Goal: Task Accomplishment & Management: Manage account settings

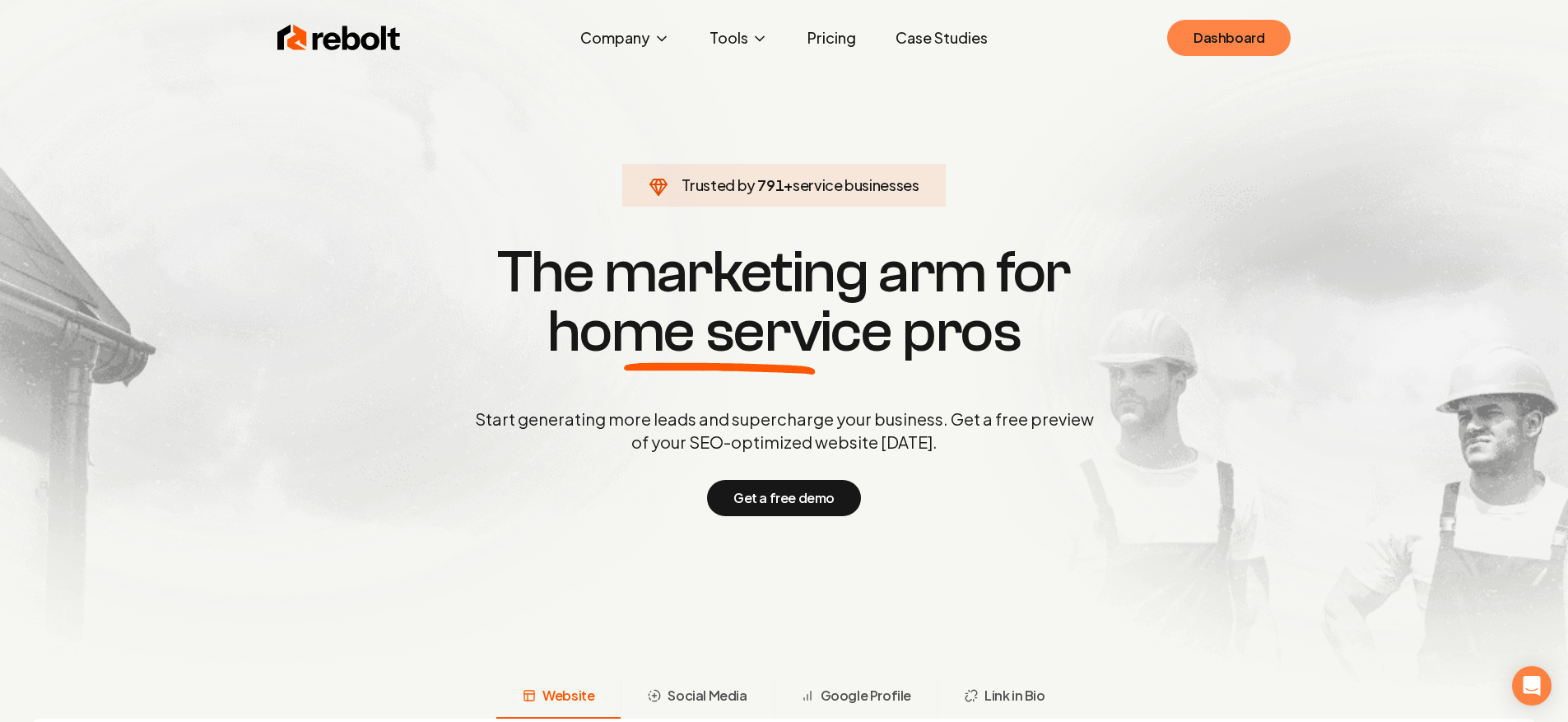
click at [1231, 41] on link "Dashboard" at bounding box center [1228, 37] width 124 height 36
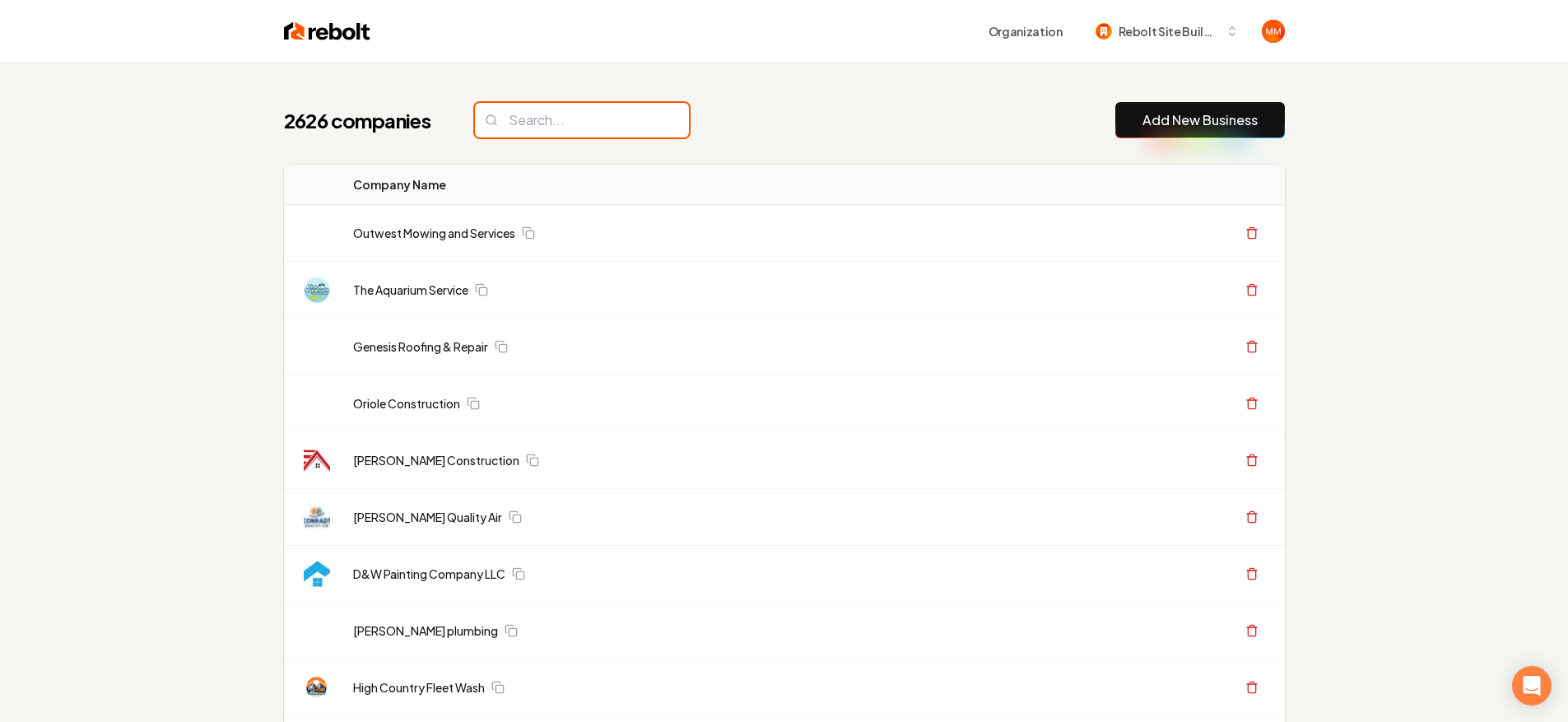
click at [539, 130] on input "search" at bounding box center [581, 119] width 214 height 35
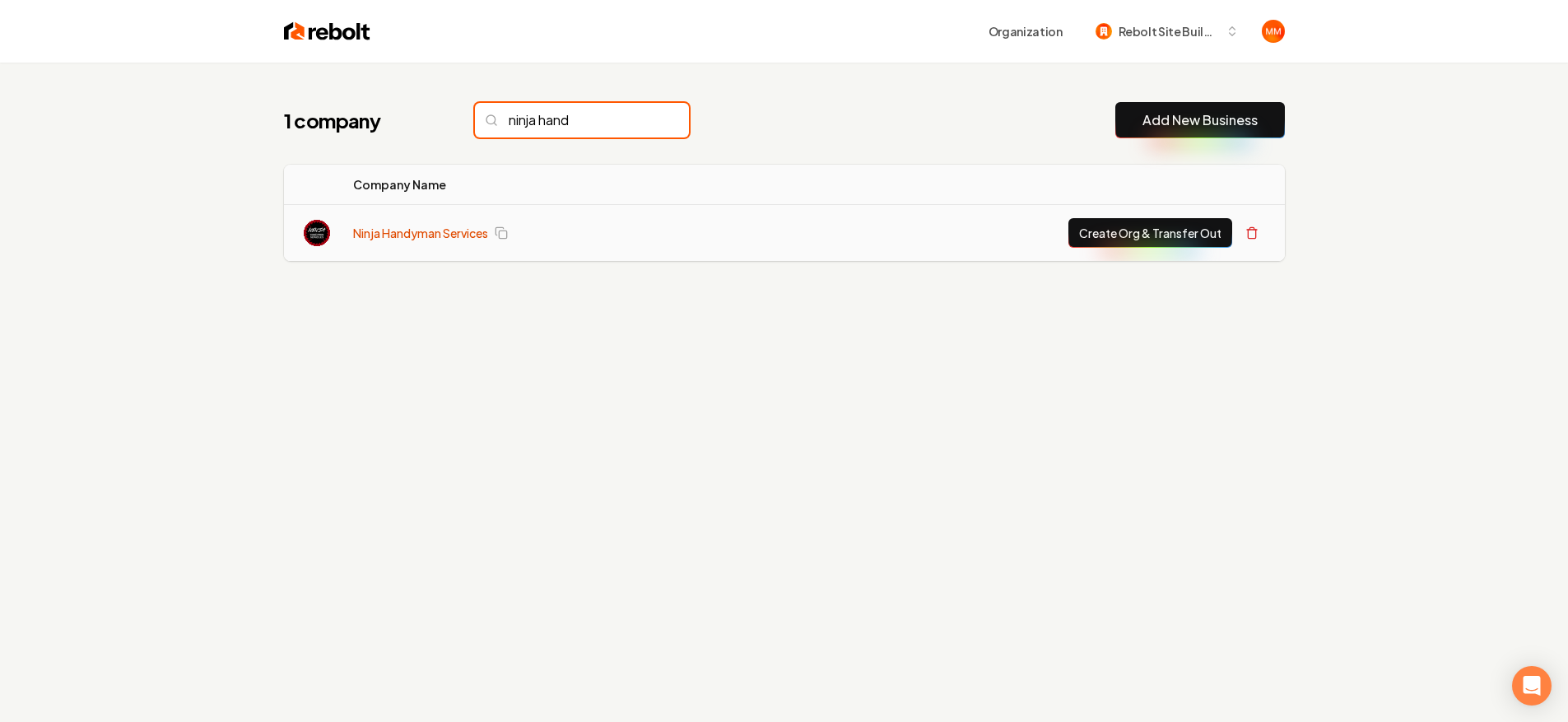
type input "ninja hand"
click at [375, 233] on link "Ninja Handyman Services" at bounding box center [421, 233] width 135 height 17
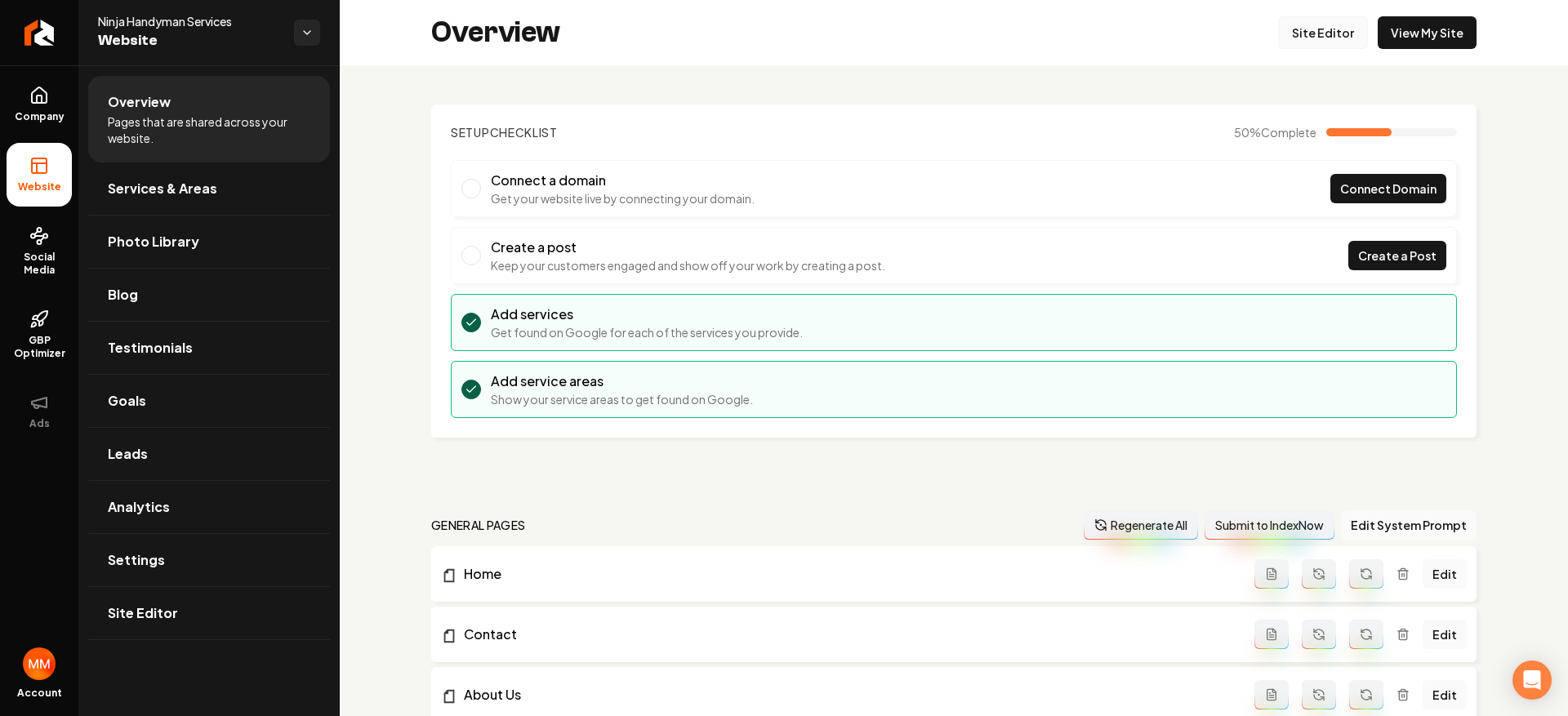
click at [1325, 44] on link "Site Editor" at bounding box center [1323, 33] width 90 height 33
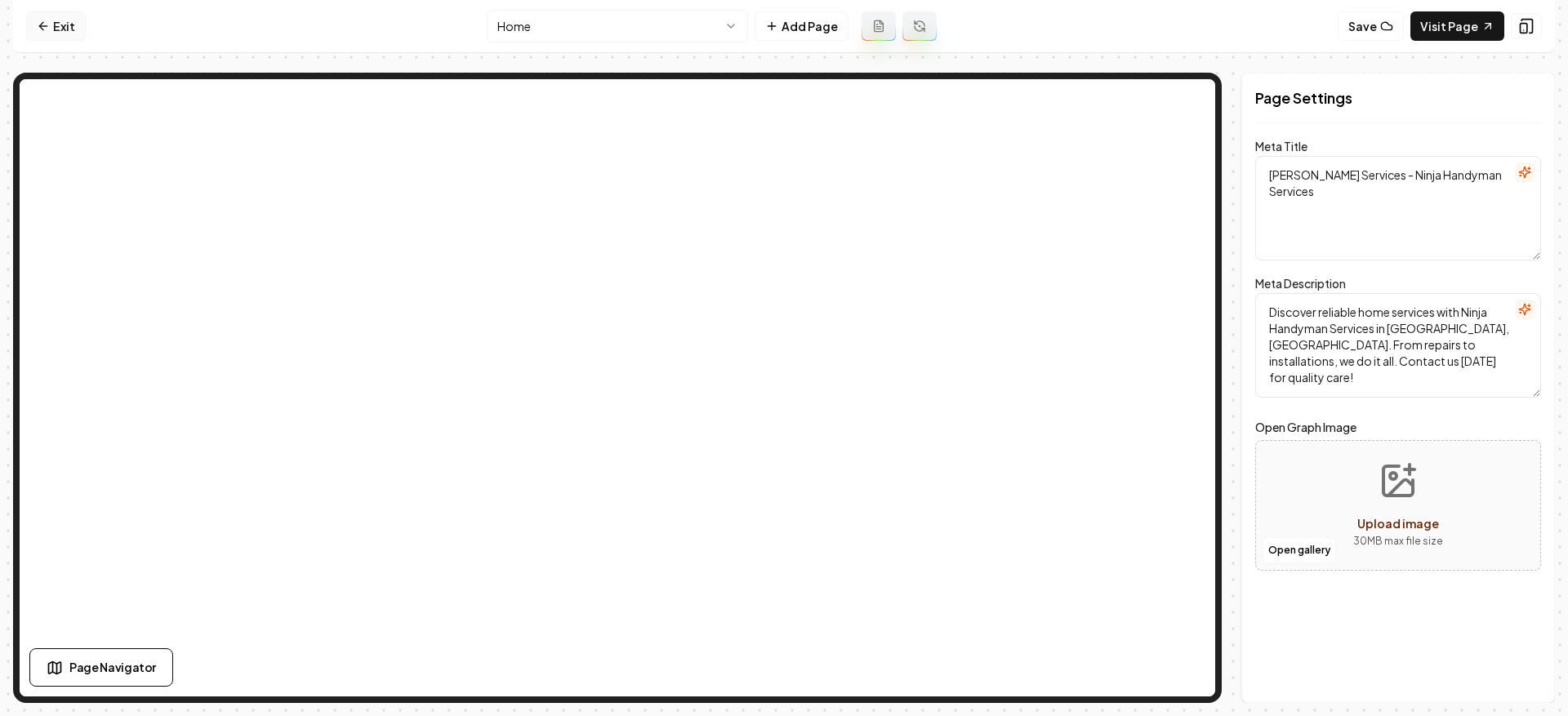
click at [55, 19] on link "Exit" at bounding box center [55, 26] width 59 height 29
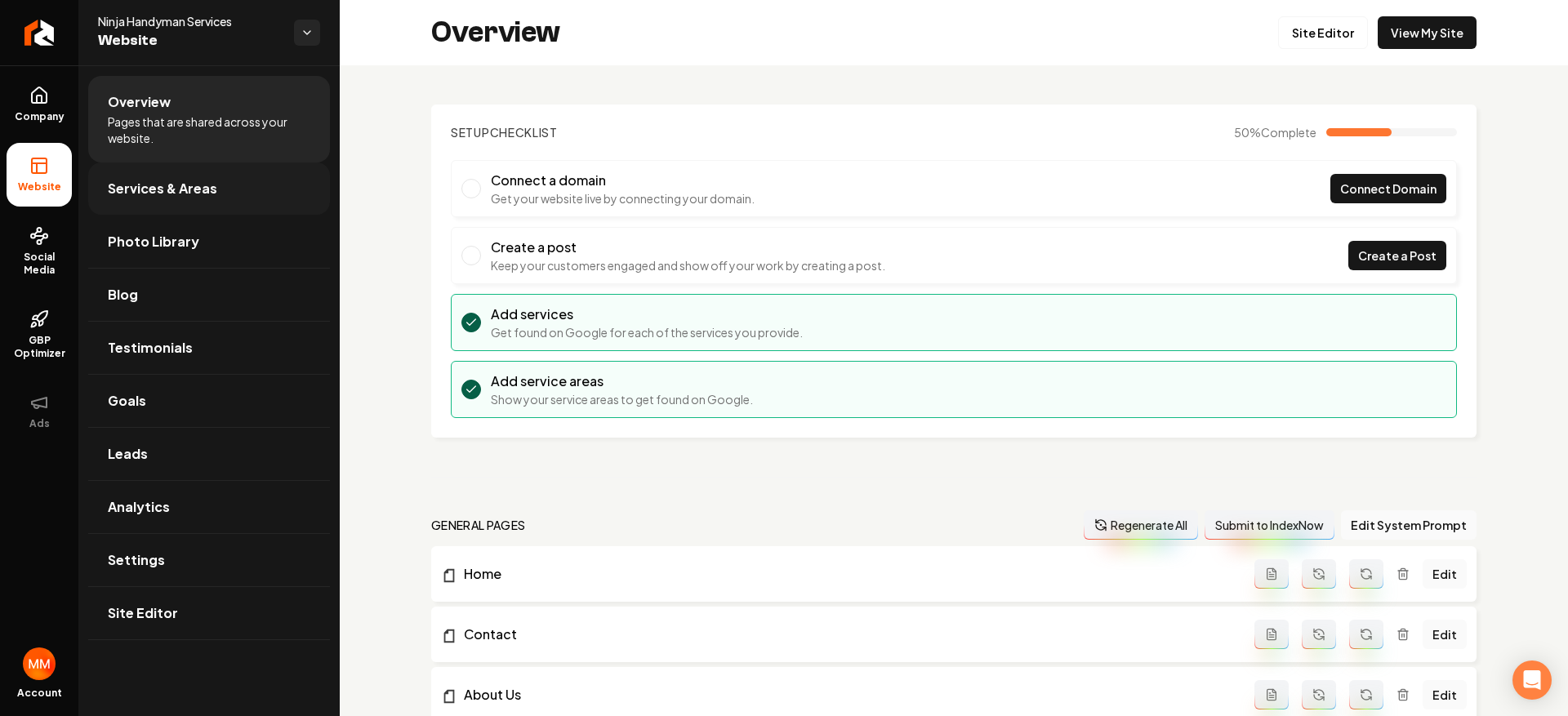
click at [210, 197] on link "Services & Areas" at bounding box center [210, 189] width 242 height 53
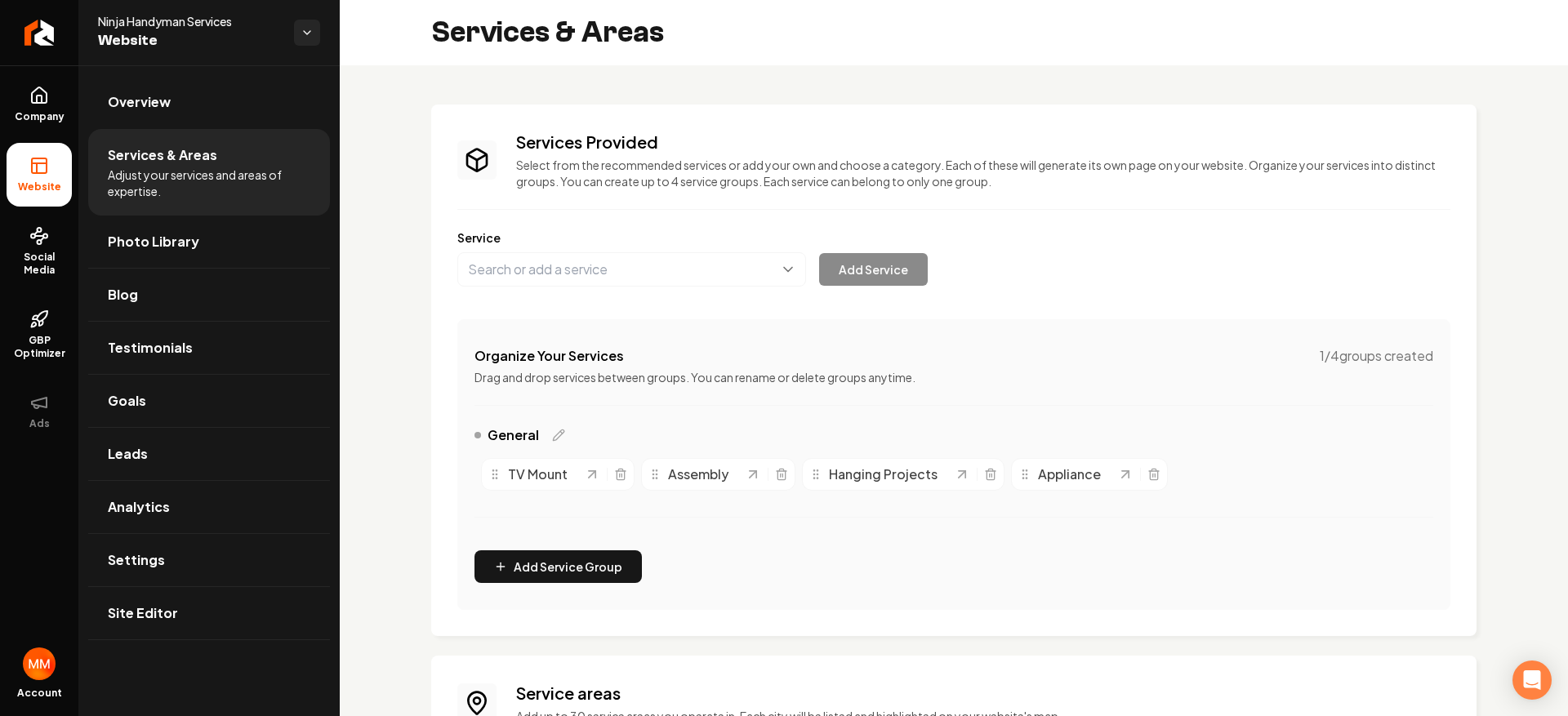
scroll to position [3, 0]
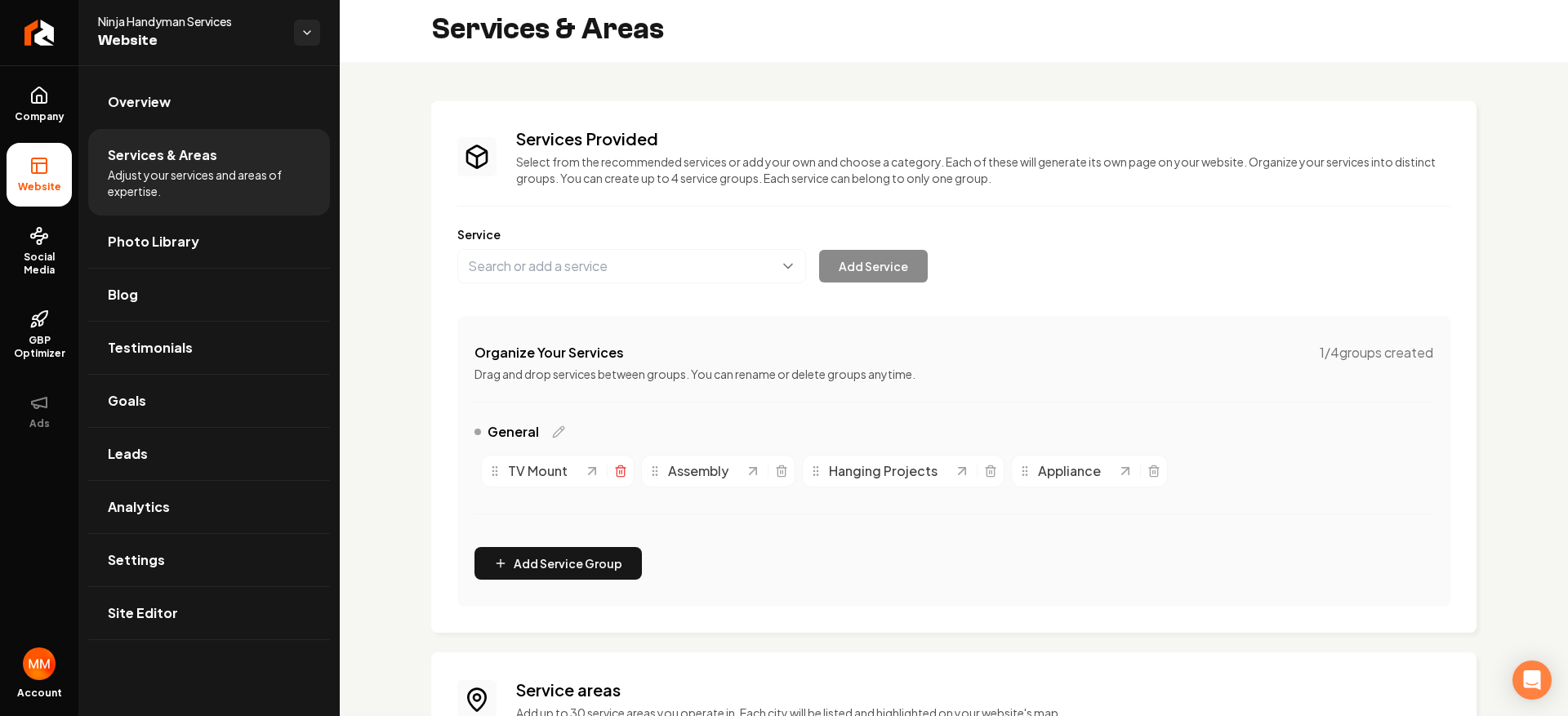
click at [620, 466] on icon "Main content area" at bounding box center [620, 466] width 4 height 3
click at [616, 465] on icon "Main content area" at bounding box center [622, 471] width 13 height 13
click at [659, 471] on div "Main content area" at bounding box center [655, 471] width 43 height 17
click at [667, 467] on icon "Main content area" at bounding box center [669, 466] width 4 height 3
click at [634, 471] on div "Appliance" at bounding box center [559, 471] width 157 height 33
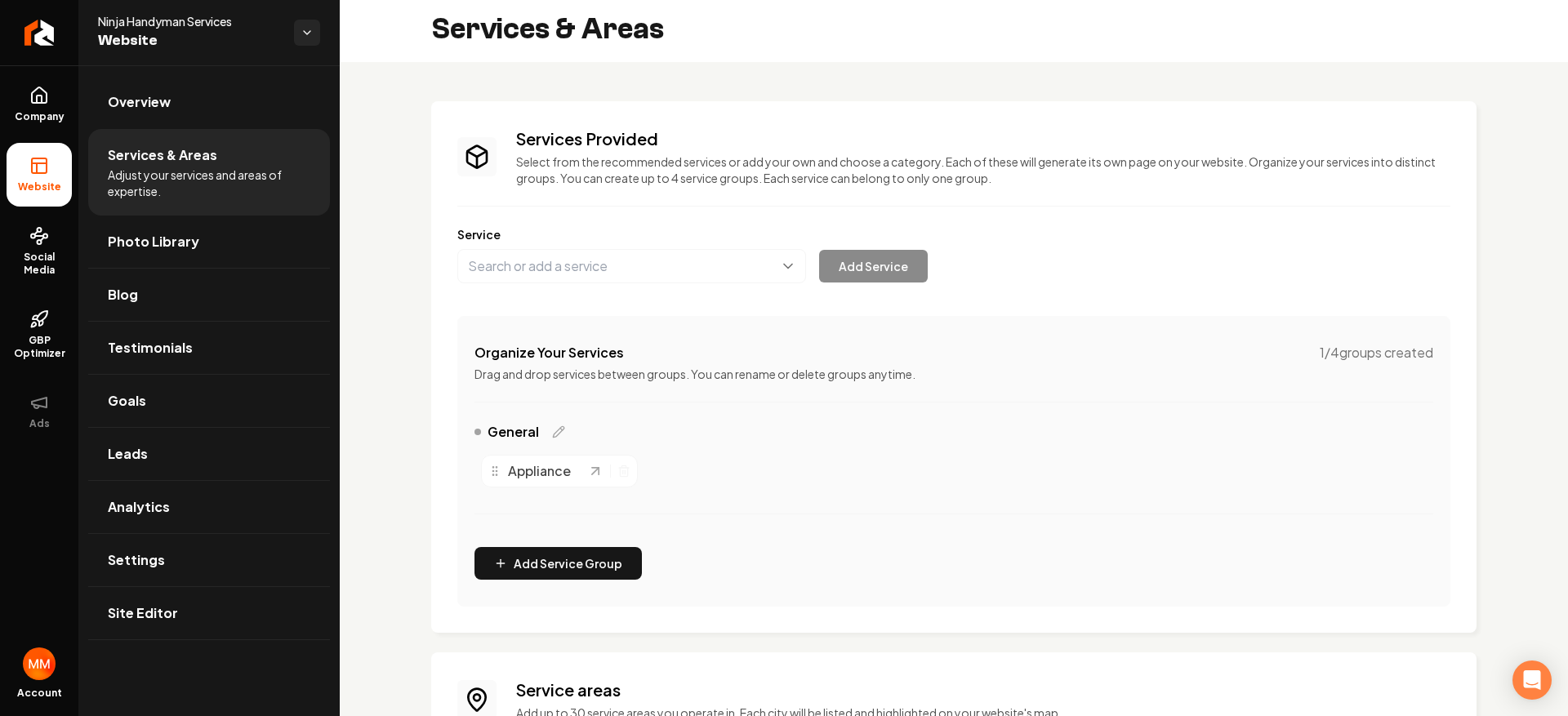
click at [630, 471] on div "Appliance" at bounding box center [559, 471] width 157 height 33
click at [577, 550] on button "Add Service Group" at bounding box center [558, 562] width 168 height 33
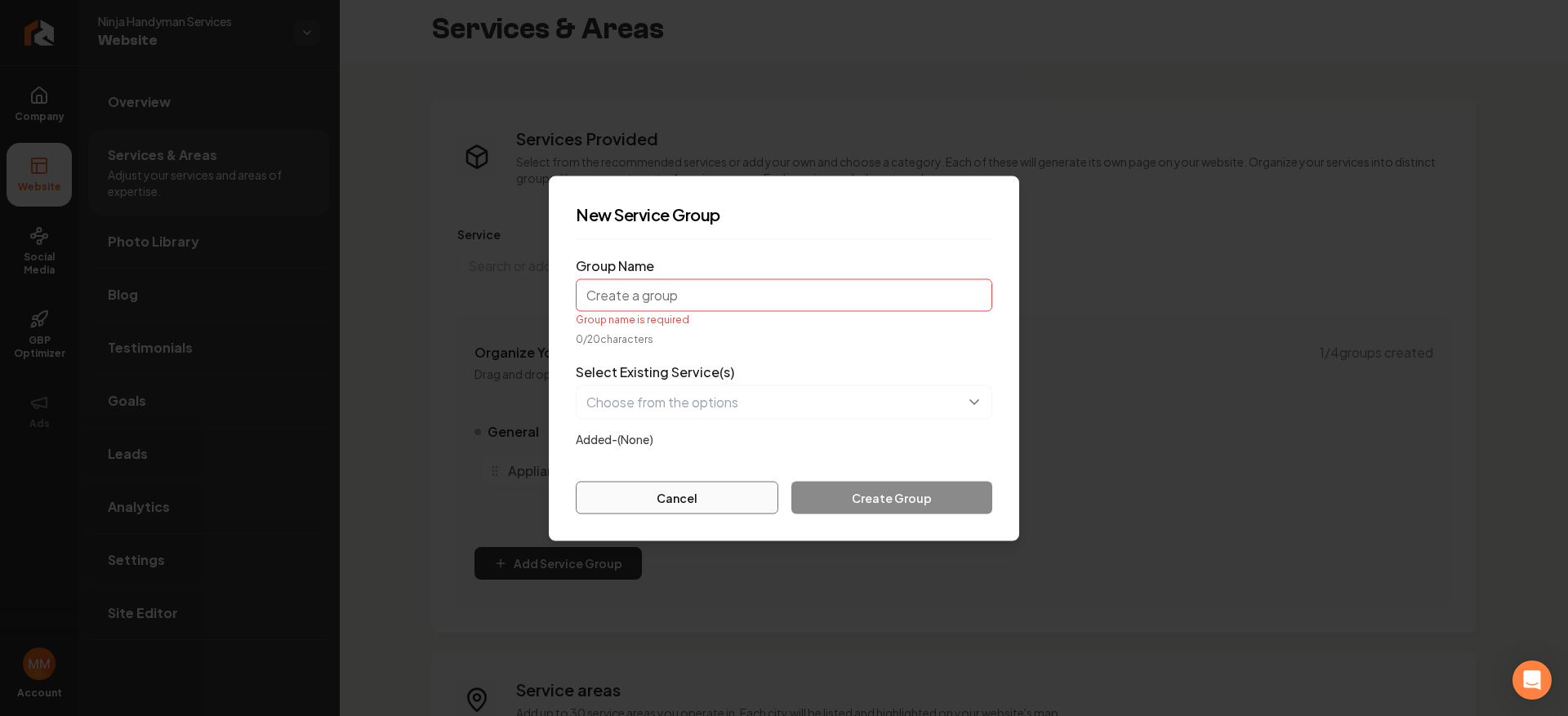
click at [711, 498] on button "Cancel" at bounding box center [677, 497] width 203 height 33
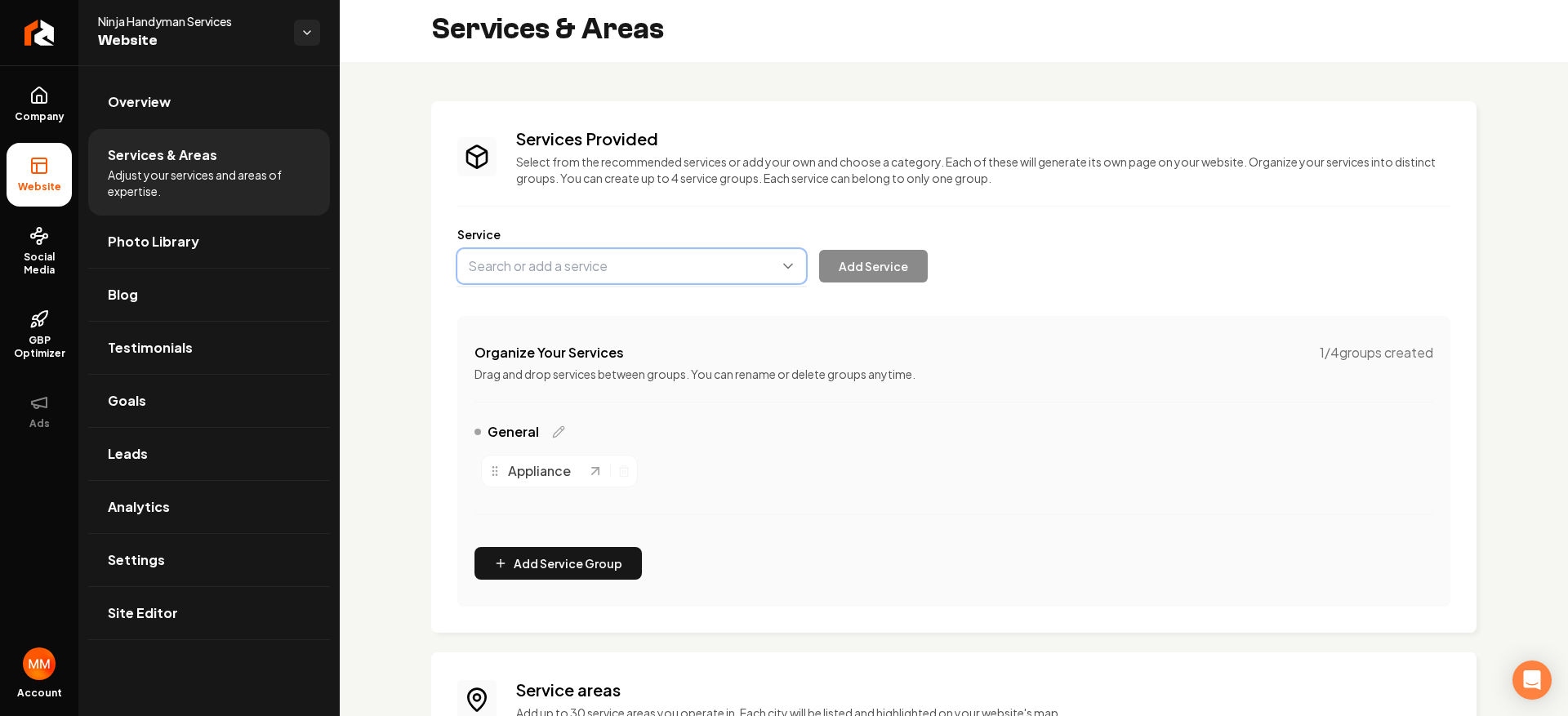
click at [601, 270] on button "Main content area" at bounding box center [632, 265] width 349 height 34
type input "Appliance Installation"
click at [866, 270] on button "Add Service" at bounding box center [873, 265] width 109 height 33
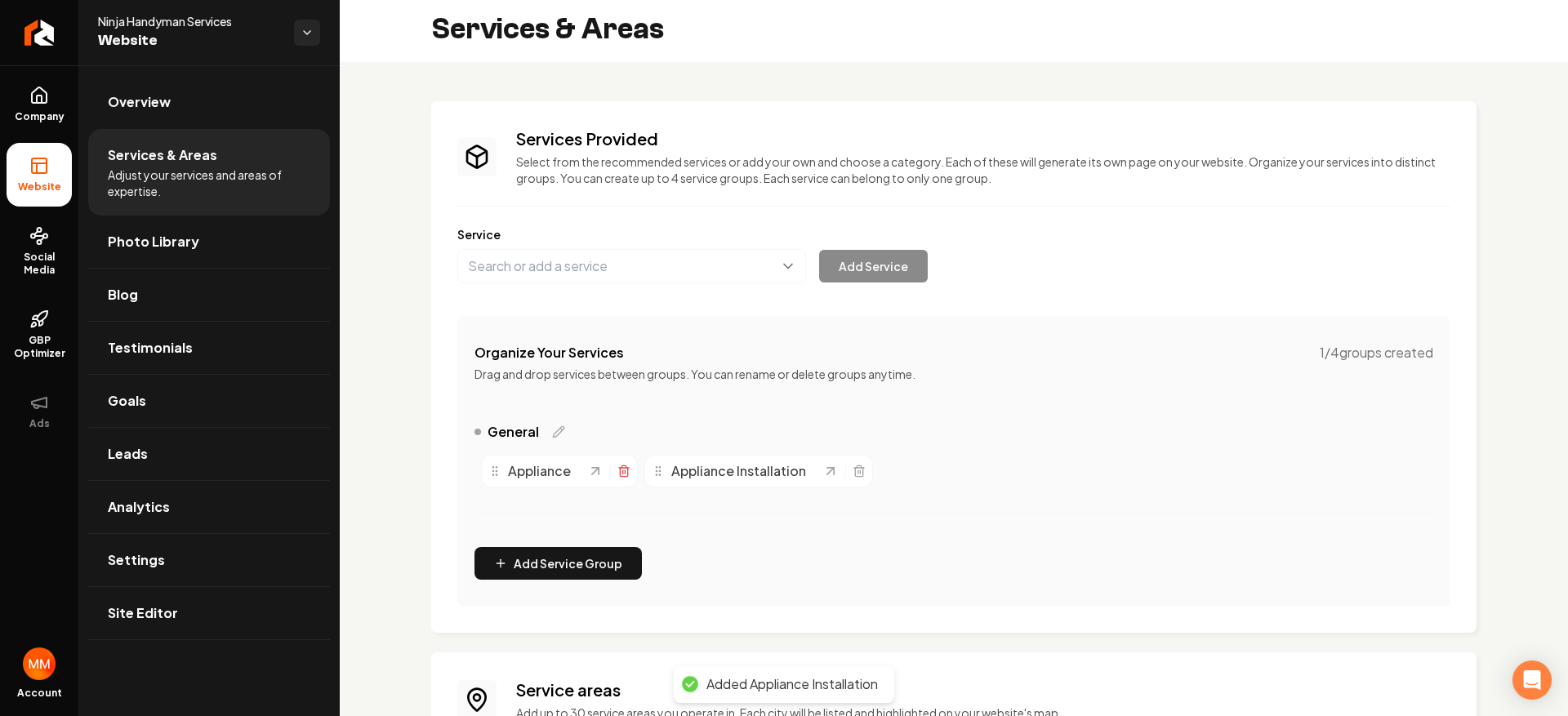
click at [627, 472] on icon "Main content area" at bounding box center [624, 472] width 8 height 9
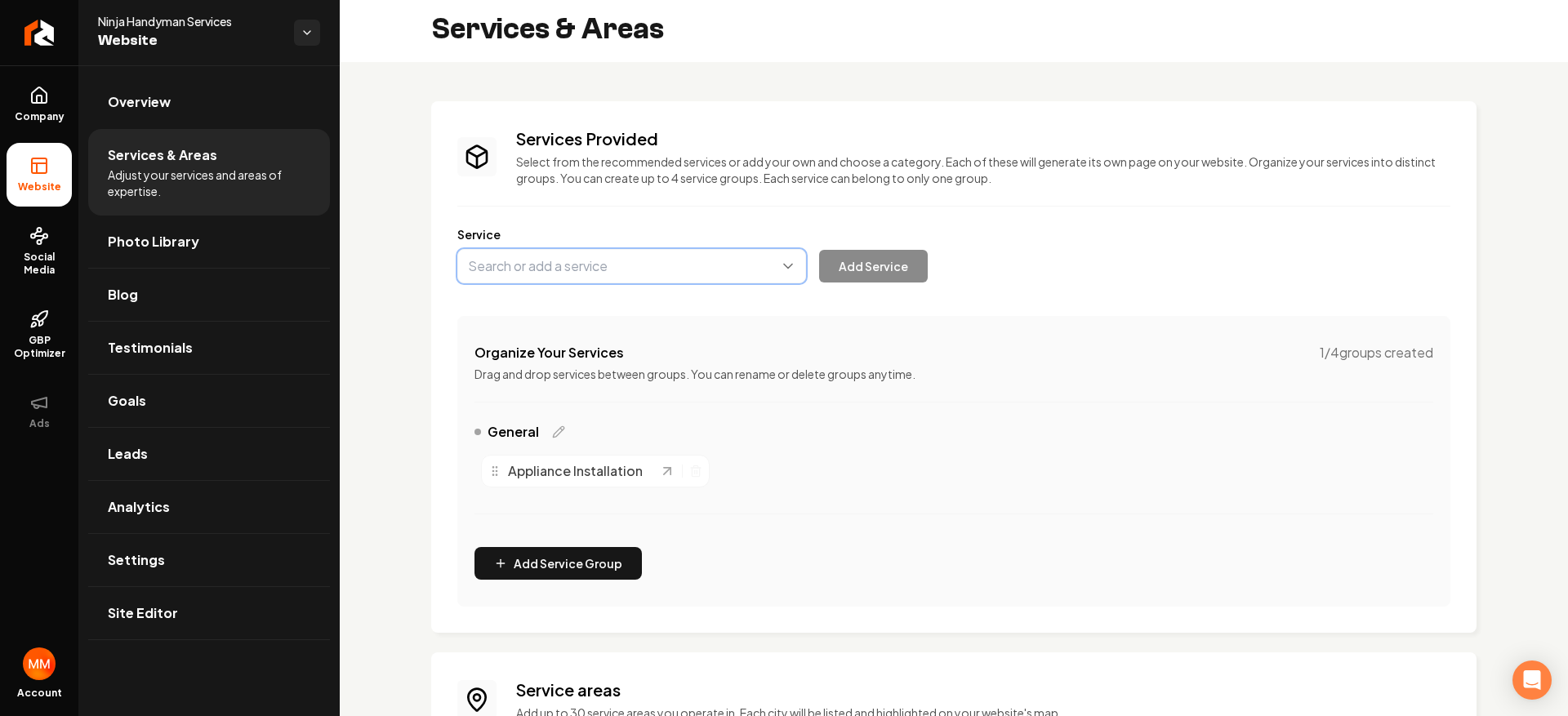
click at [695, 274] on button "Main content area" at bounding box center [632, 265] width 349 height 34
type input "TV Wall Mounting"
click at [859, 273] on button "Add Service" at bounding box center [873, 265] width 109 height 33
click at [614, 255] on button "Main content area" at bounding box center [632, 265] width 349 height 34
type input "Ceiling Fan Installation"
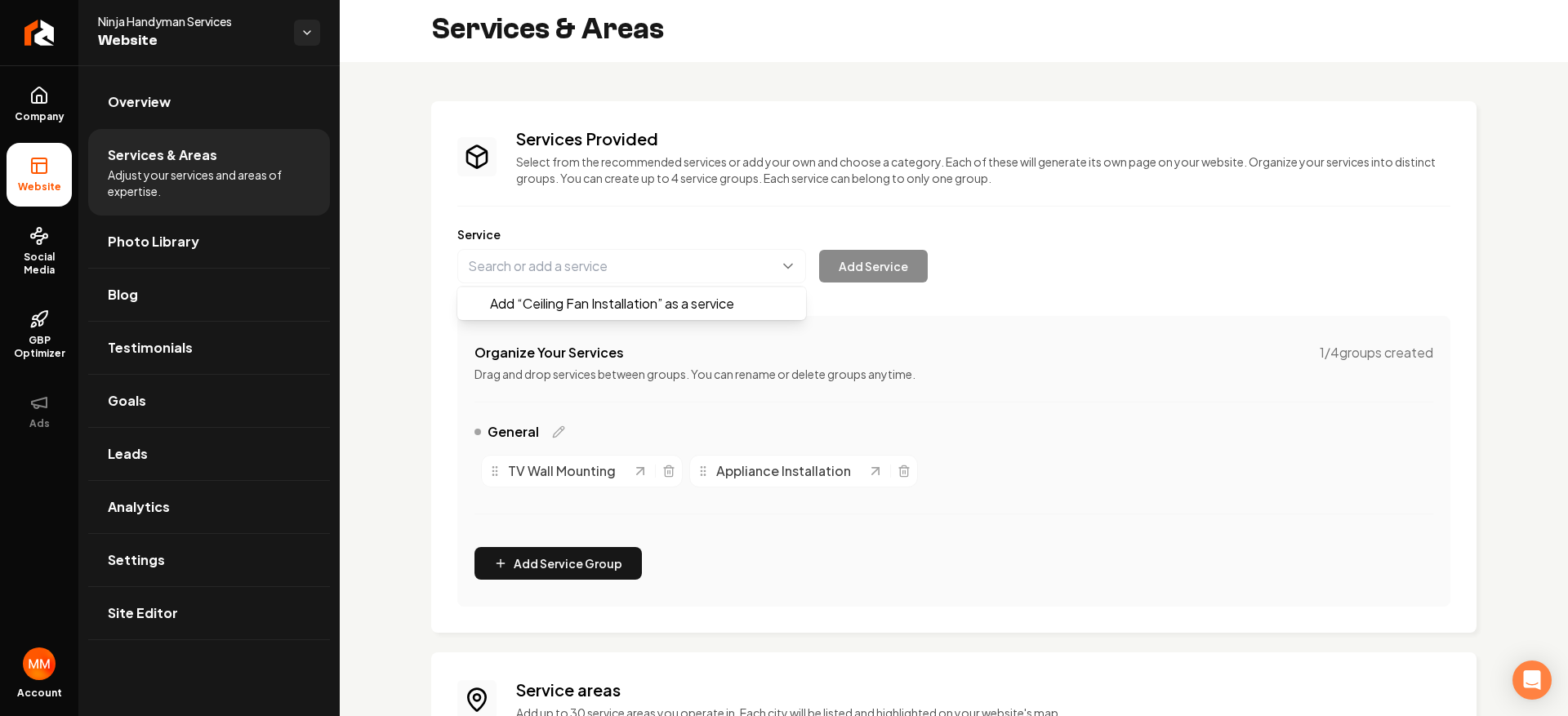
click at [893, 265] on div "Add “ Ceiling Fan Installation ” as a service Add Service" at bounding box center [692, 265] width 470 height 34
click at [711, 254] on button "Main content area" at bounding box center [632, 265] width 349 height 34
type input "Ceiling Fan Installation"
click at [905, 274] on button "Add Service" at bounding box center [873, 265] width 109 height 33
click at [639, 250] on button "Main content area" at bounding box center [632, 265] width 349 height 34
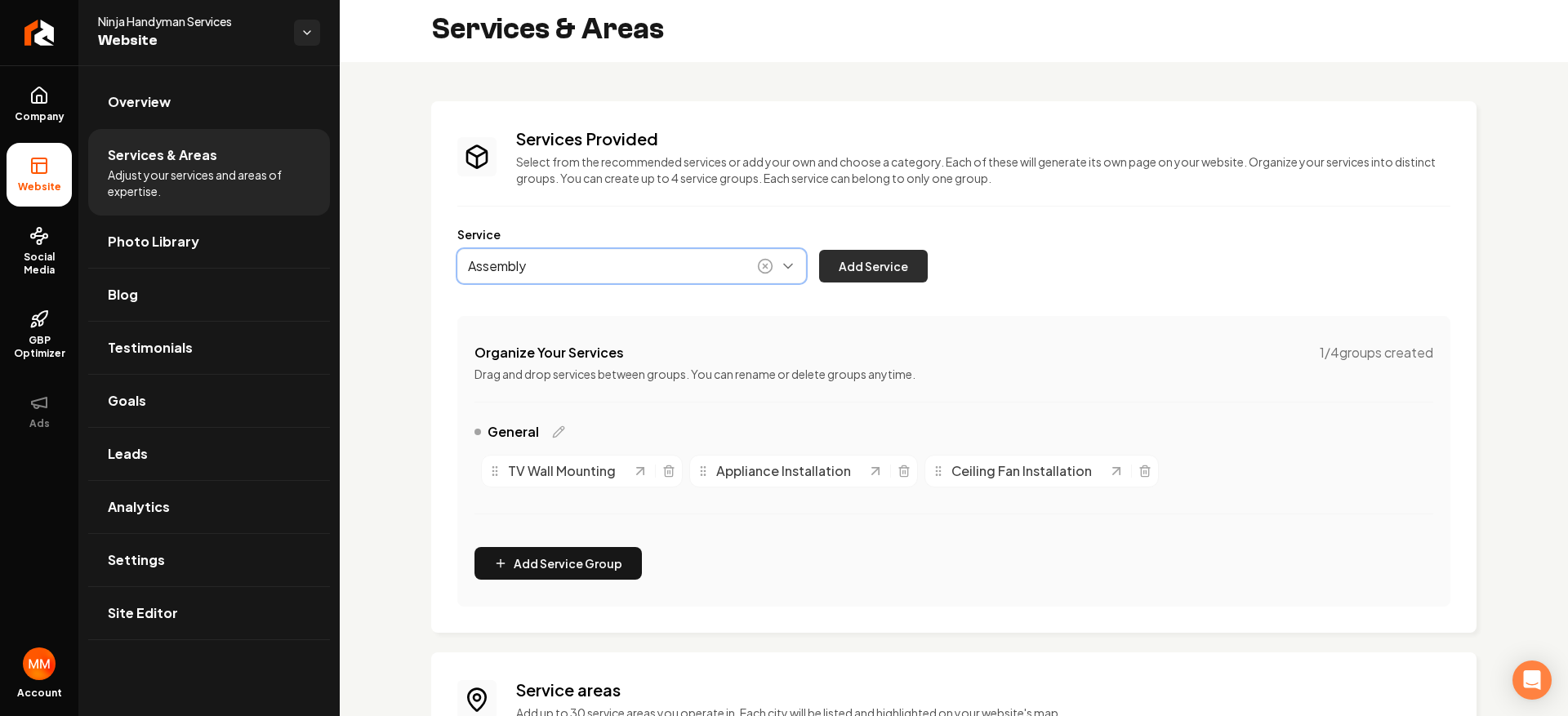
type input "Assembly"
click at [884, 270] on button "Add Service" at bounding box center [873, 265] width 109 height 33
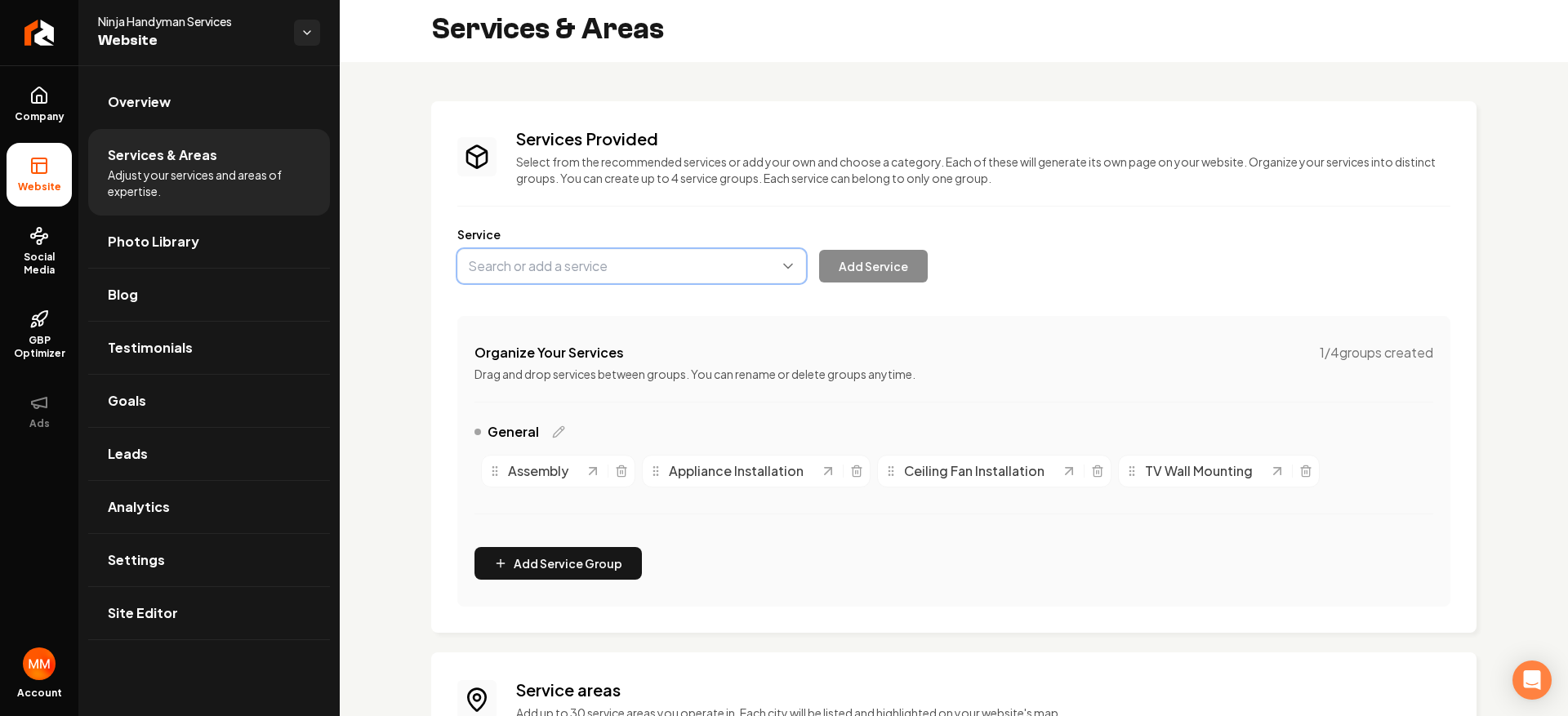
click at [671, 264] on button "Main content area" at bounding box center [632, 265] width 349 height 34
type input "Residential Plumbing Servic"
click at [386, 260] on div "Services Provided Select from the recommended services or add your own and choo…" at bounding box center [953, 499] width 1228 height 875
type input "Toilet Installation"
click at [840, 263] on button "Add Service" at bounding box center [873, 265] width 109 height 33
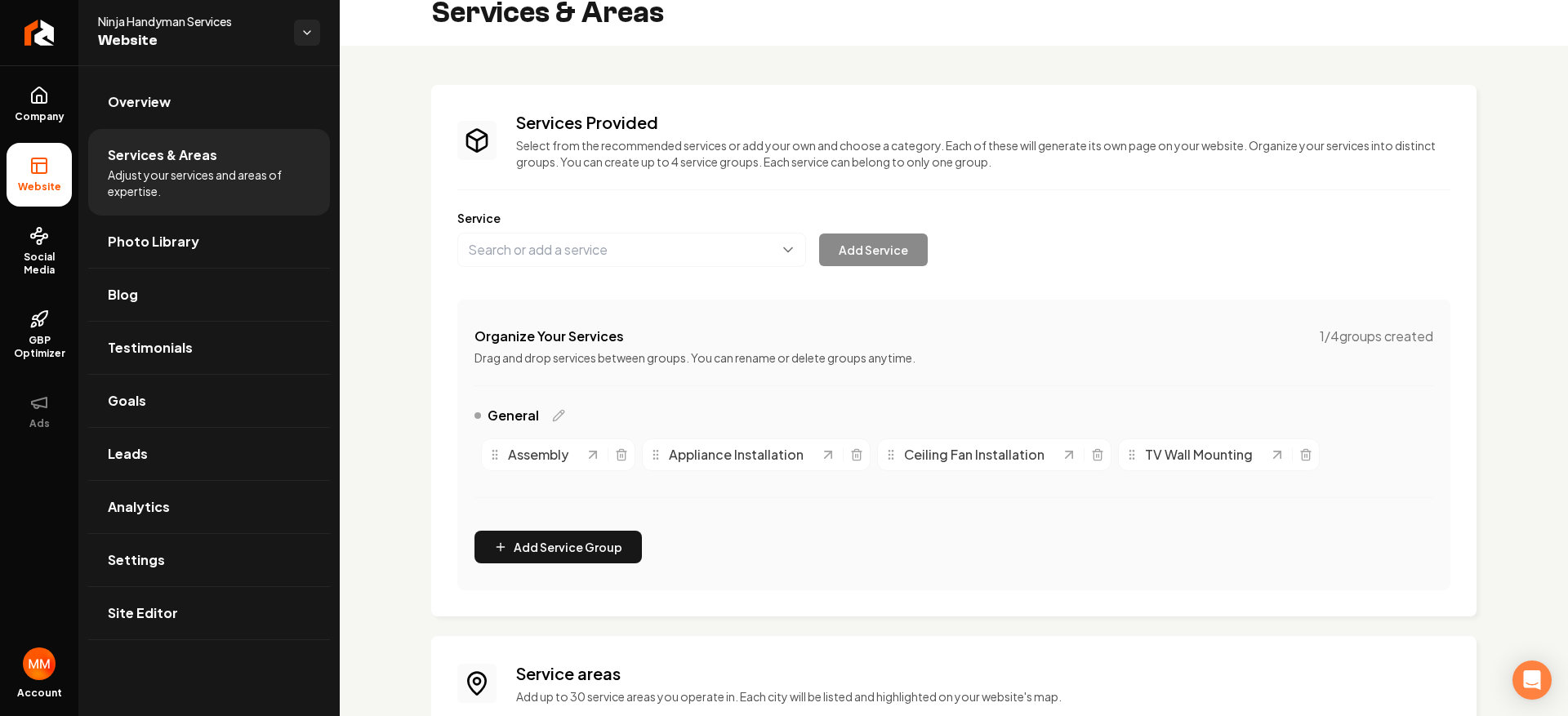
scroll to position [0, 0]
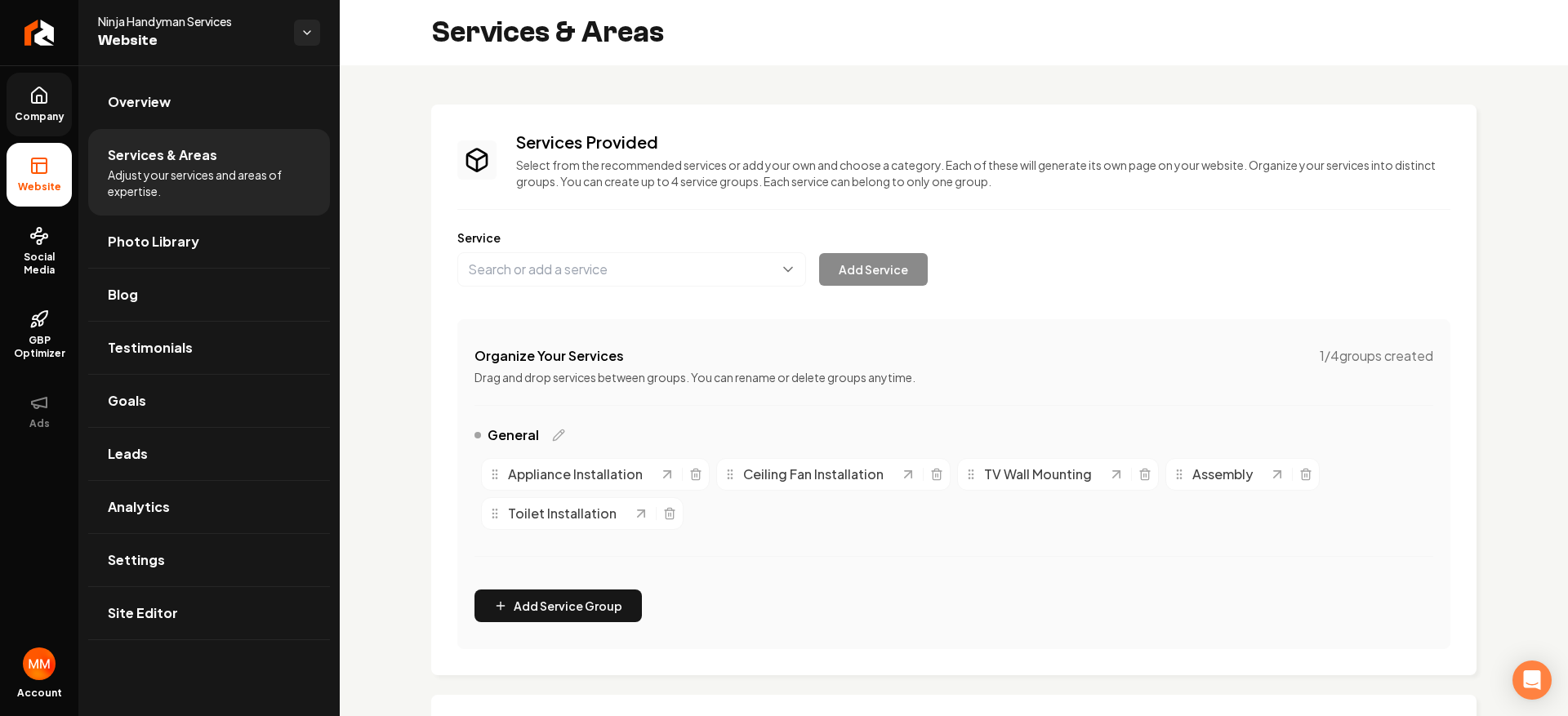
click at [41, 113] on span "Company" at bounding box center [39, 117] width 63 height 13
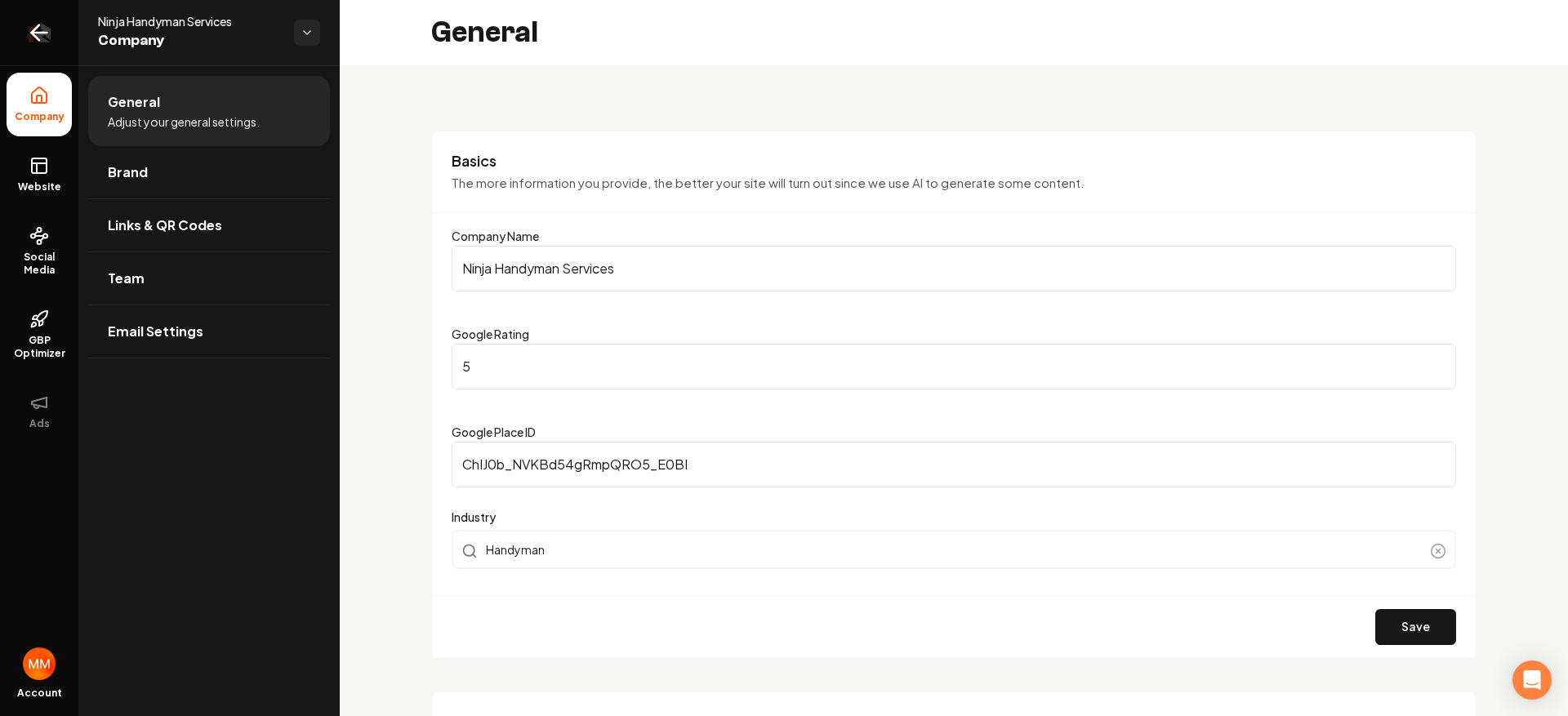
click at [46, 28] on icon "Return to dashboard" at bounding box center [38, 32] width 26 height 26
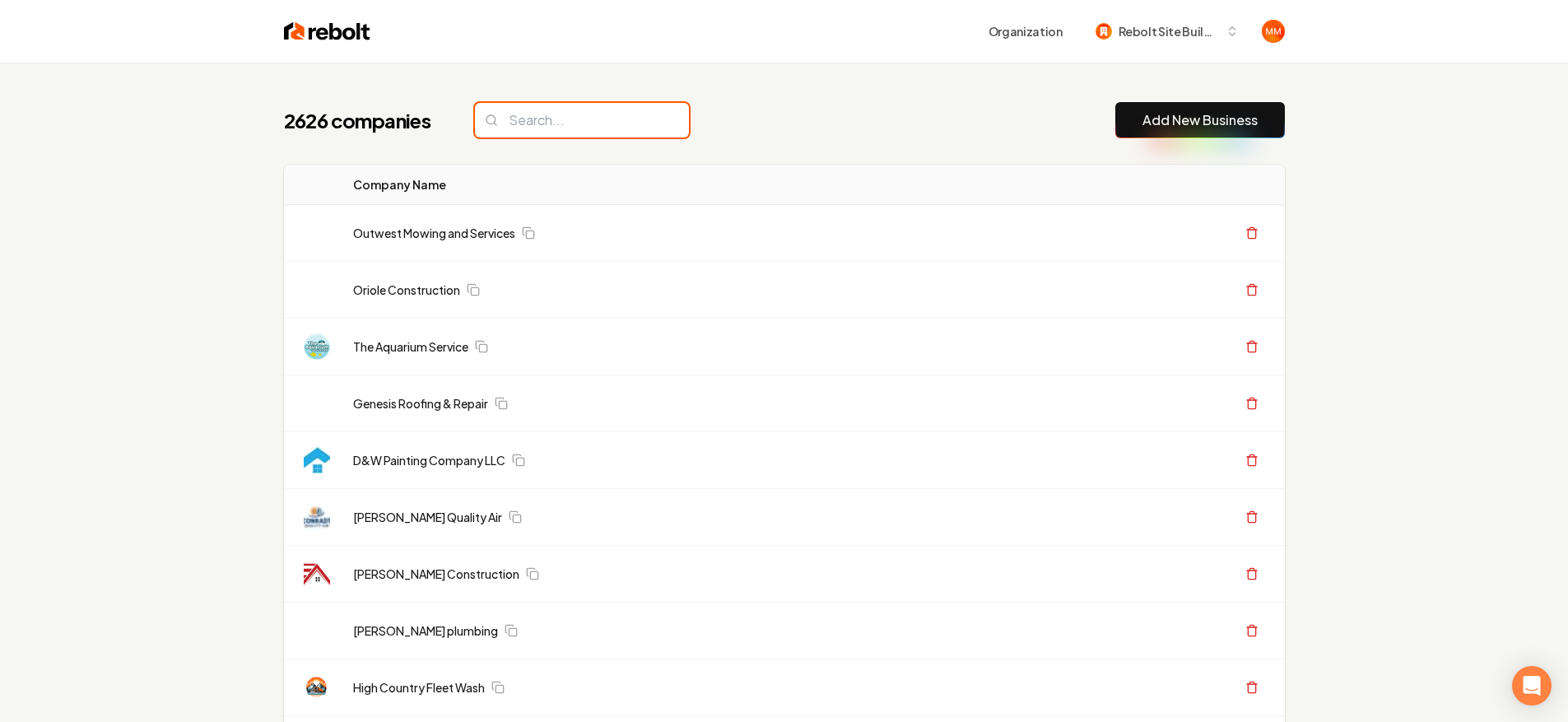
click at [554, 125] on input "search" at bounding box center [581, 119] width 214 height 35
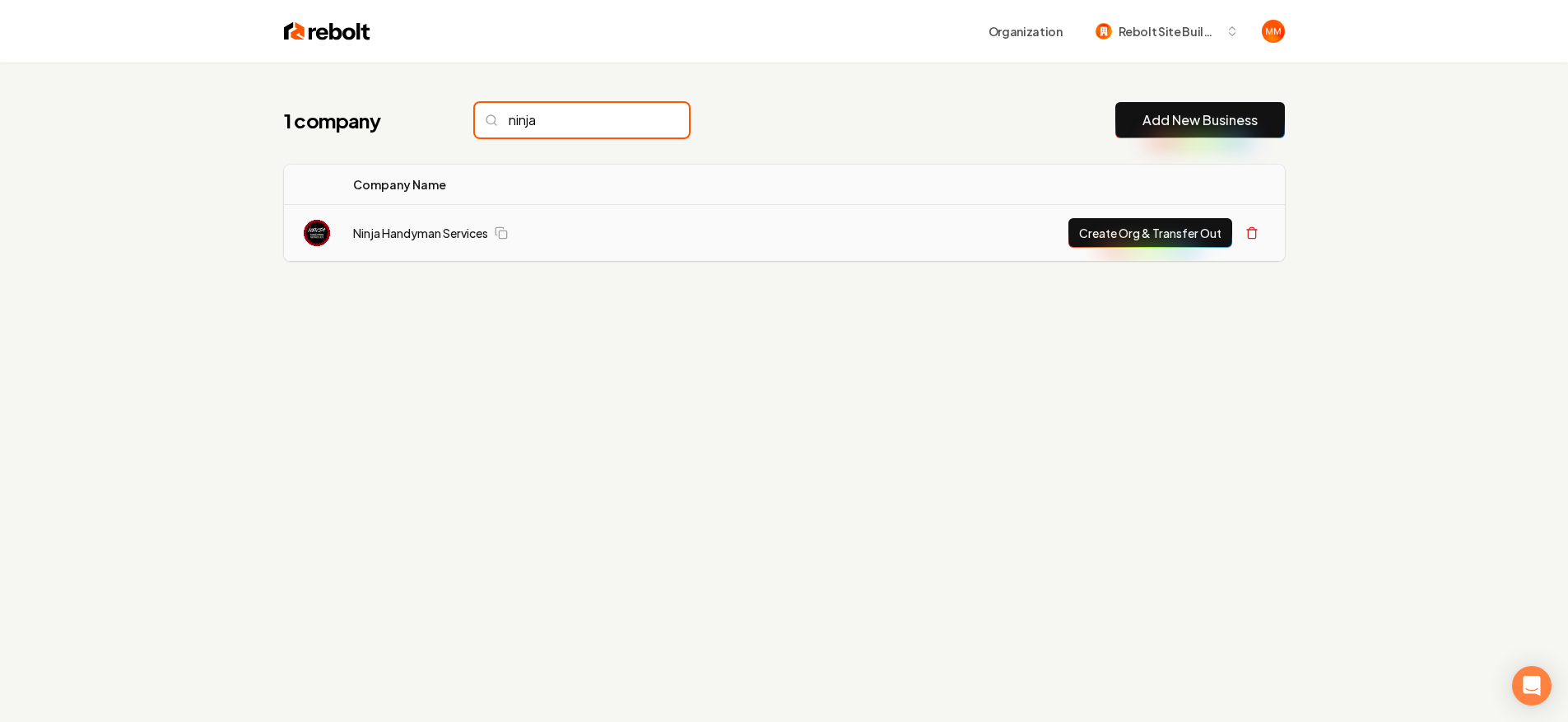
type input "ninja"
click at [379, 220] on td "Ninja Handyman Services" at bounding box center [548, 234] width 416 height 57
click at [385, 233] on link "Ninja Handyman Services" at bounding box center [421, 233] width 135 height 17
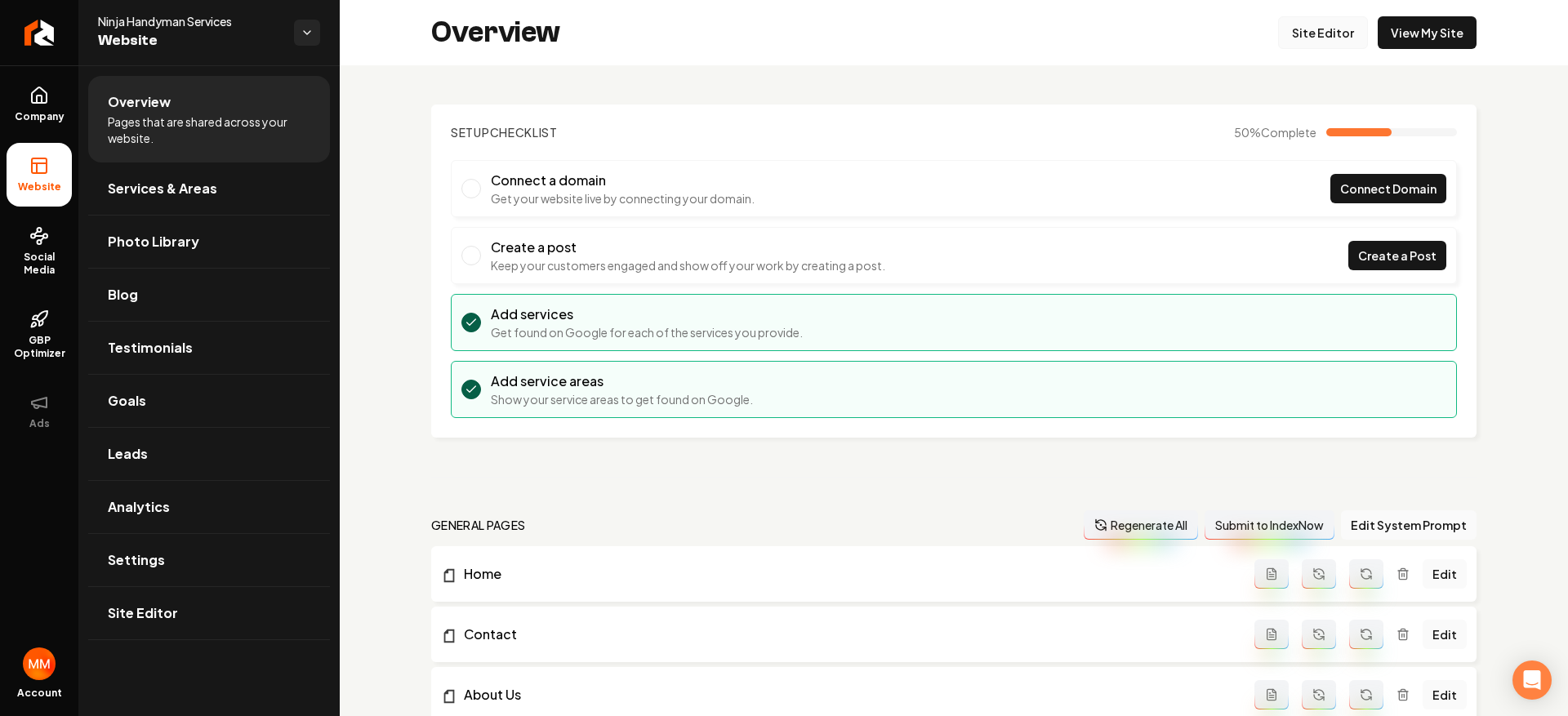
click at [1349, 33] on link "Site Editor" at bounding box center [1323, 33] width 90 height 33
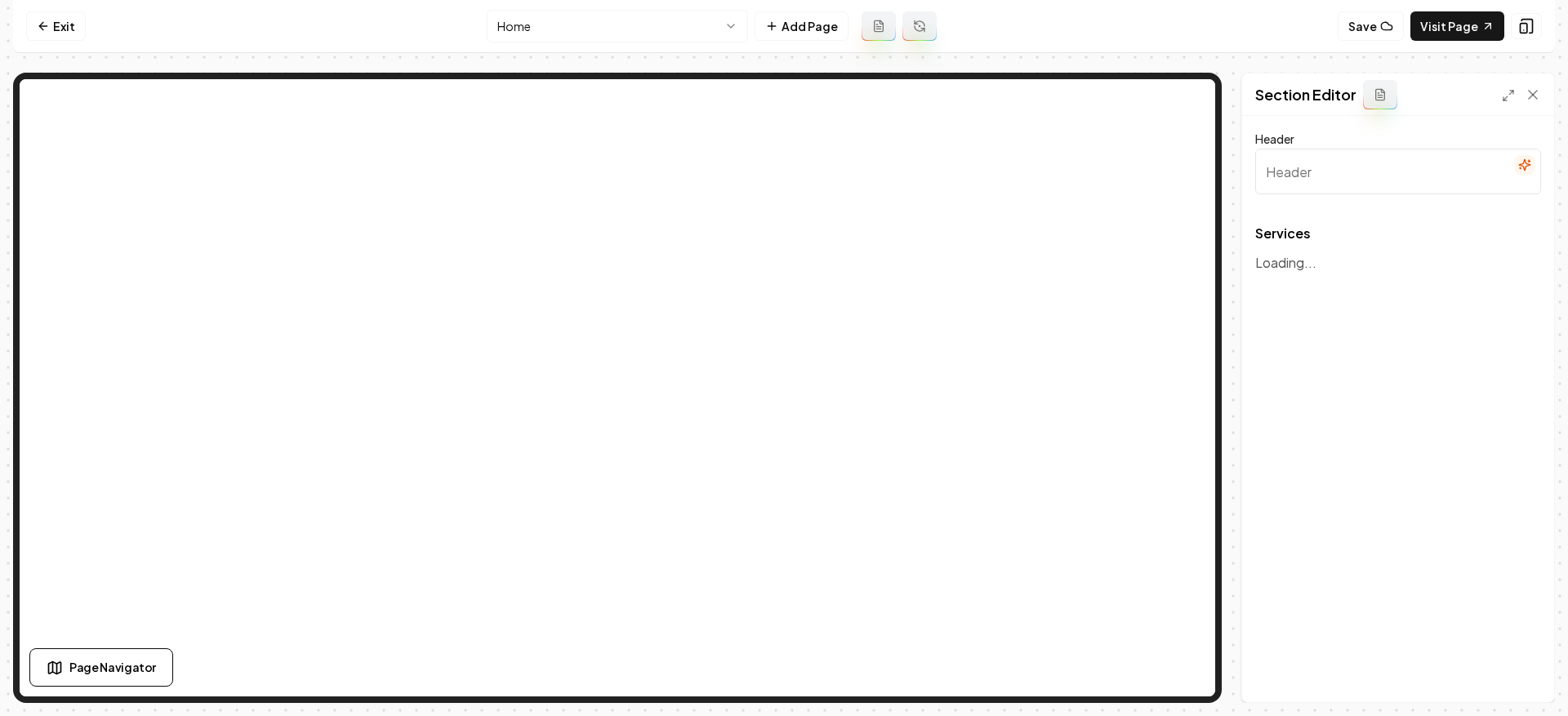
type input "Comprehensive Handyman Services in Orlando"
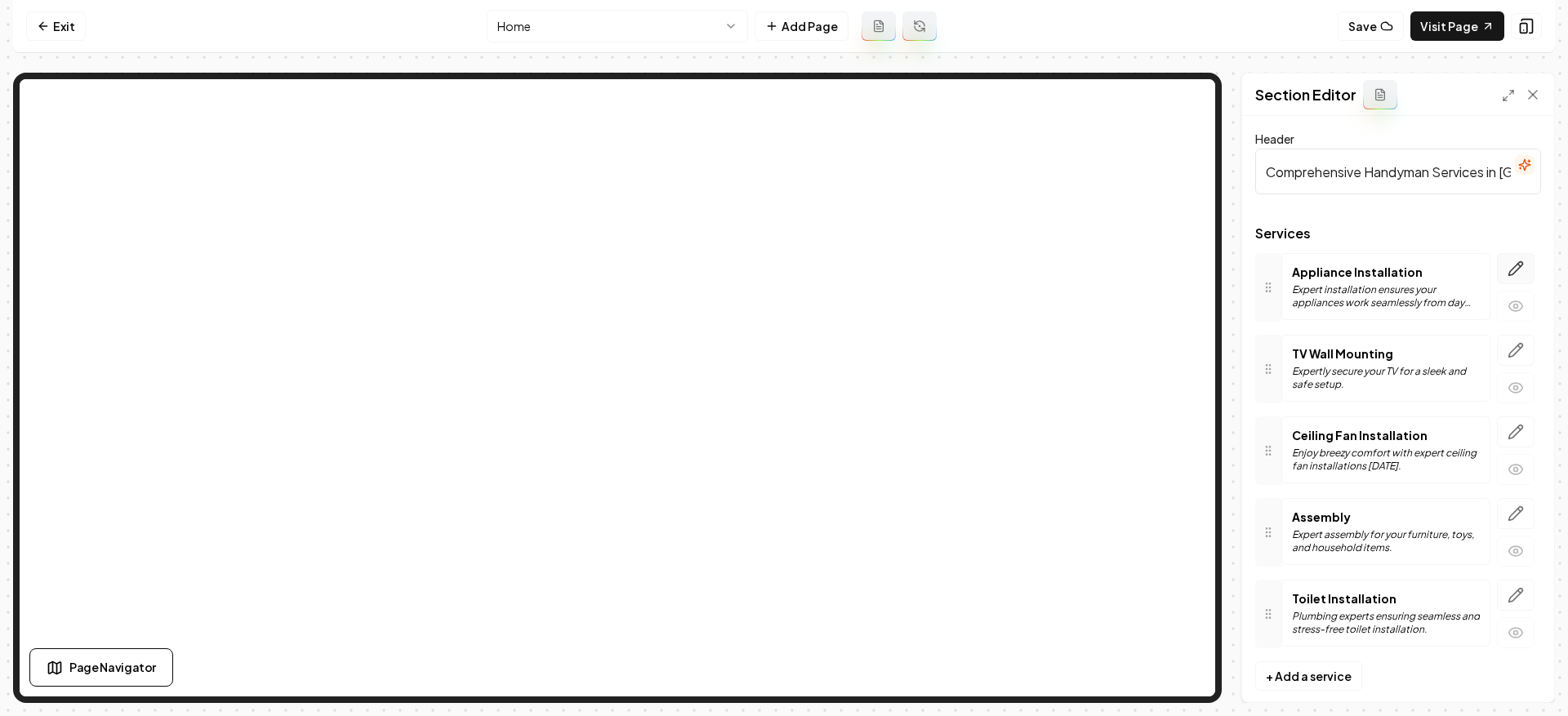
click at [1513, 268] on button "button" at bounding box center [1515, 268] width 38 height 31
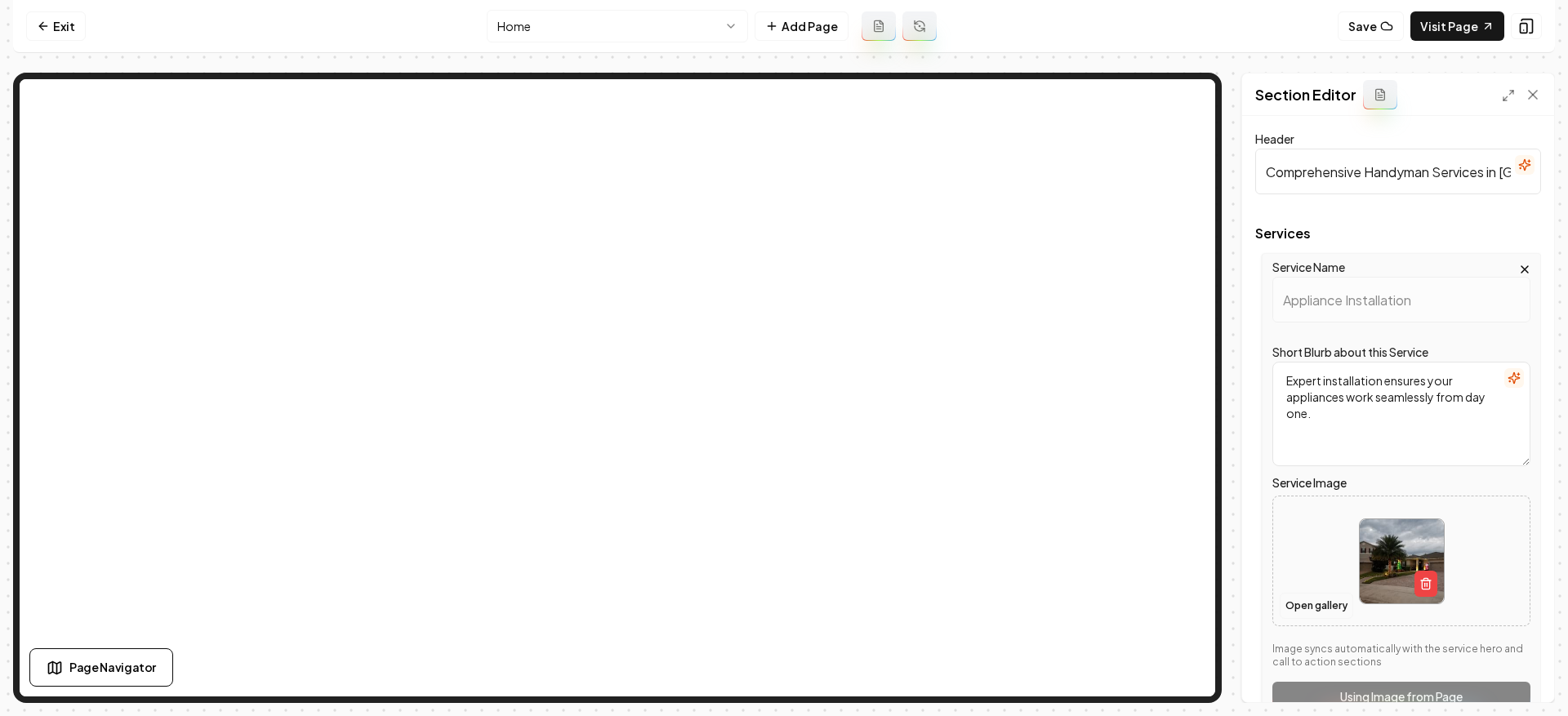
click at [1333, 594] on button "Open gallery" at bounding box center [1317, 605] width 73 height 26
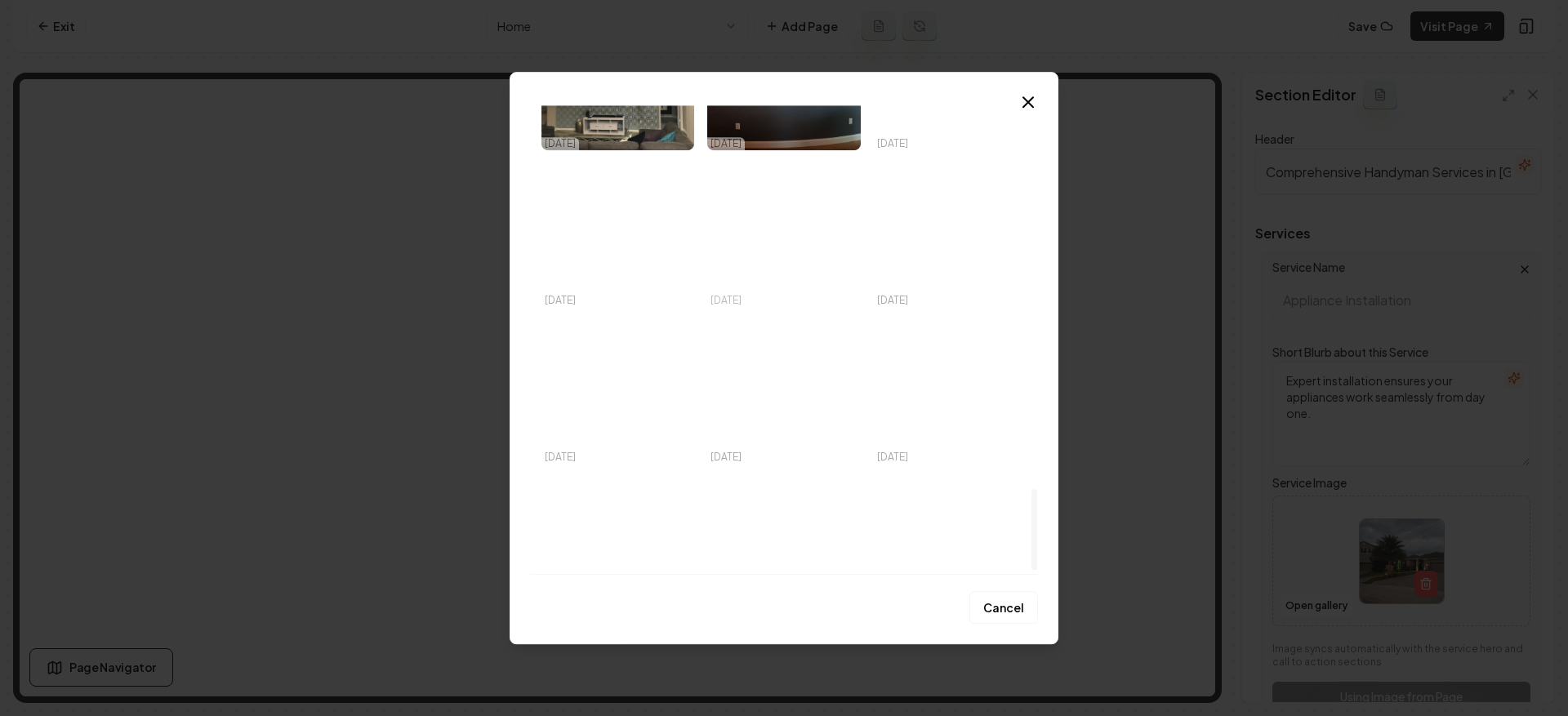
scroll to position [2241, 0]
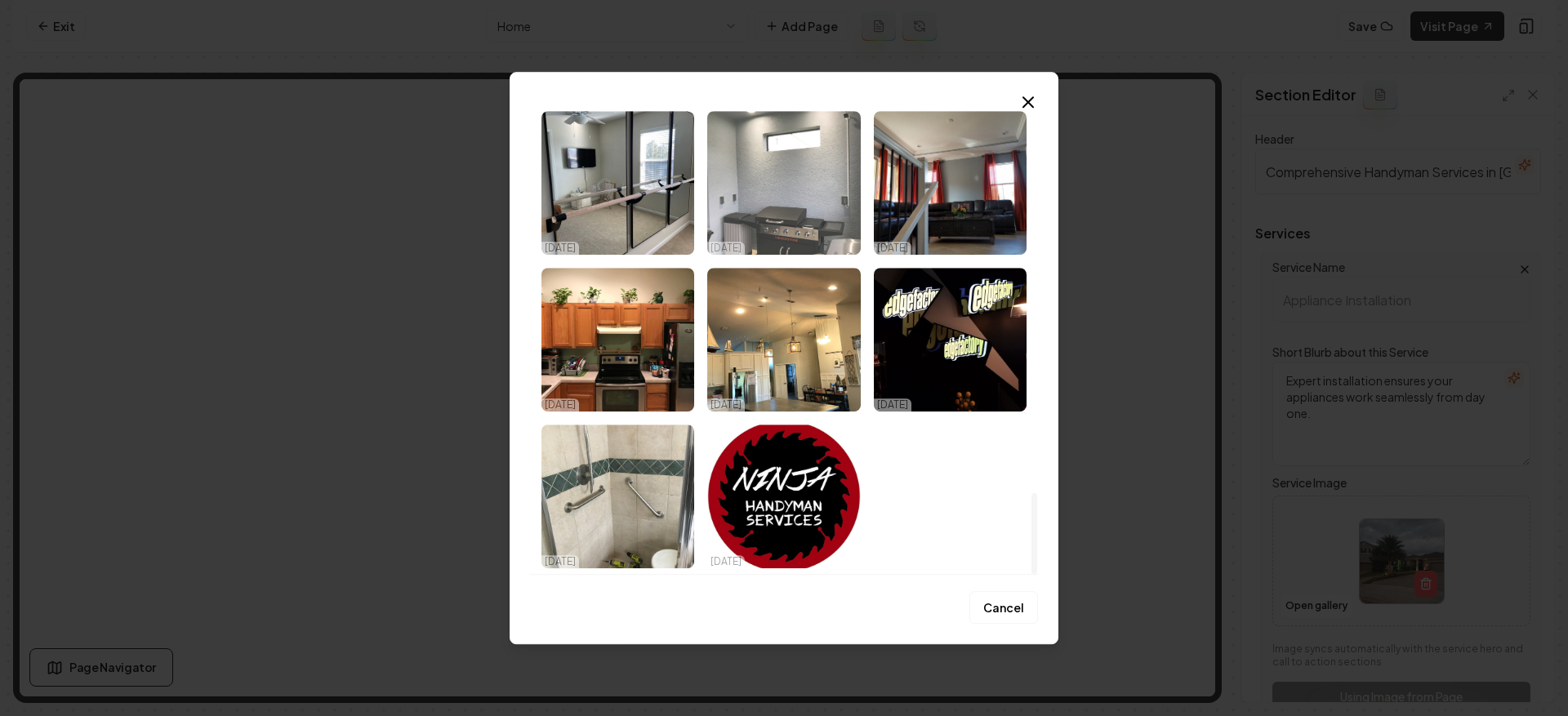
click at [792, 235] on img "Select image image_68e69f795c7cd75eb8317817.jpeg" at bounding box center [783, 183] width 153 height 144
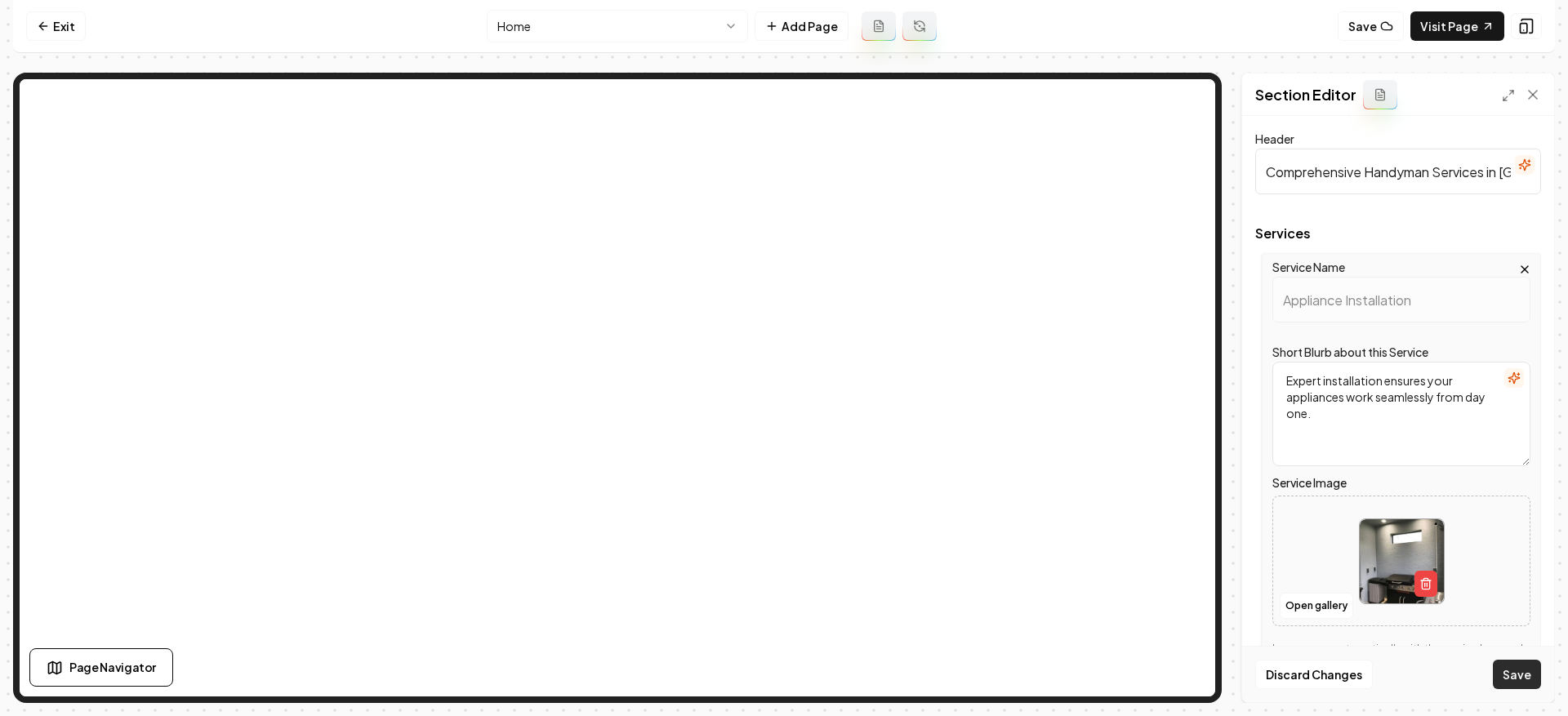
click at [1510, 669] on button "Save" at bounding box center [1517, 673] width 48 height 29
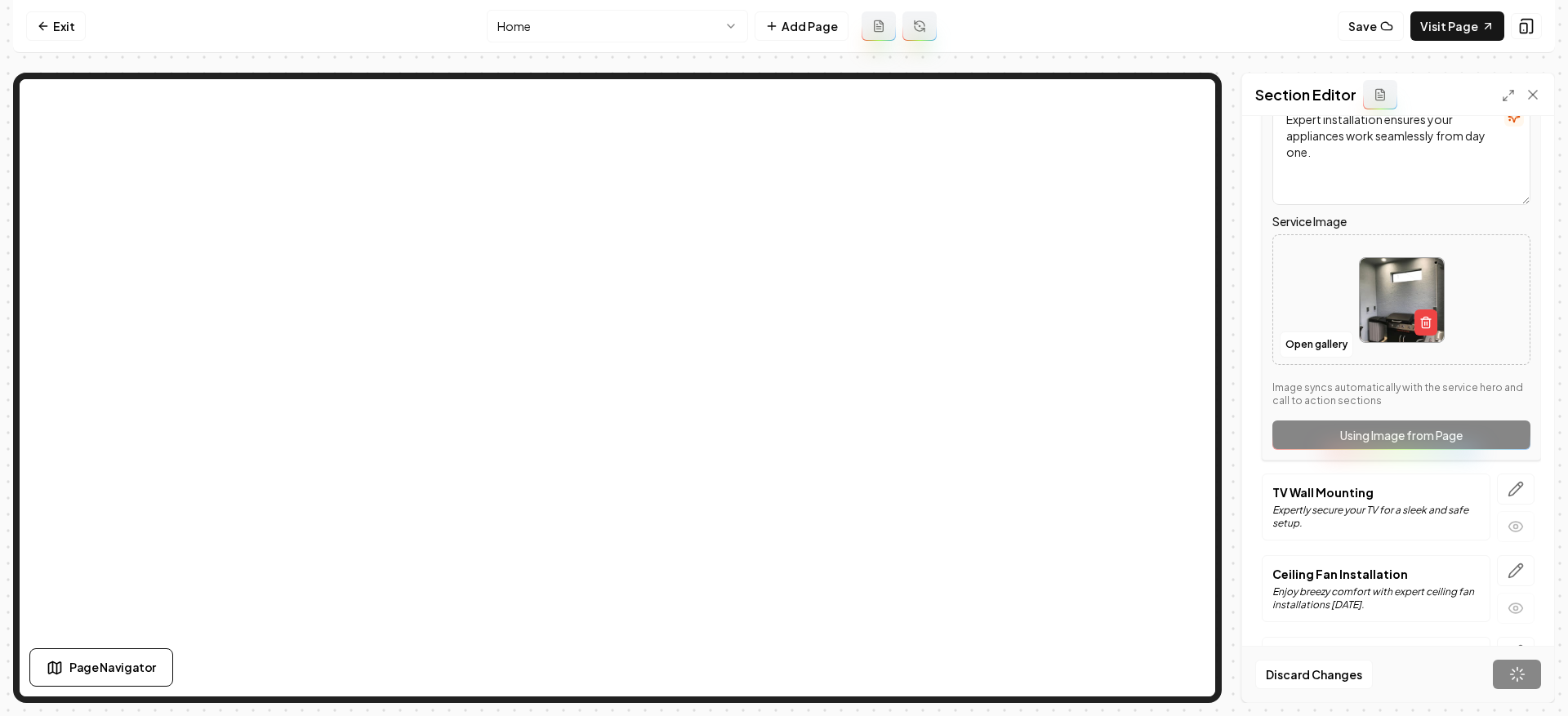
scroll to position [290, 0]
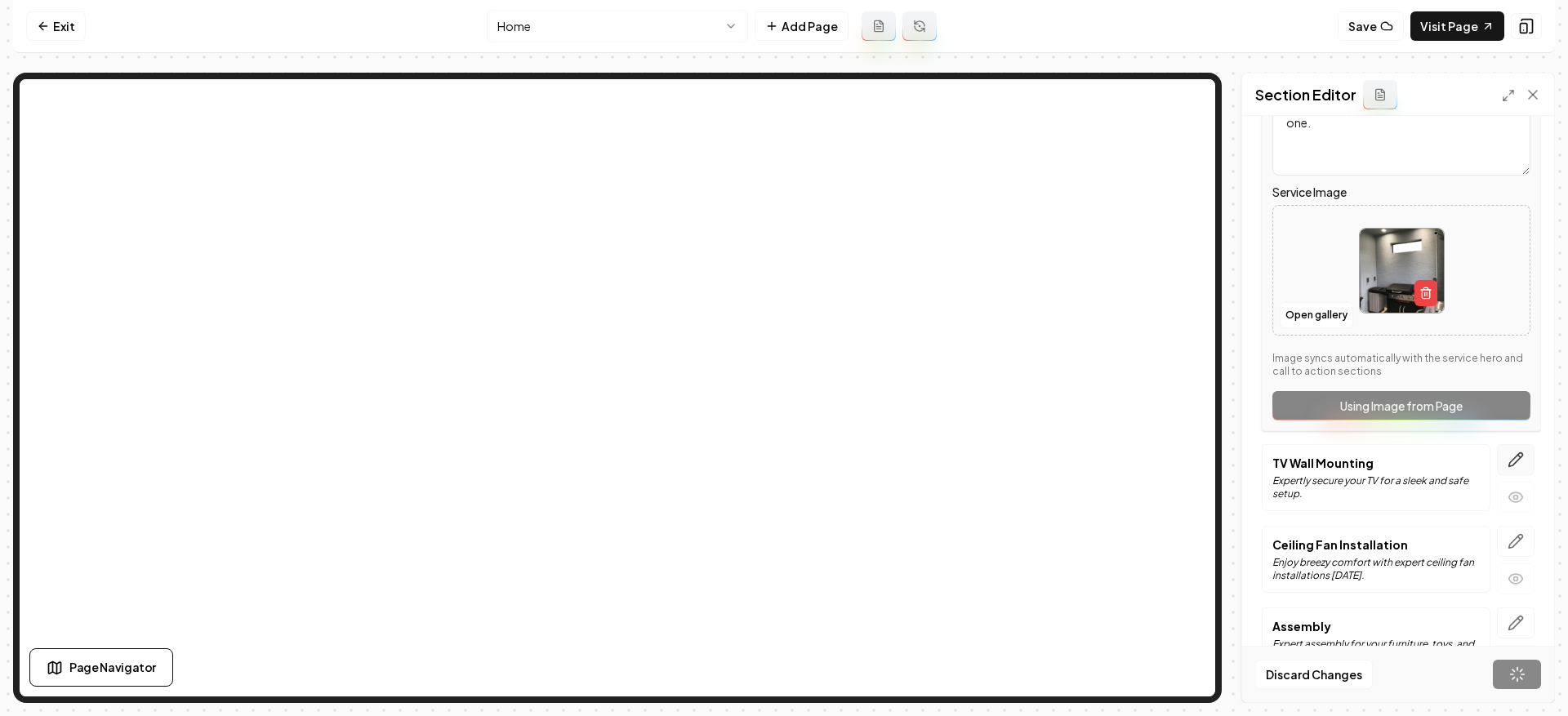
click at [1508, 452] on icon "button" at bounding box center [1516, 460] width 17 height 17
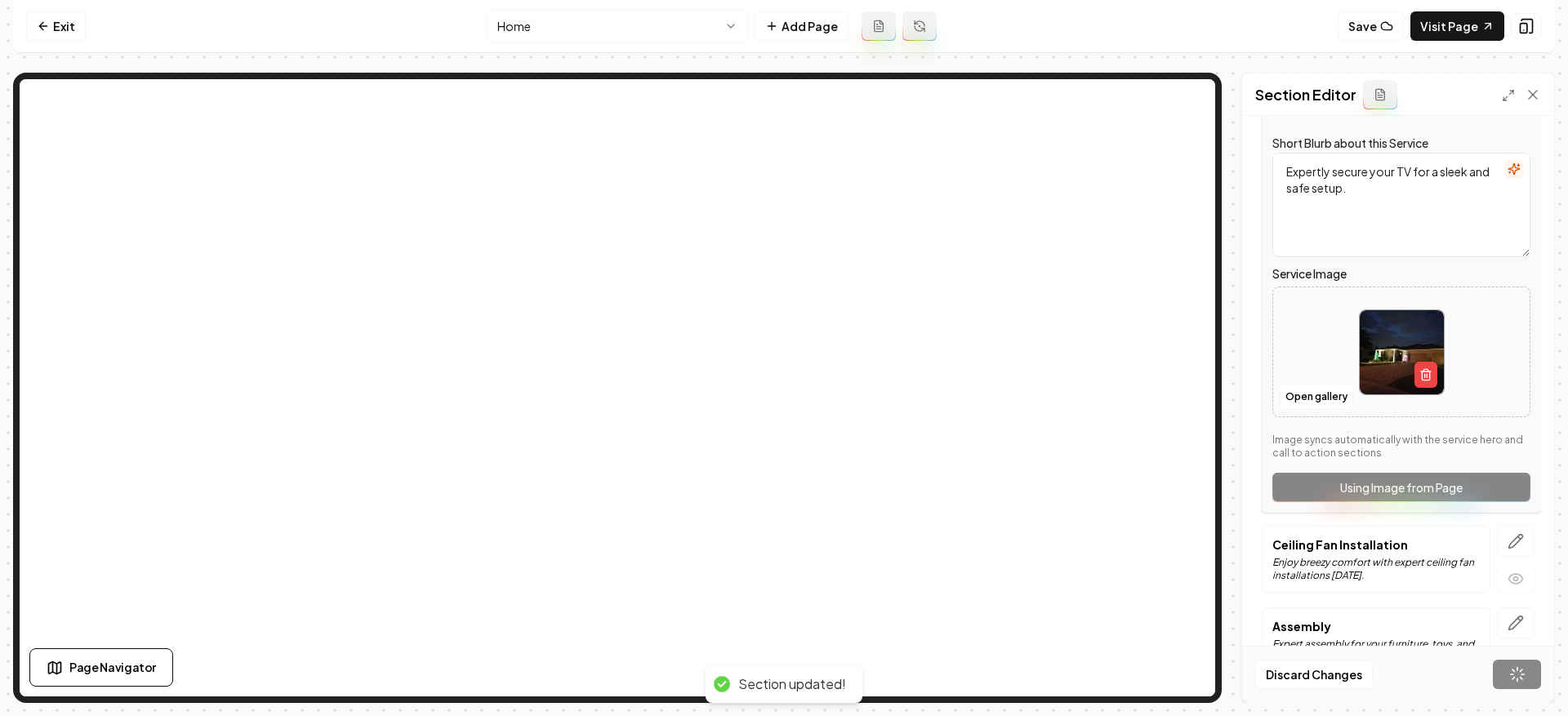
scroll to position [21, 0]
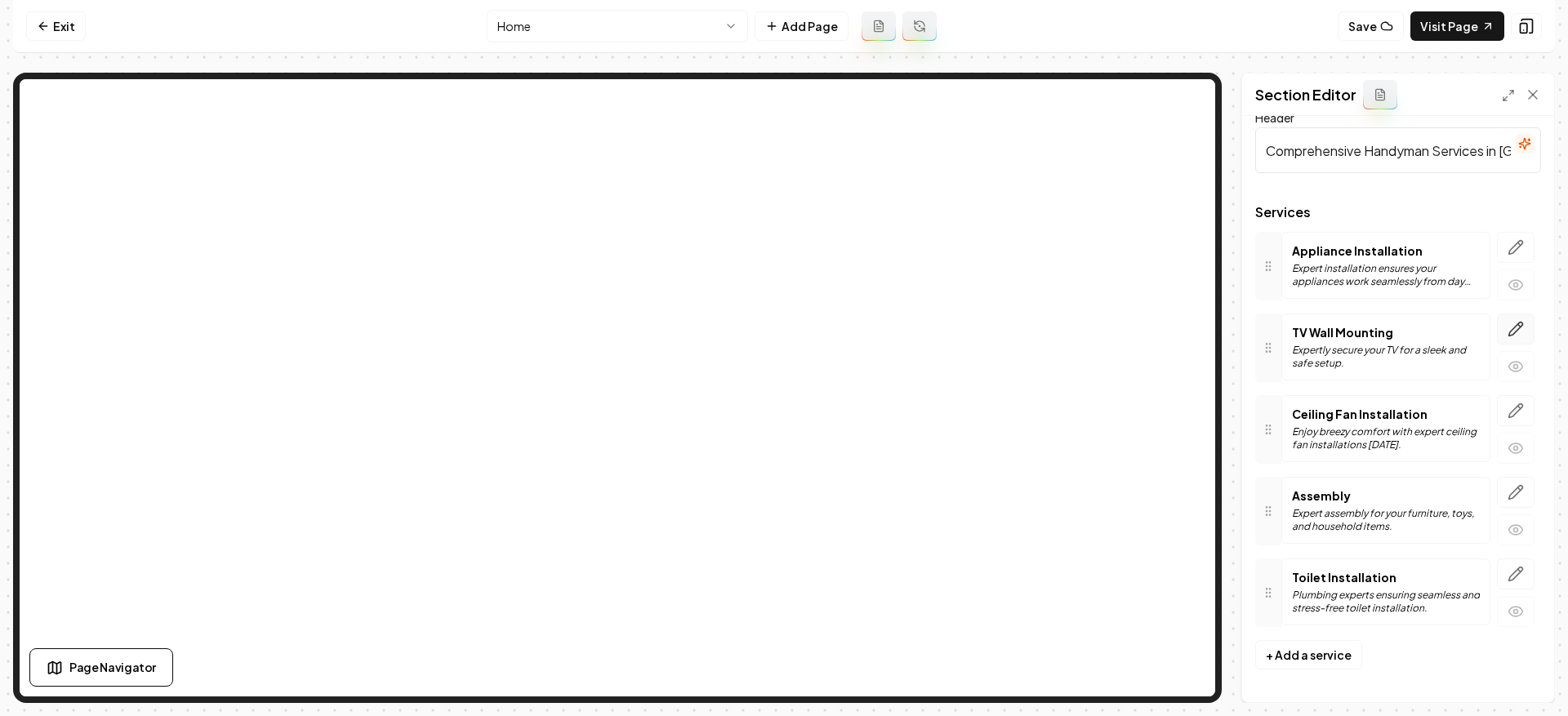
click at [1508, 331] on icon "button" at bounding box center [1516, 329] width 17 height 17
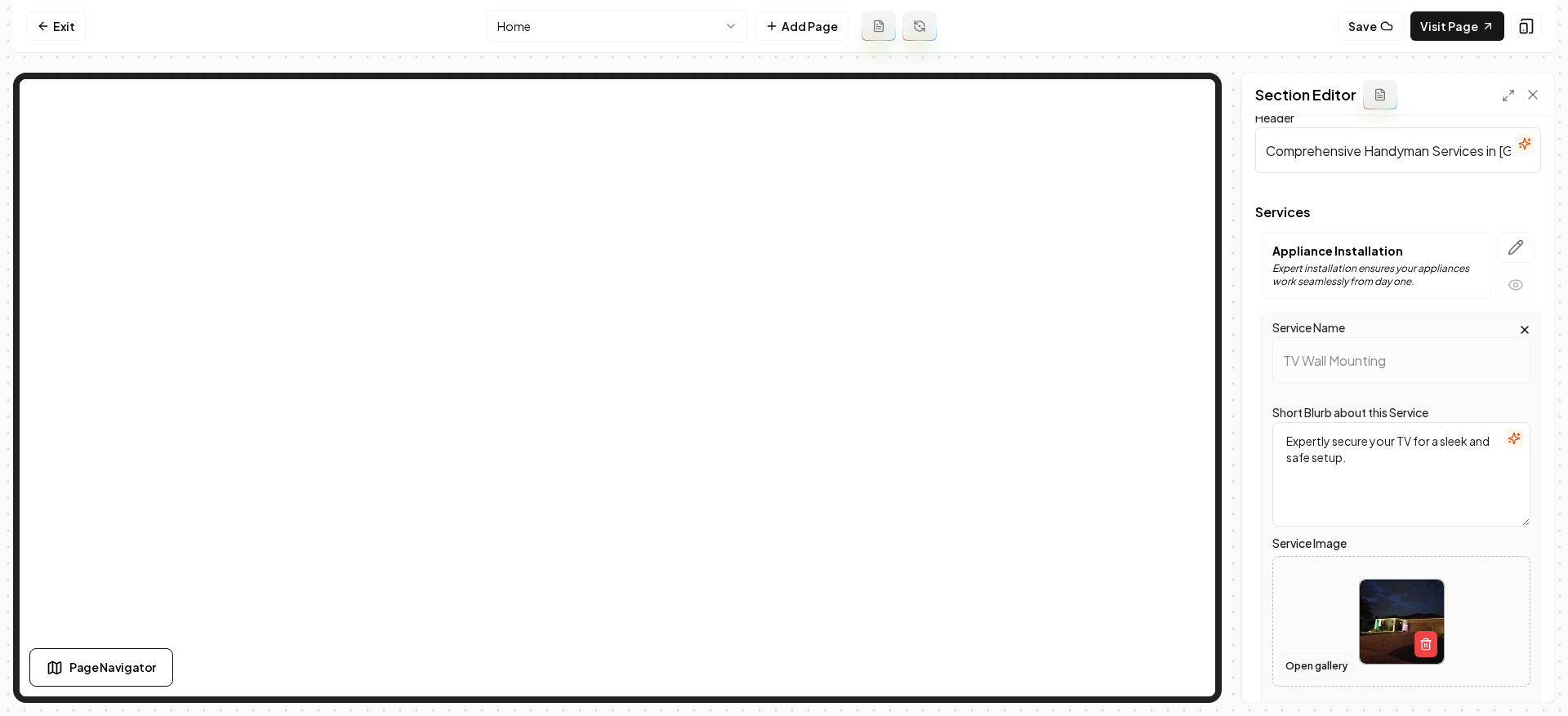
click at [1313, 671] on button "Open gallery" at bounding box center [1317, 666] width 73 height 26
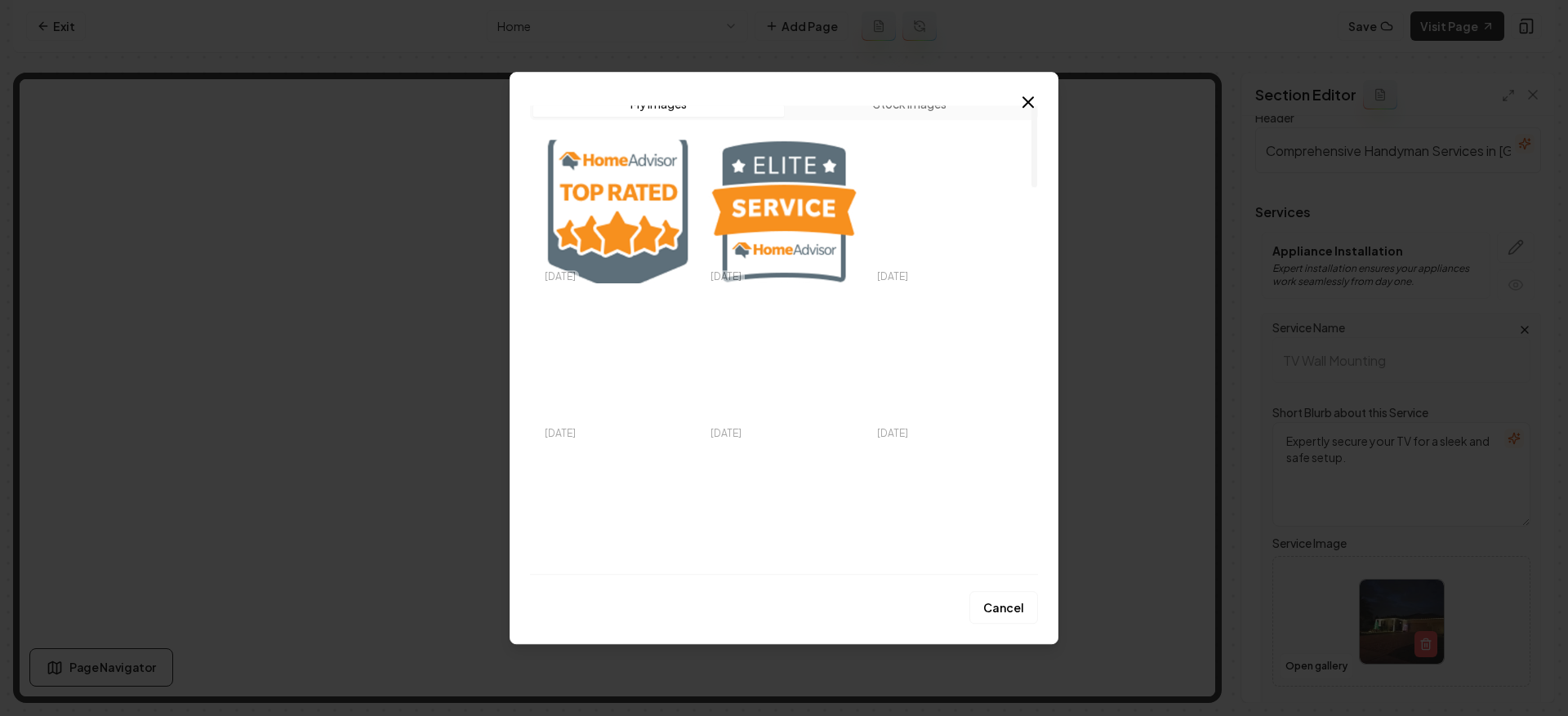
scroll to position [0, 0]
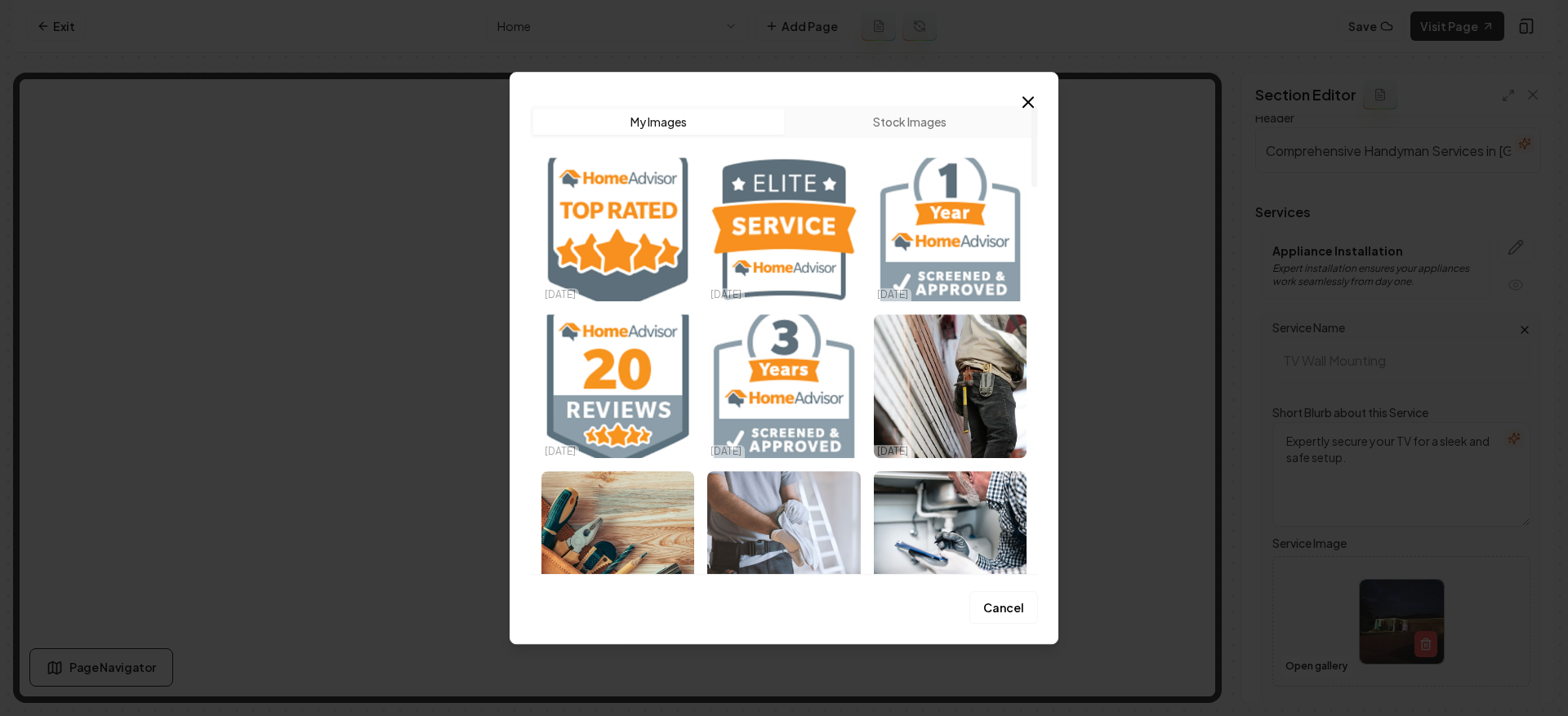
click at [926, 124] on button "Stock Images" at bounding box center [909, 121] width 250 height 26
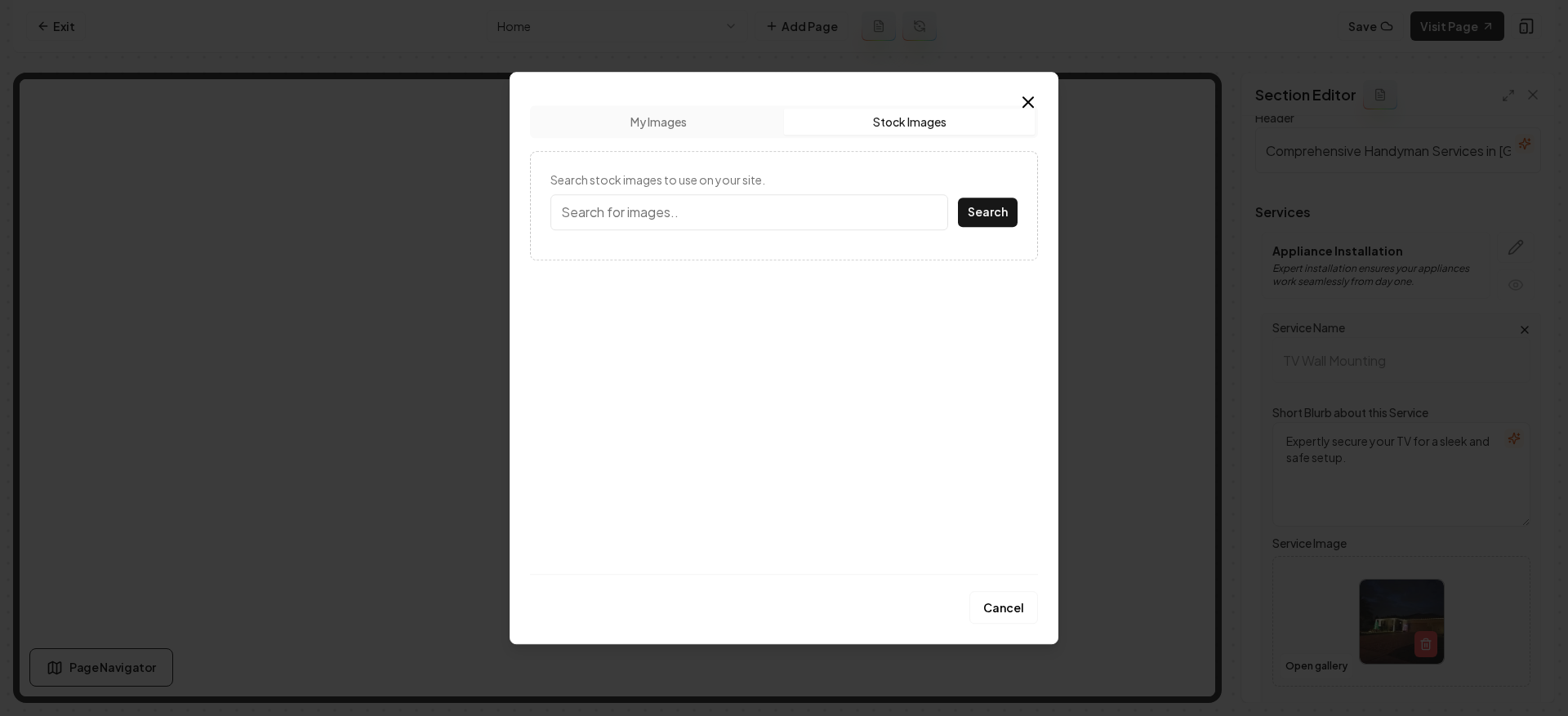
click at [771, 199] on input "Search stock images to use on your site." at bounding box center [749, 212] width 397 height 36
type input "tv mount"
click at [959, 198] on button "Search" at bounding box center [988, 212] width 59 height 29
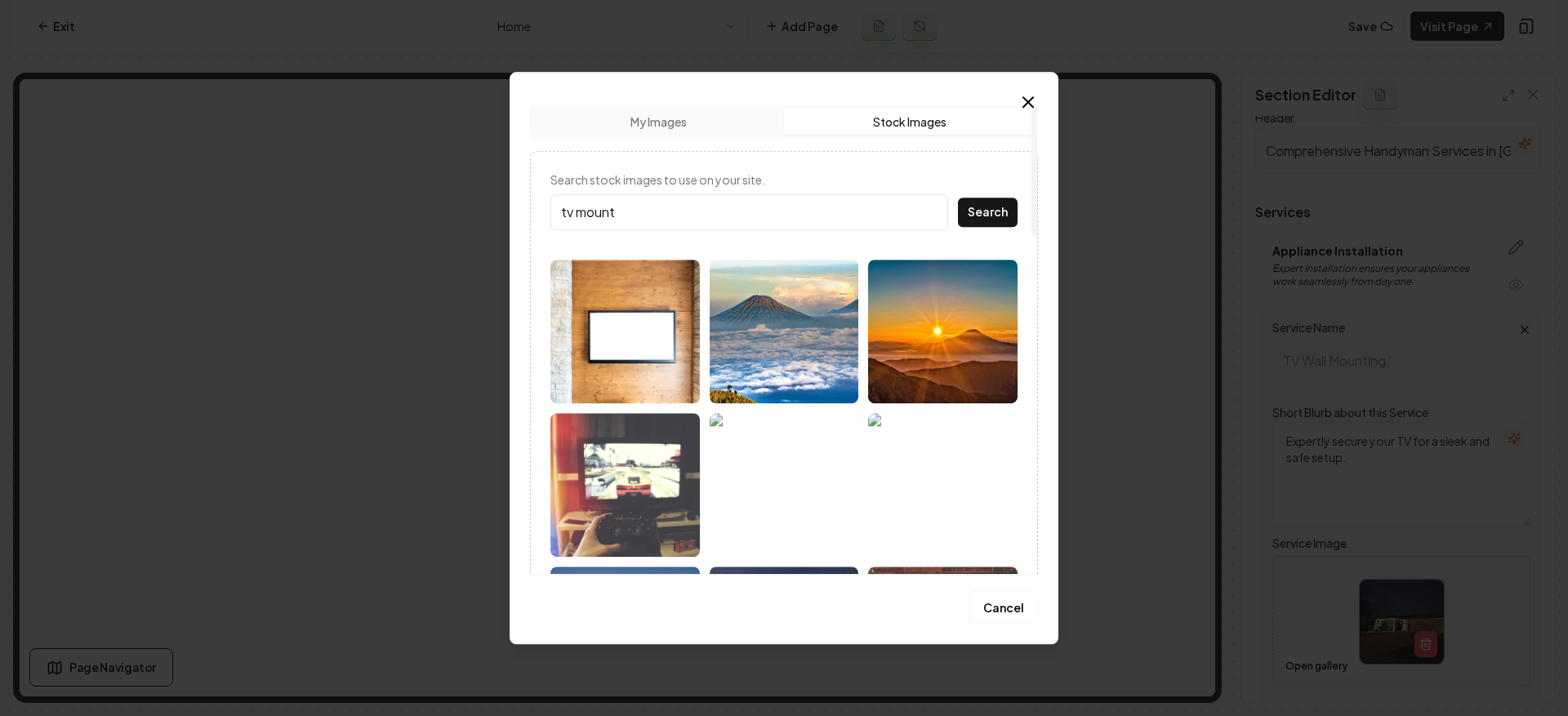
click at [655, 315] on img at bounding box center [625, 331] width 149 height 144
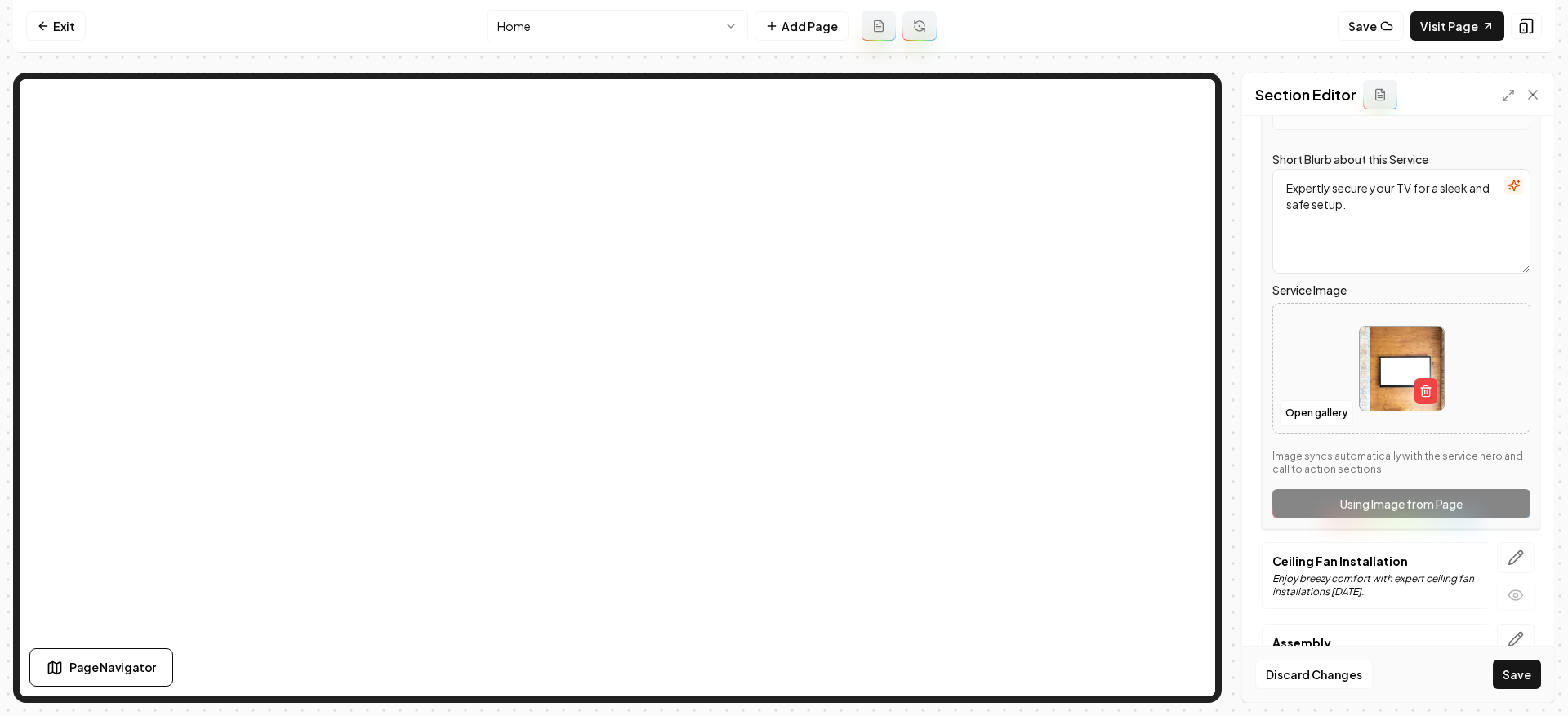
scroll to position [421, 0]
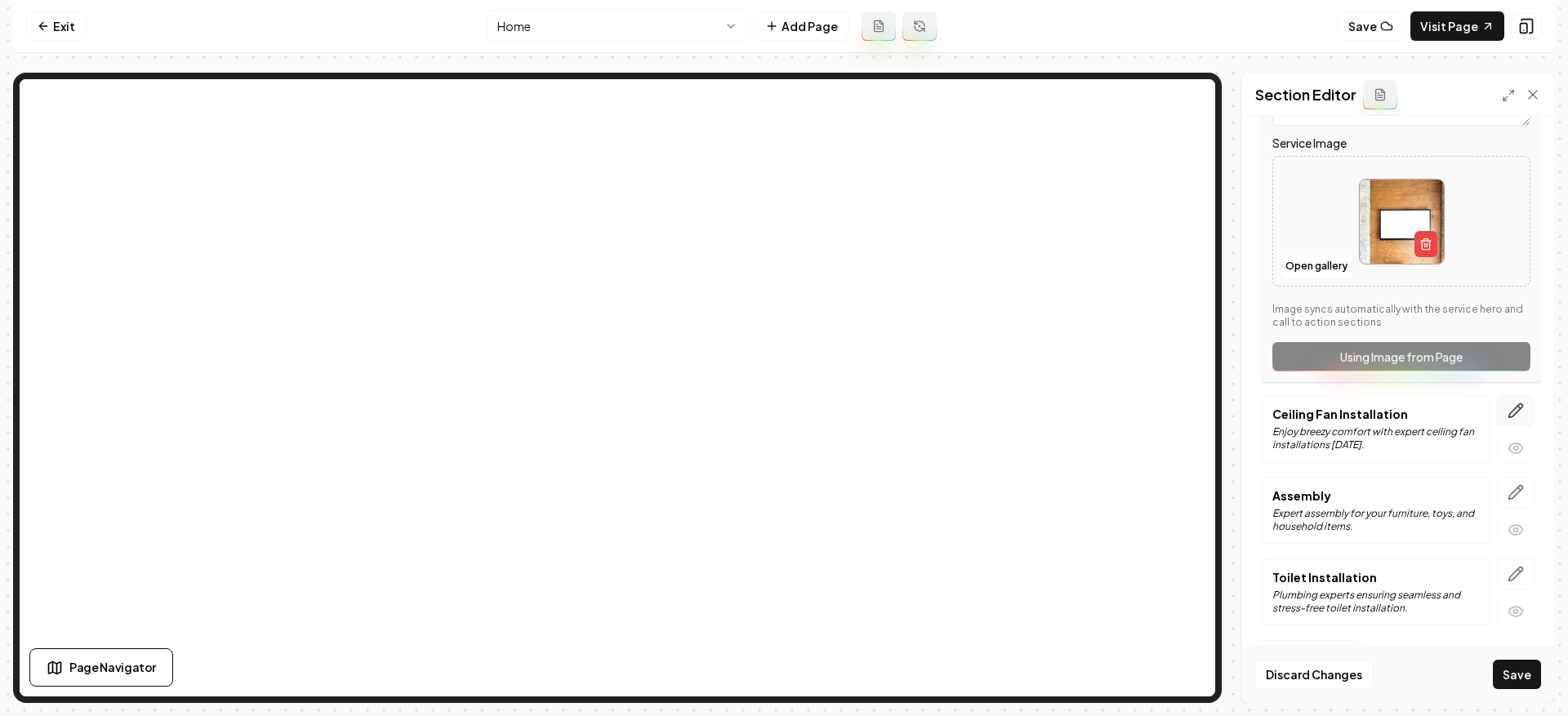
click at [1497, 408] on button "button" at bounding box center [1515, 410] width 38 height 31
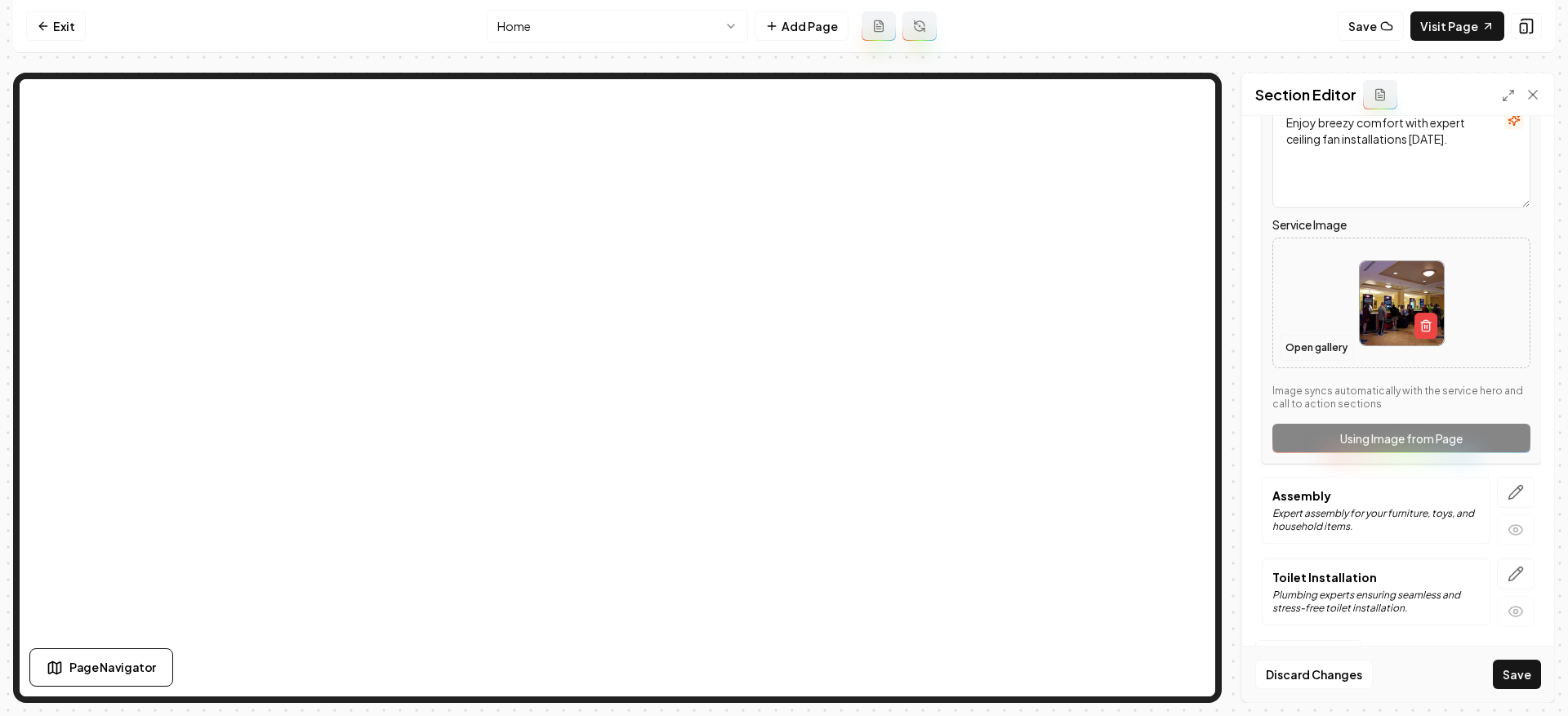
click at [1298, 342] on button "Open gallery" at bounding box center [1317, 347] width 73 height 26
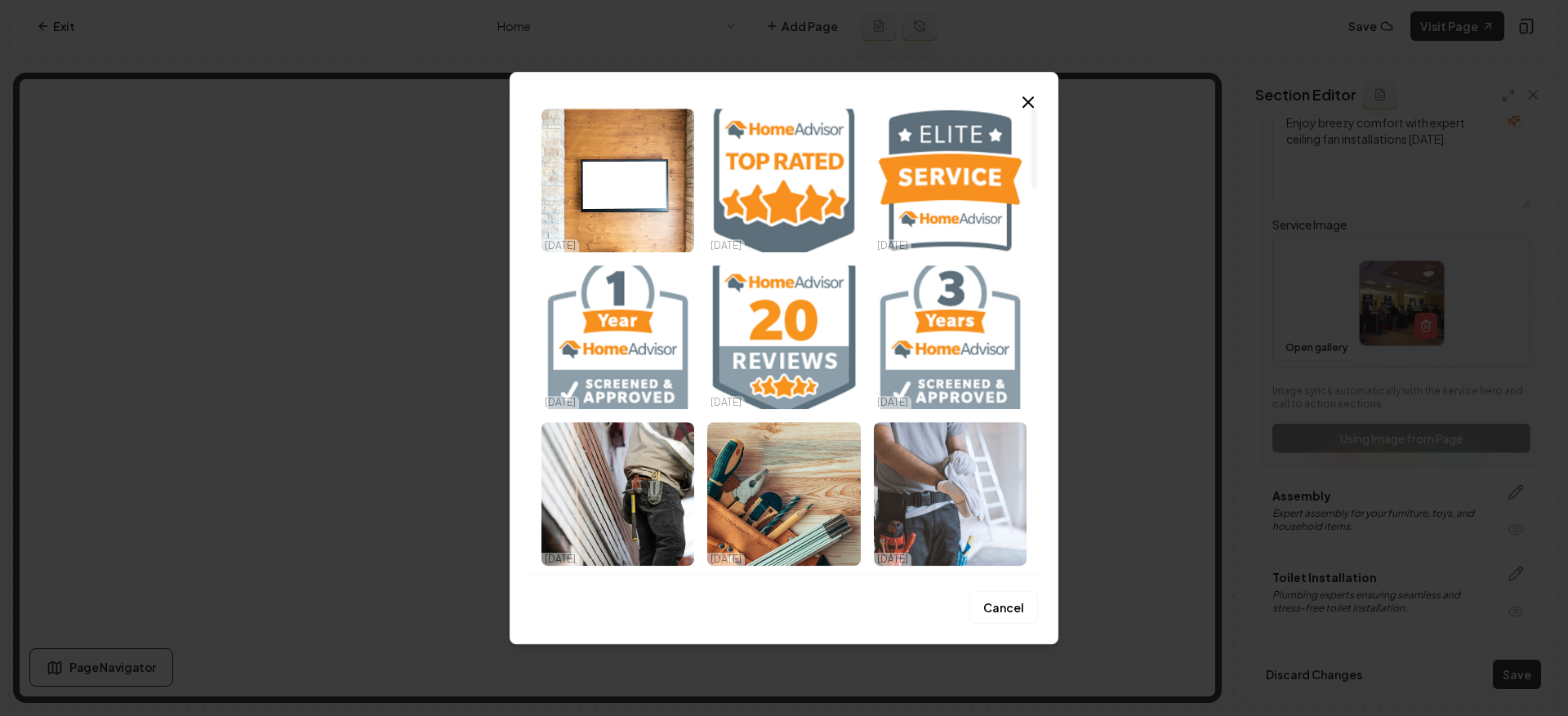
scroll to position [0, 0]
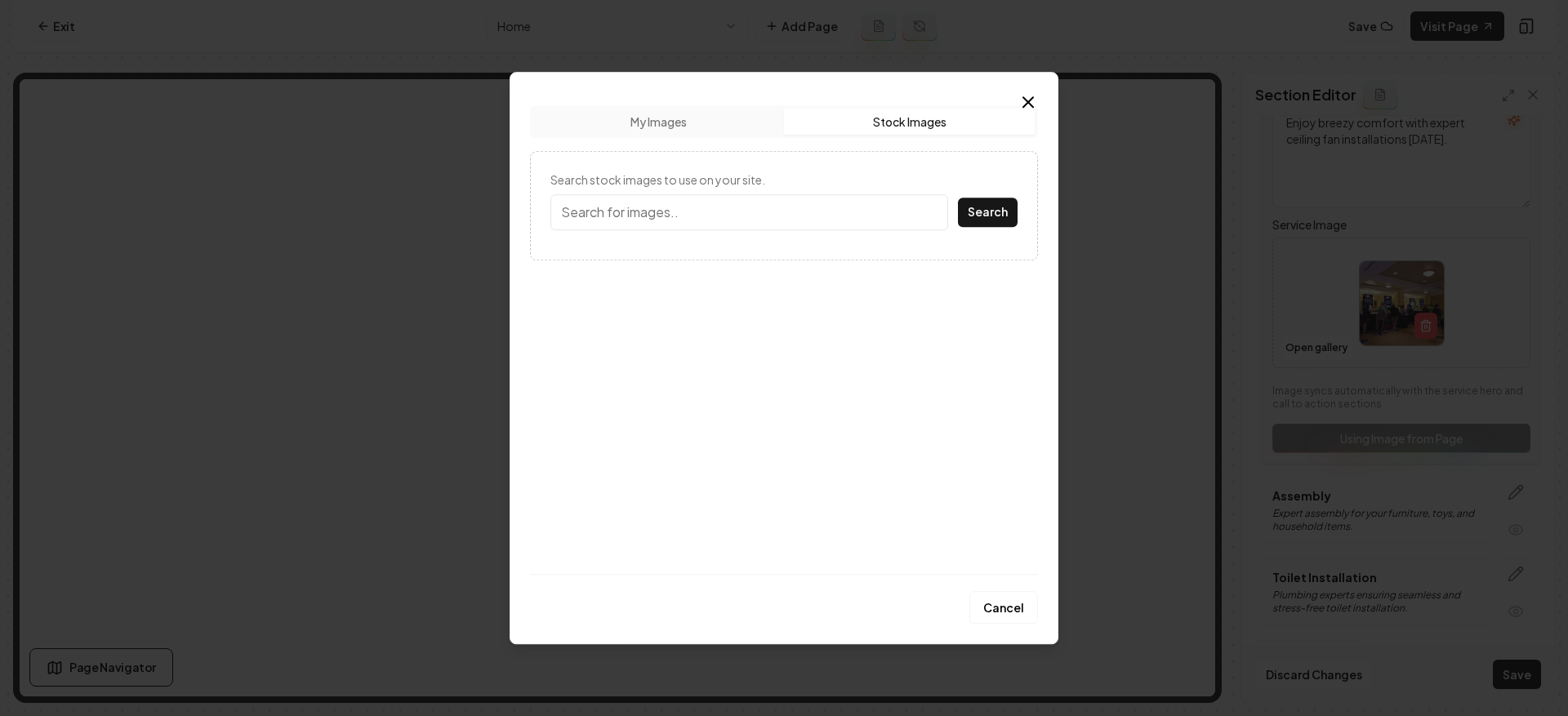
click at [862, 122] on button "Stock Images" at bounding box center [909, 121] width 250 height 26
click at [702, 212] on input "Search stock images to use on your site." at bounding box center [749, 212] width 397 height 36
type input "ceiling fan"
click at [959, 198] on button "Search" at bounding box center [988, 212] width 59 height 29
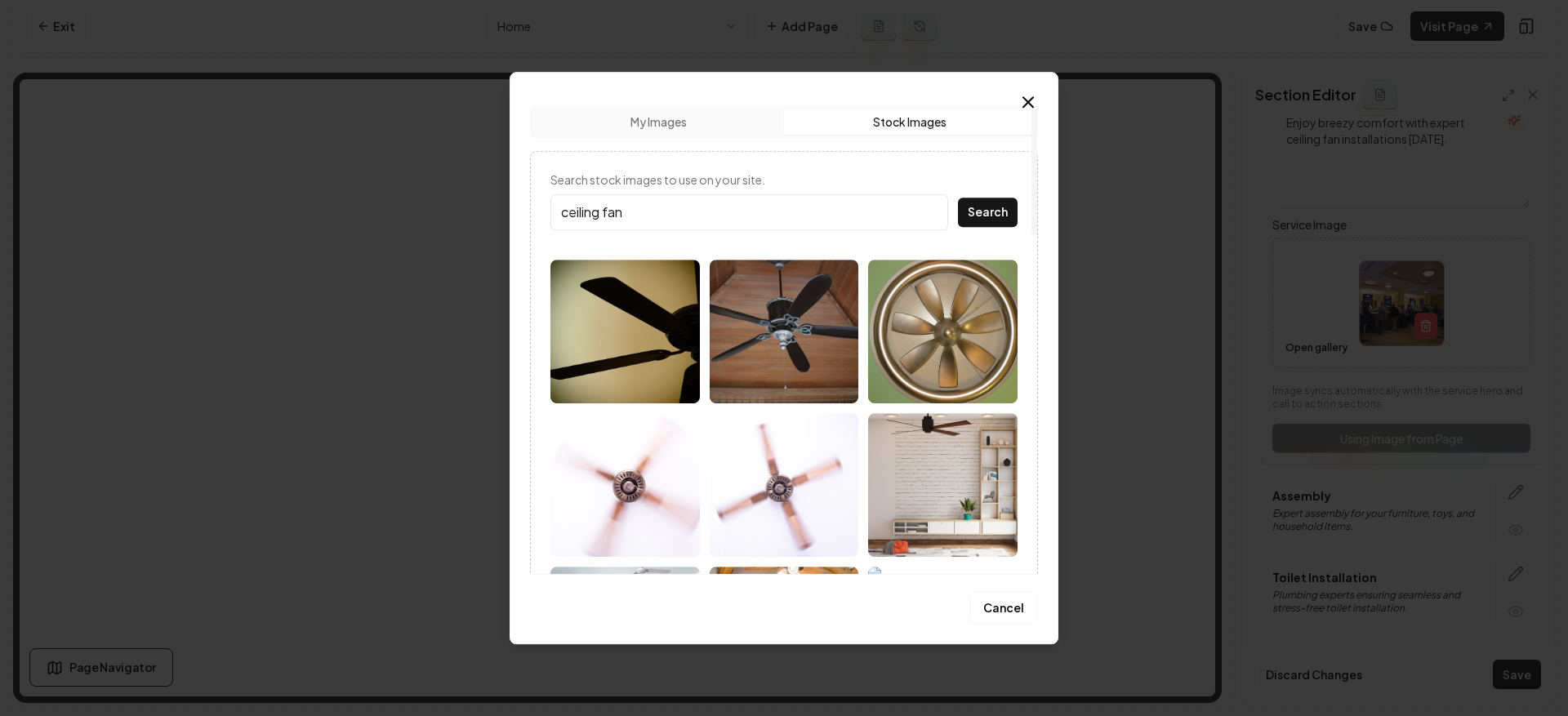
click at [801, 335] on img at bounding box center [784, 331] width 149 height 144
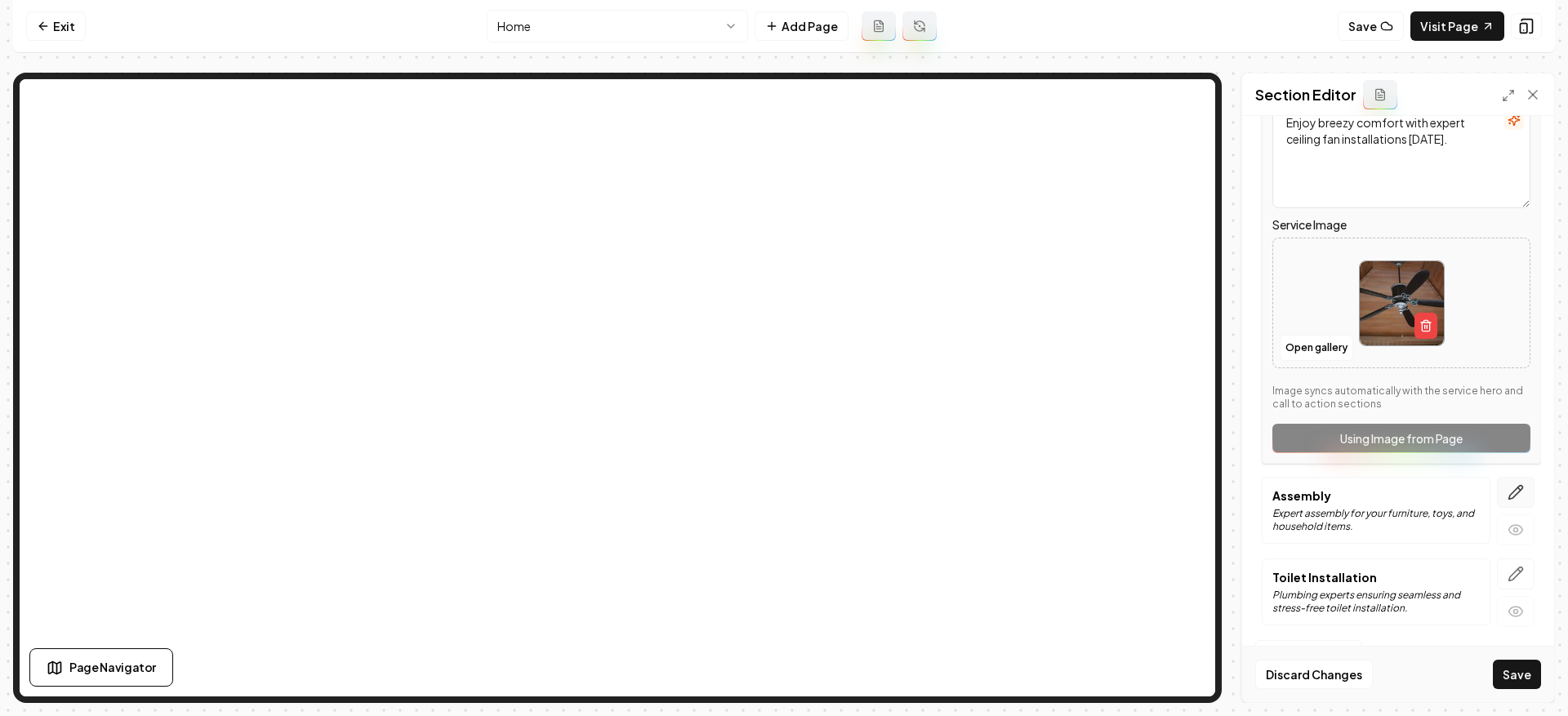
click at [1508, 495] on icon "button" at bounding box center [1516, 492] width 17 height 17
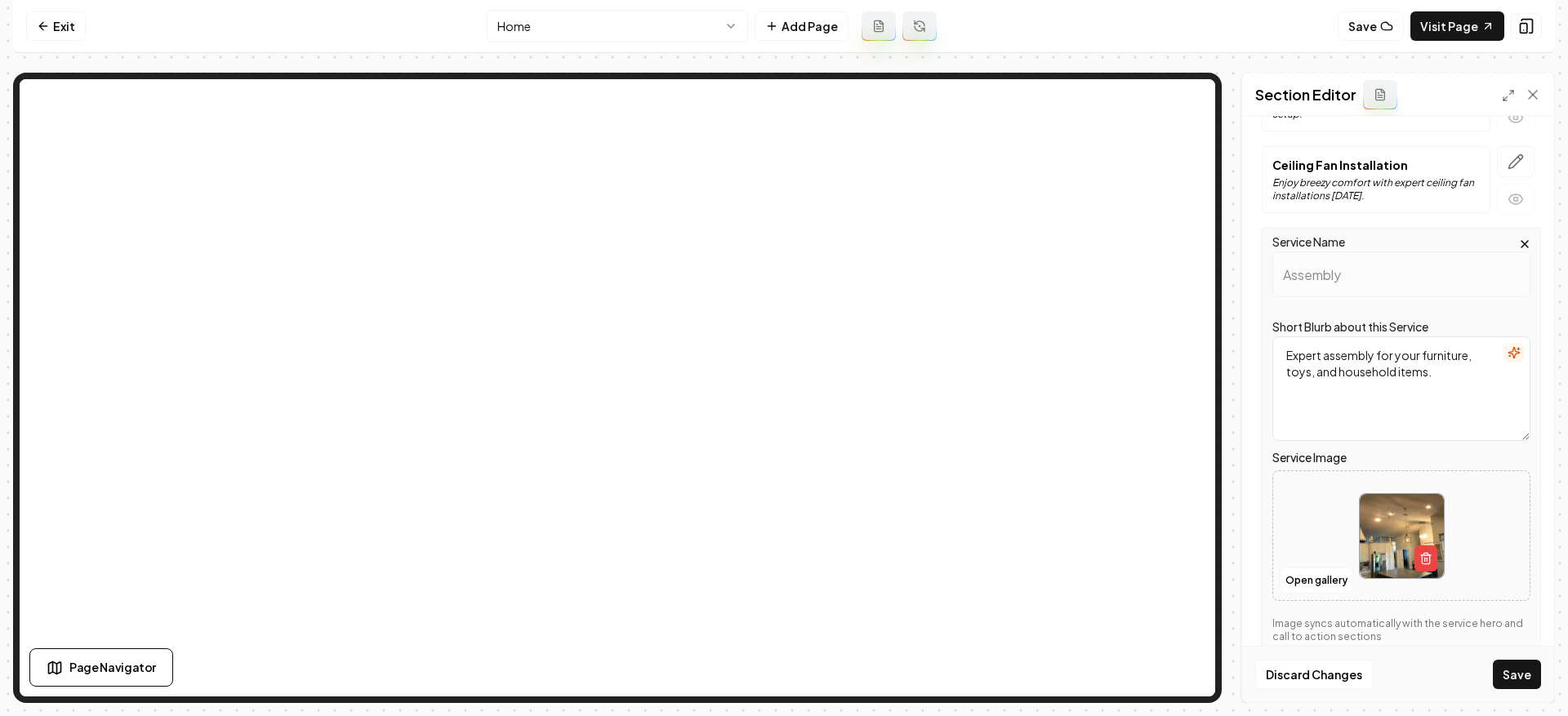
scroll to position [272, 0]
click at [1322, 568] on button "Open gallery" at bounding box center [1317, 578] width 73 height 26
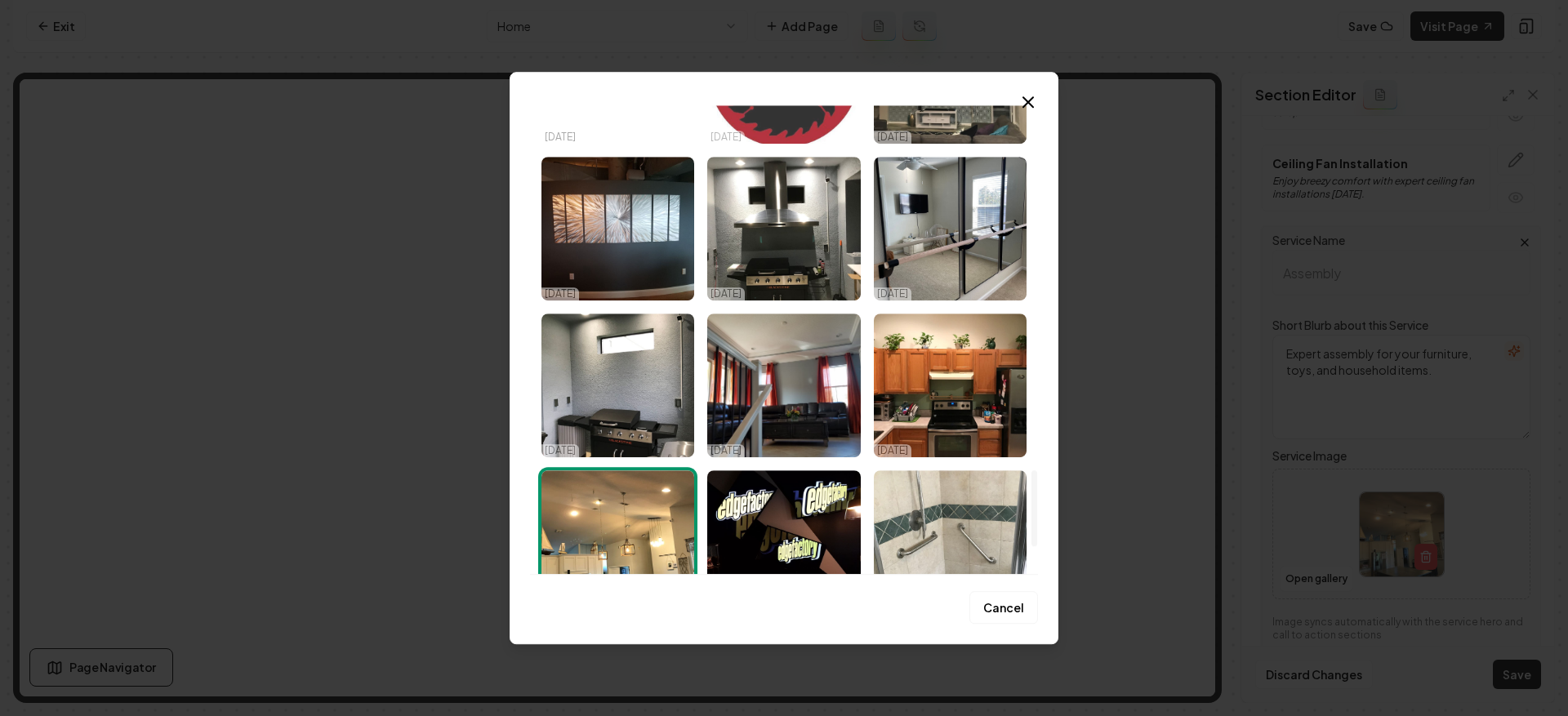
scroll to position [2251, 0]
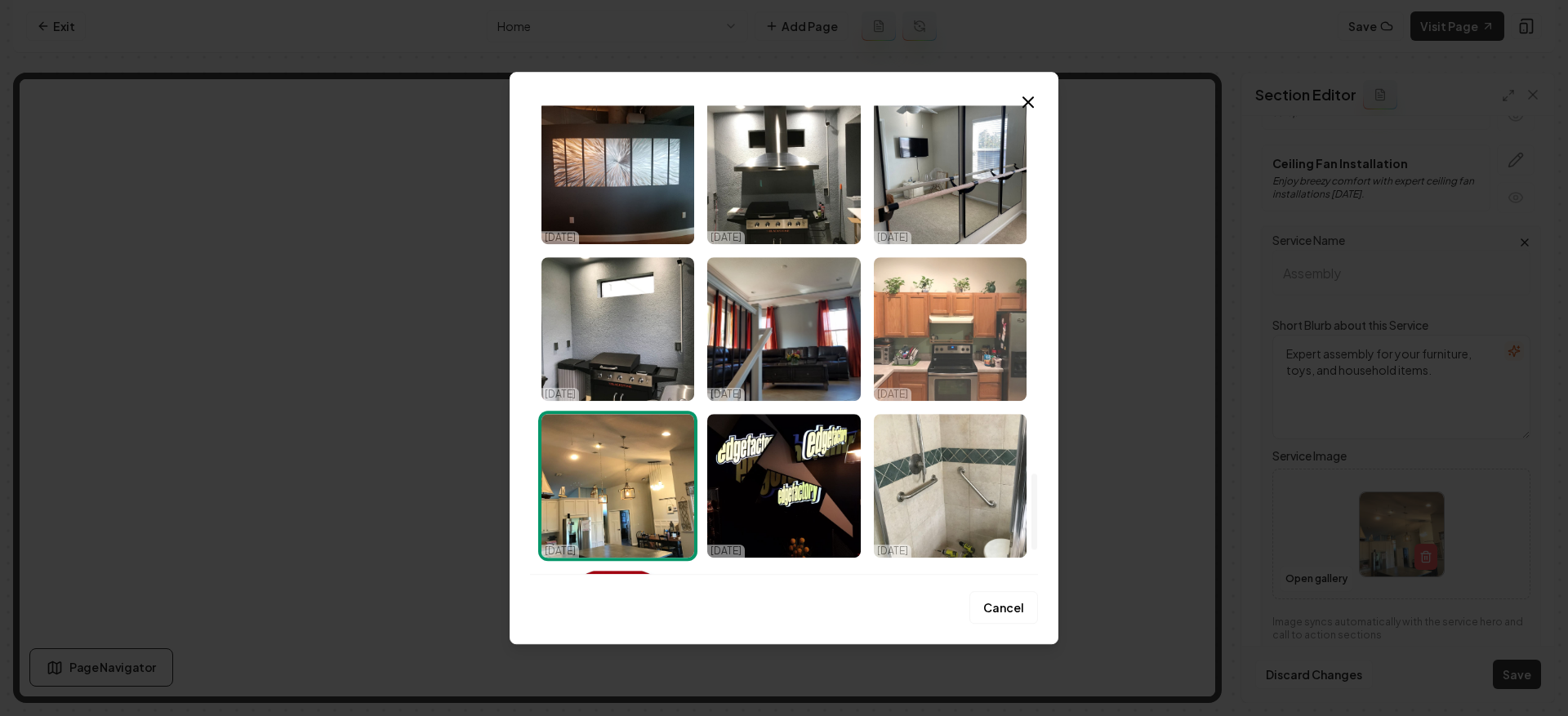
click at [929, 335] on img "Select image image_68e69f795c7cd75eb831773e.jpeg" at bounding box center [950, 329] width 153 height 144
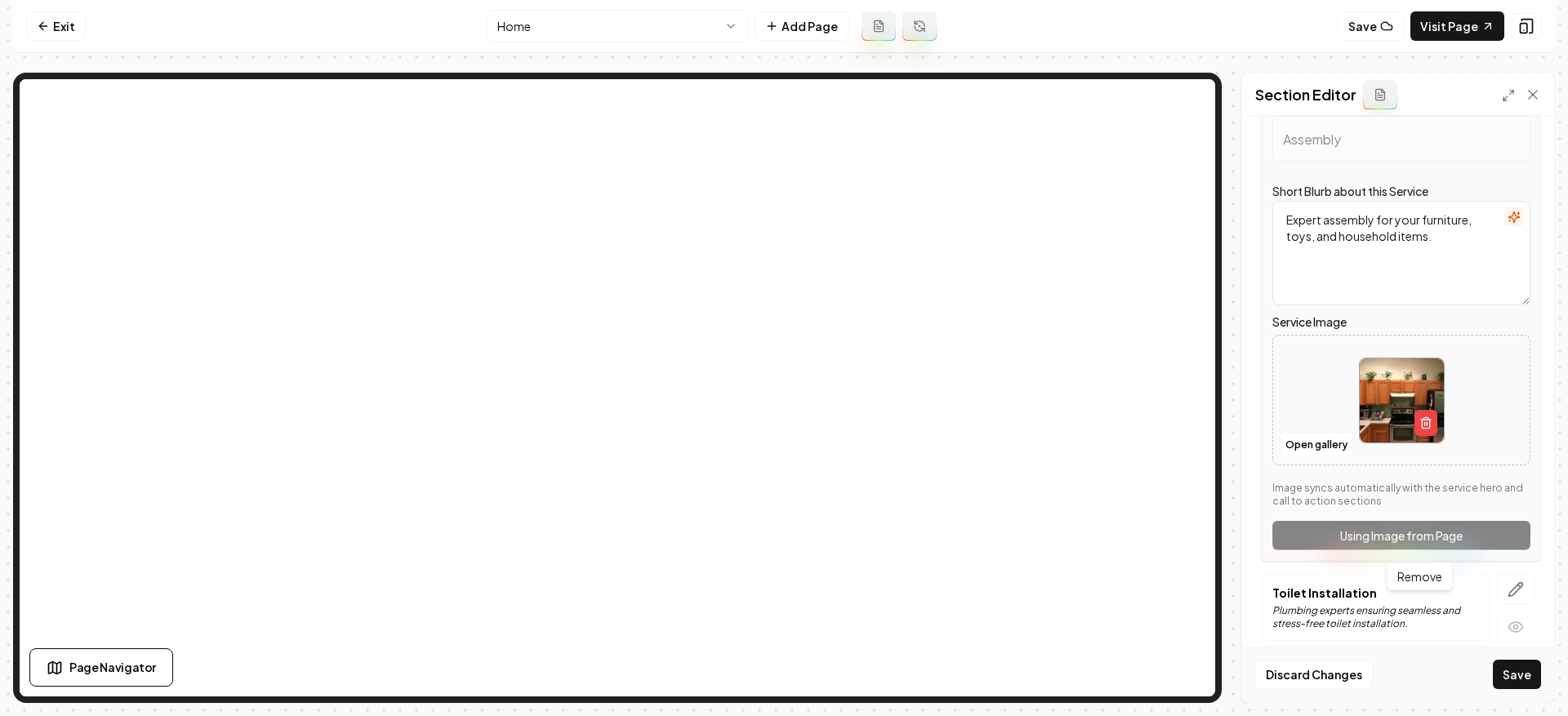
scroll to position [421, 0]
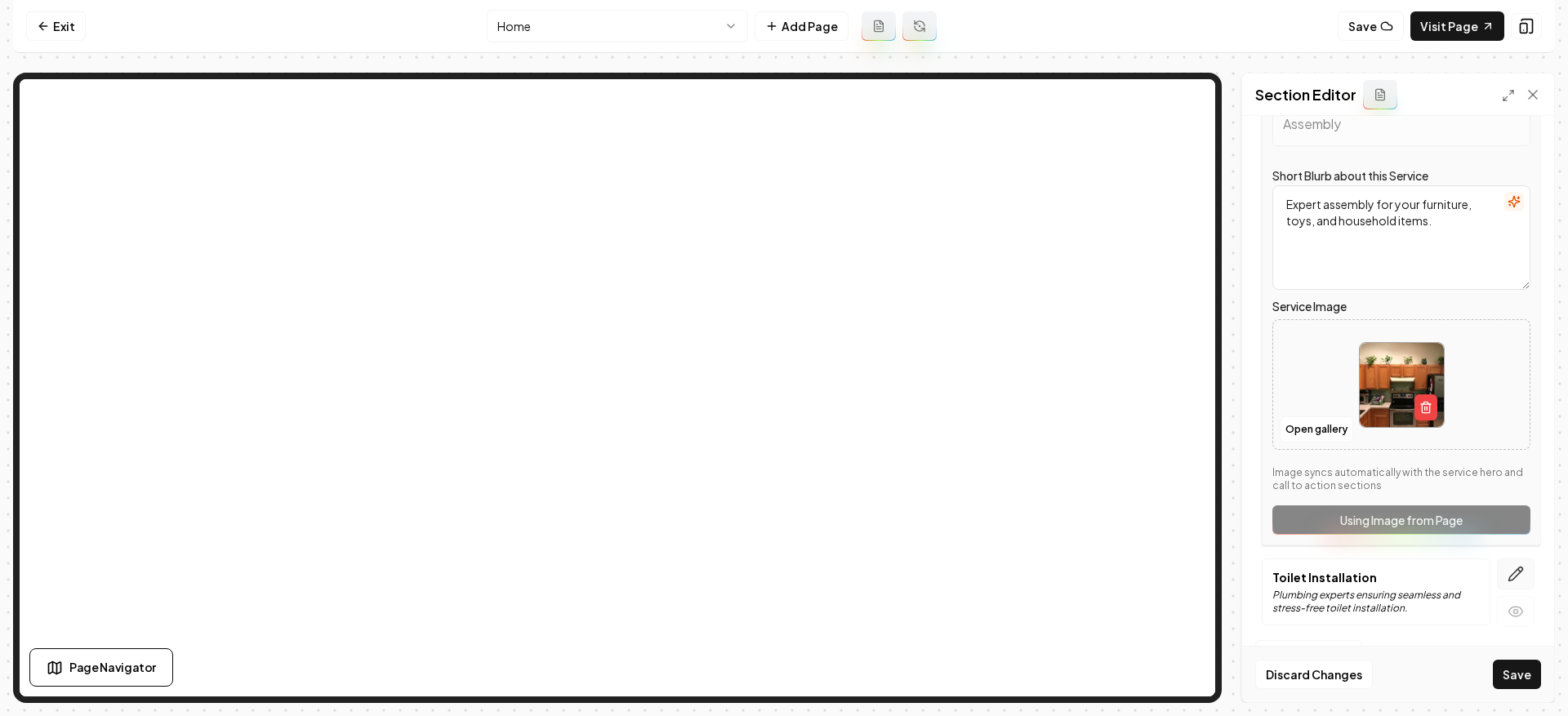
click at [1508, 581] on icon "button" at bounding box center [1516, 574] width 17 height 17
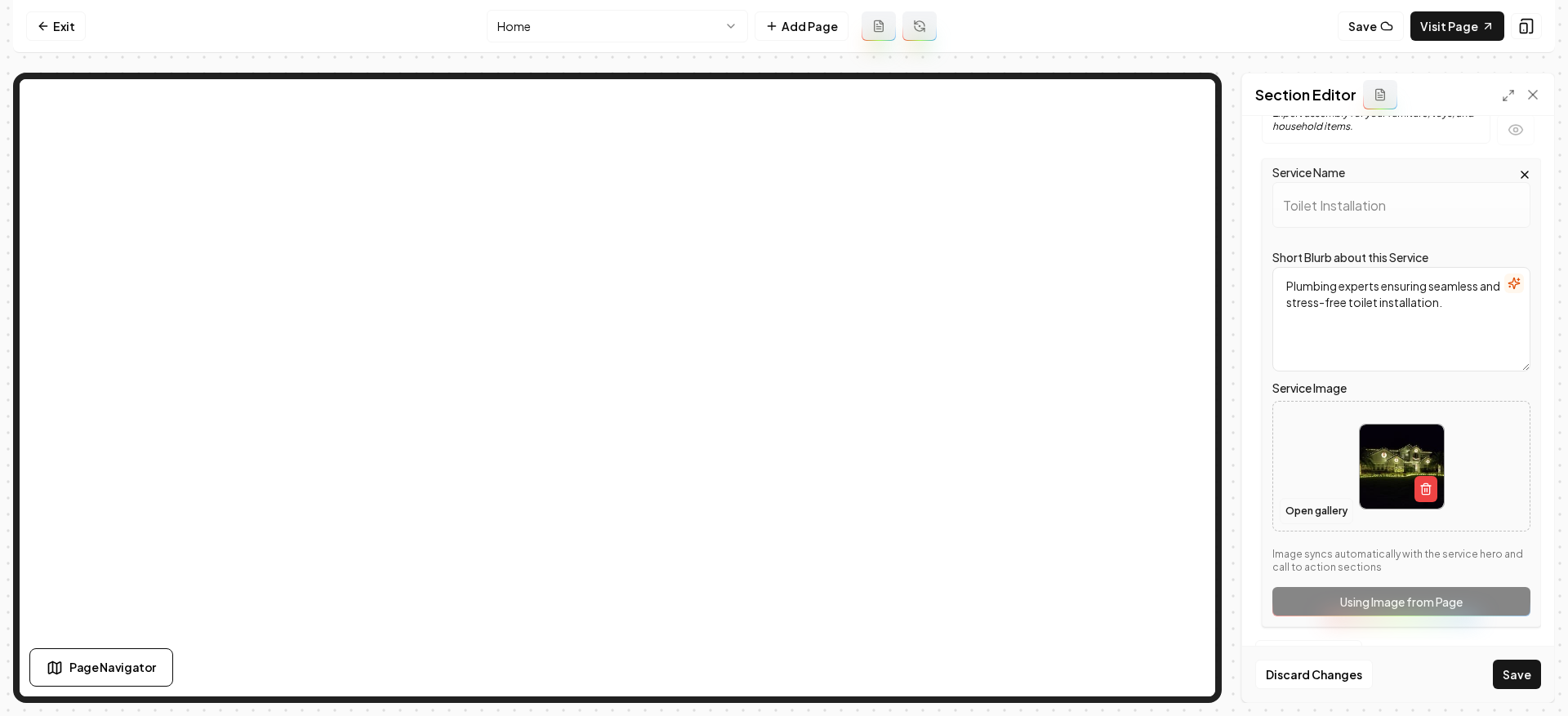
click at [1317, 516] on button "Open gallery" at bounding box center [1317, 511] width 73 height 26
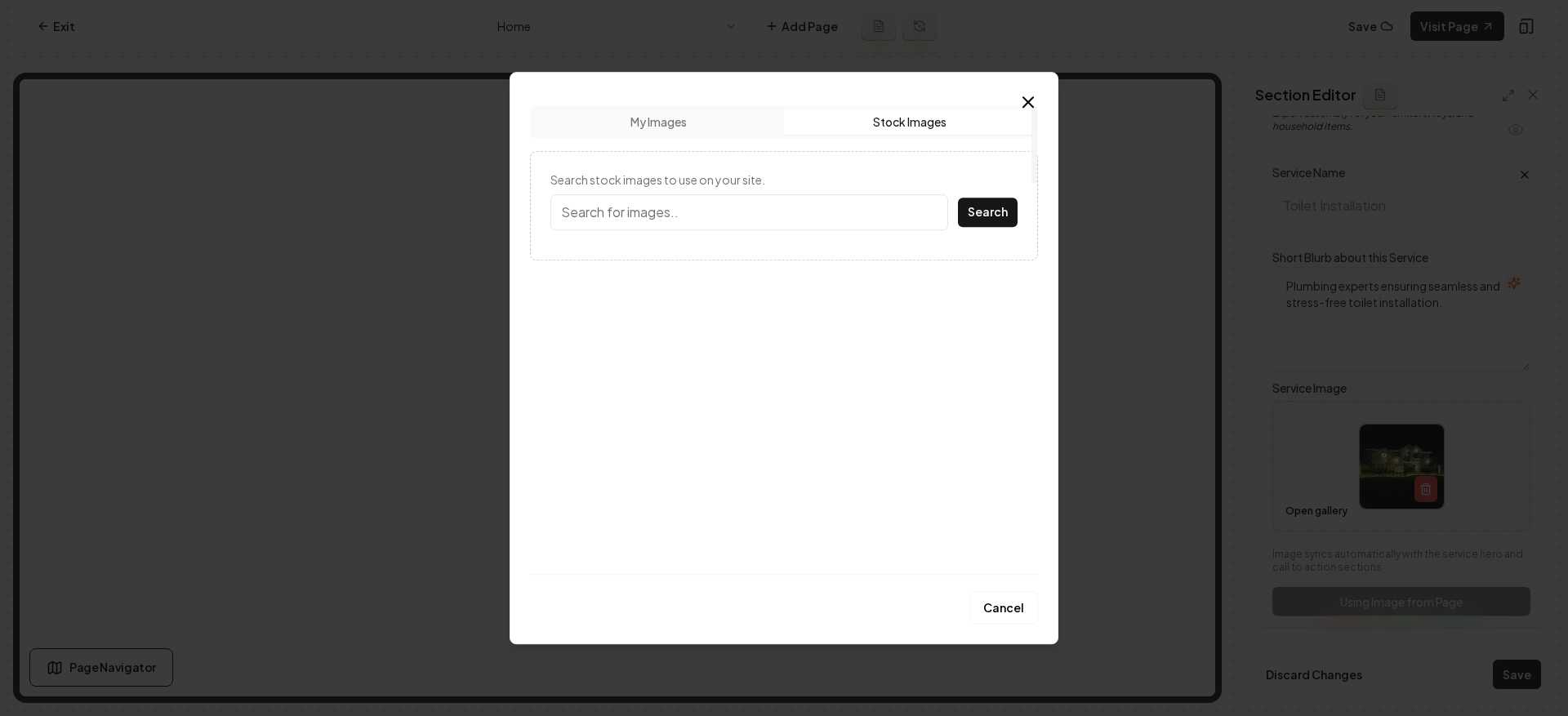
click at [876, 110] on button "Stock Images" at bounding box center [909, 121] width 250 height 26
click at [702, 207] on input "Search stock images to use on your site." at bounding box center [749, 212] width 397 height 36
click at [959, 198] on button "Search" at bounding box center [988, 212] width 59 height 29
click at [563, 209] on input "toilet" at bounding box center [749, 212] width 397 height 36
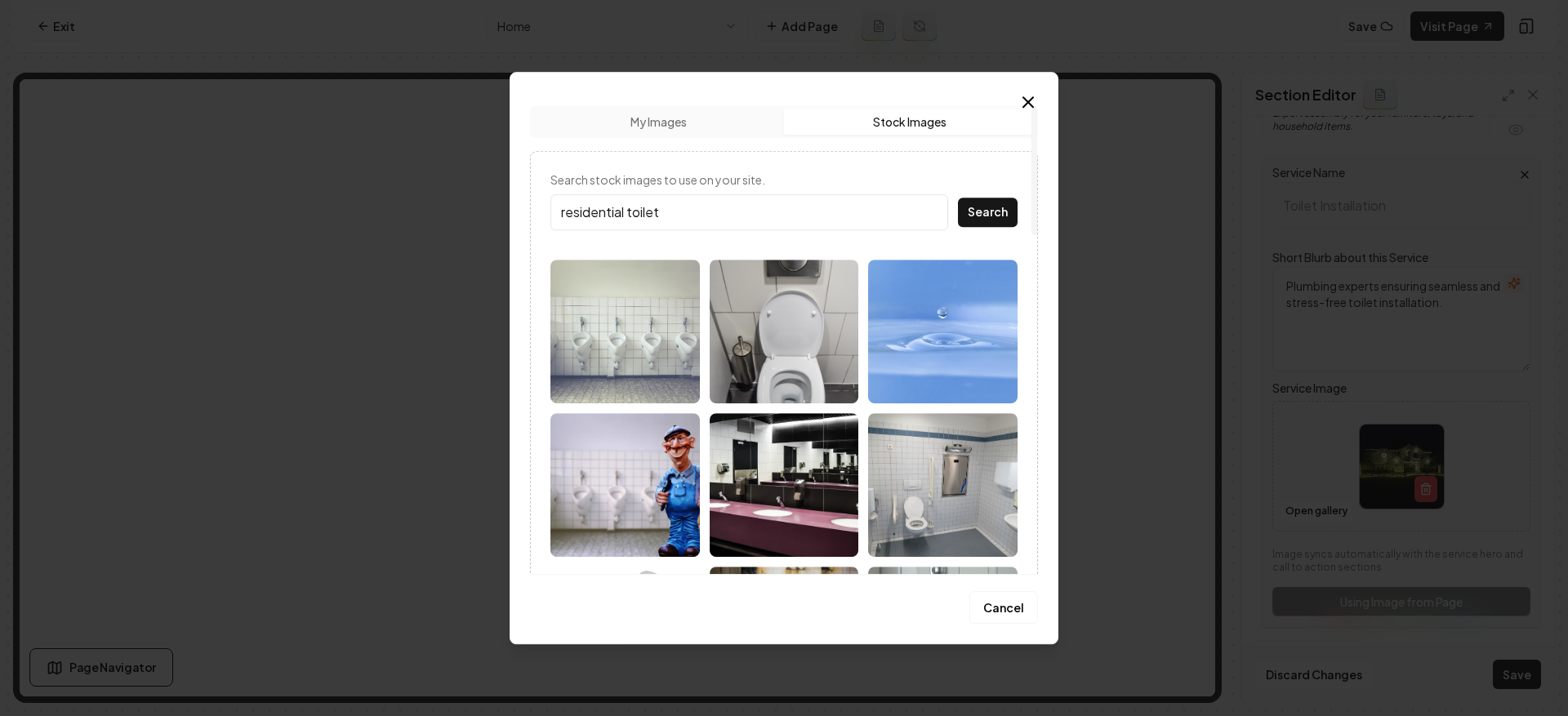
type input "residential toilet"
click at [959, 198] on button "Search" at bounding box center [988, 212] width 59 height 29
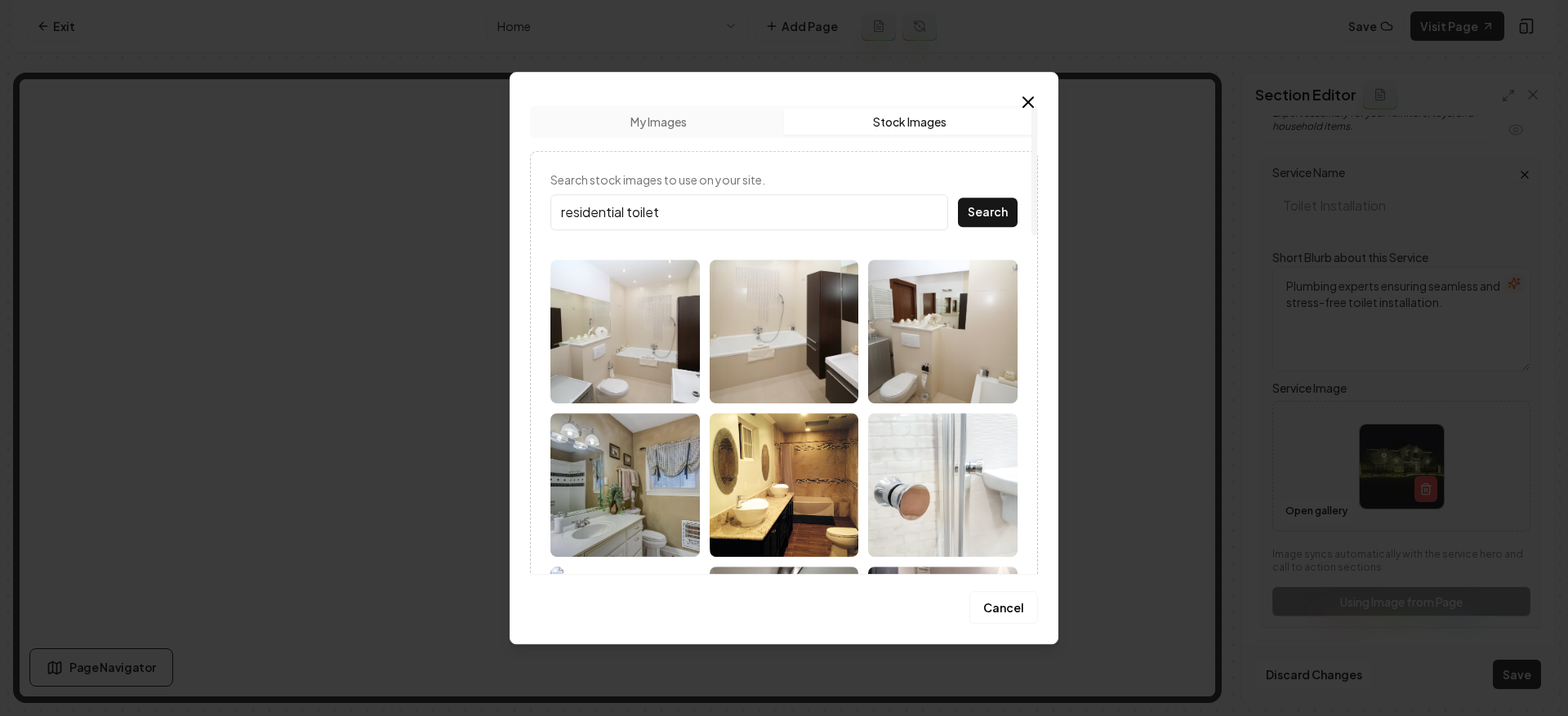
click at [686, 338] on img at bounding box center [625, 331] width 149 height 144
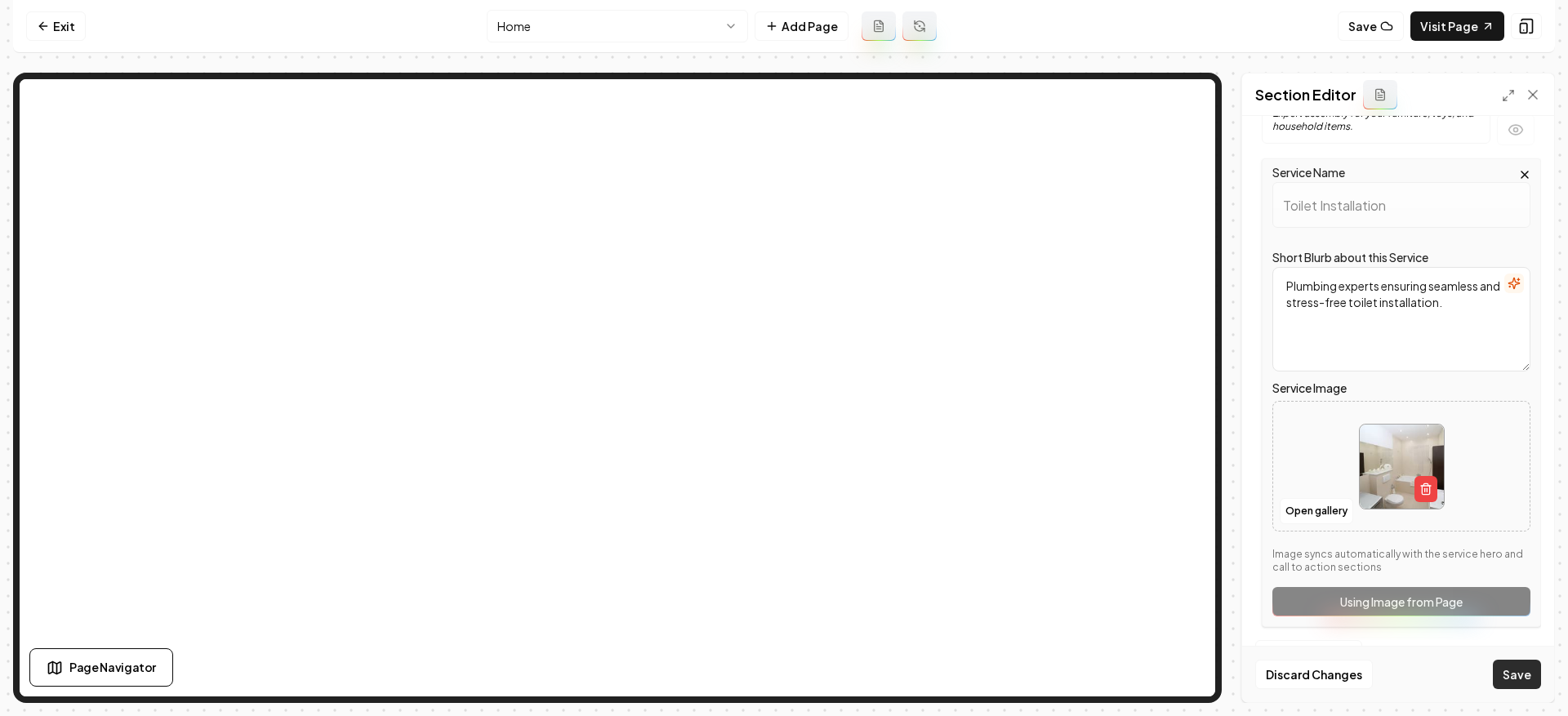
click at [1510, 671] on button "Save" at bounding box center [1517, 673] width 48 height 29
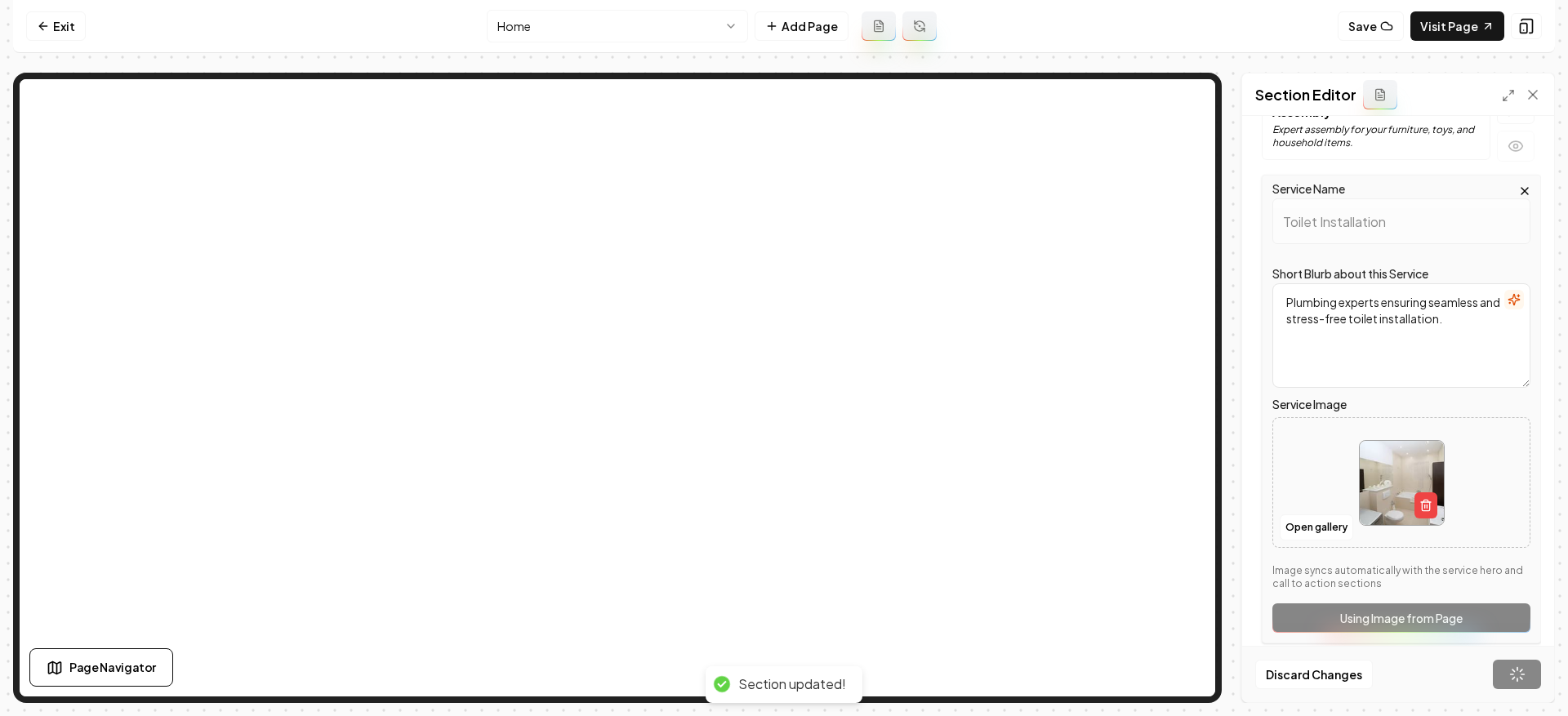
scroll to position [21, 0]
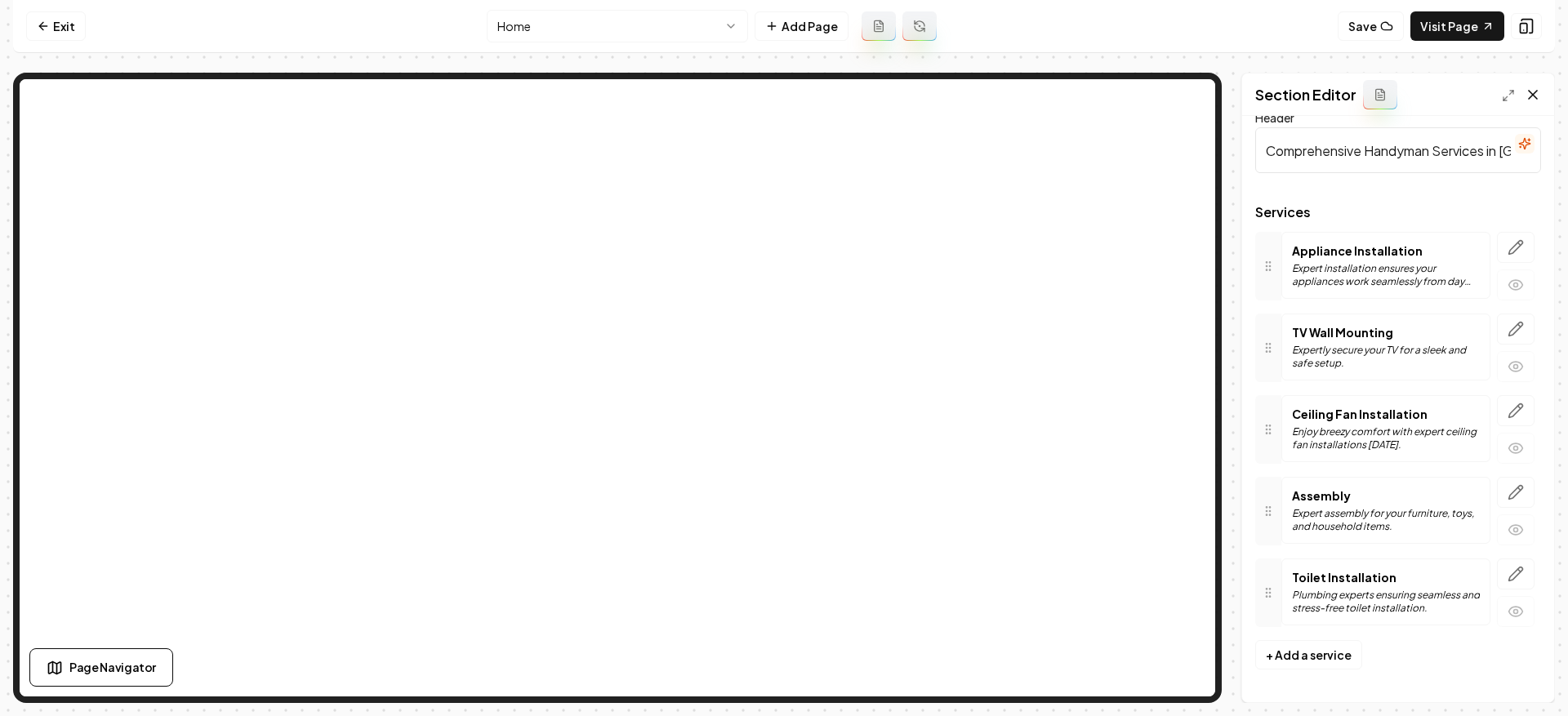
click at [1540, 99] on icon at bounding box center [1533, 95] width 17 height 17
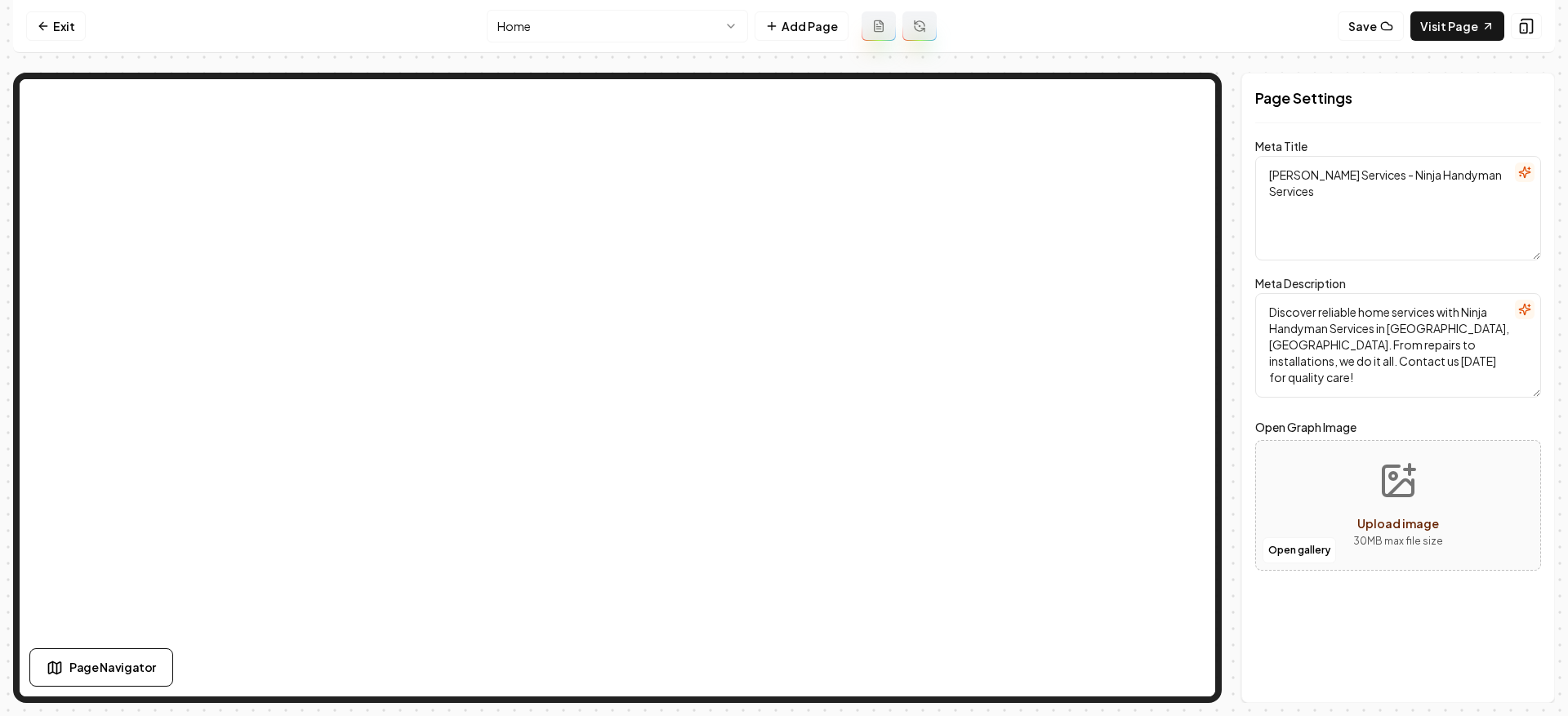
scroll to position [0, 0]
click at [43, 26] on icon at bounding box center [43, 26] width 8 height 0
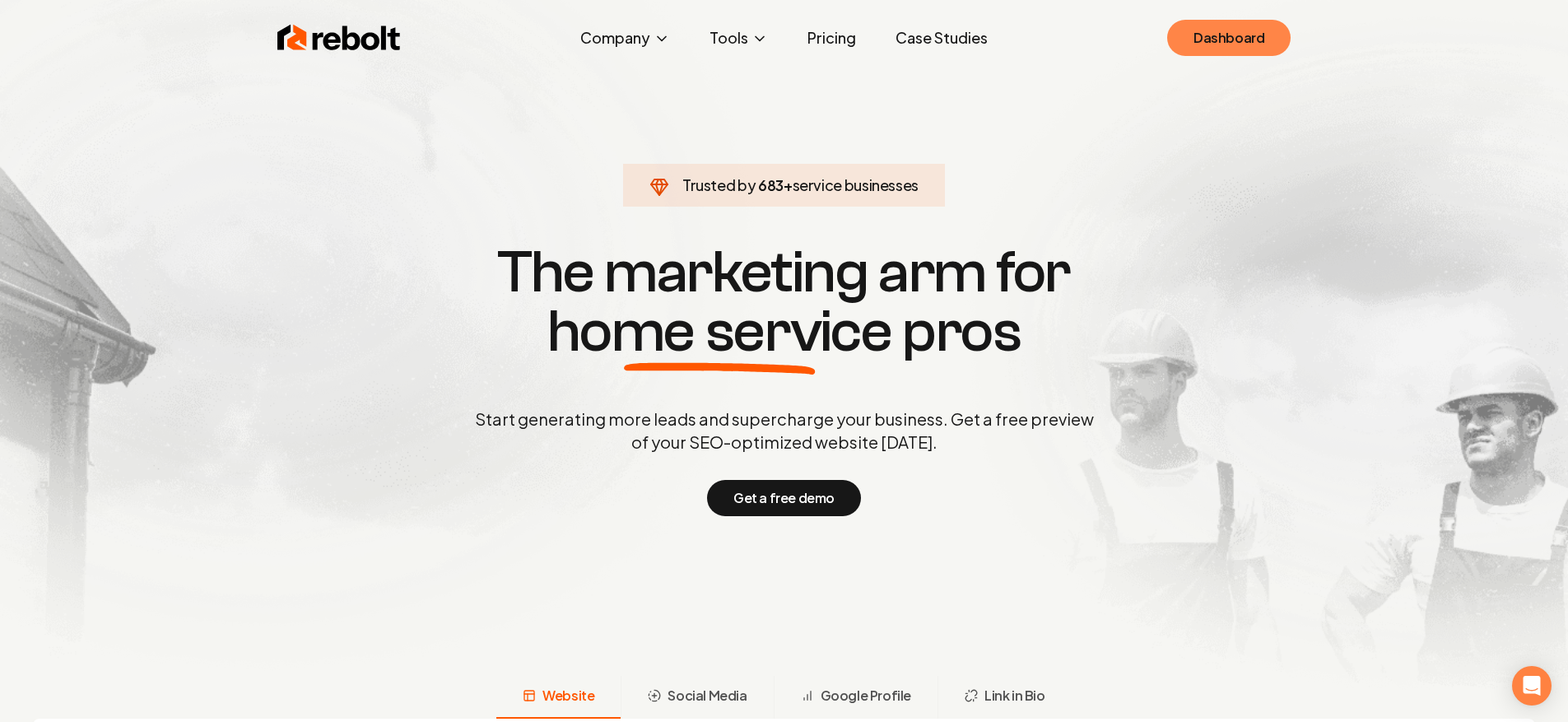
click at [1234, 43] on link "Dashboard" at bounding box center [1228, 37] width 124 height 36
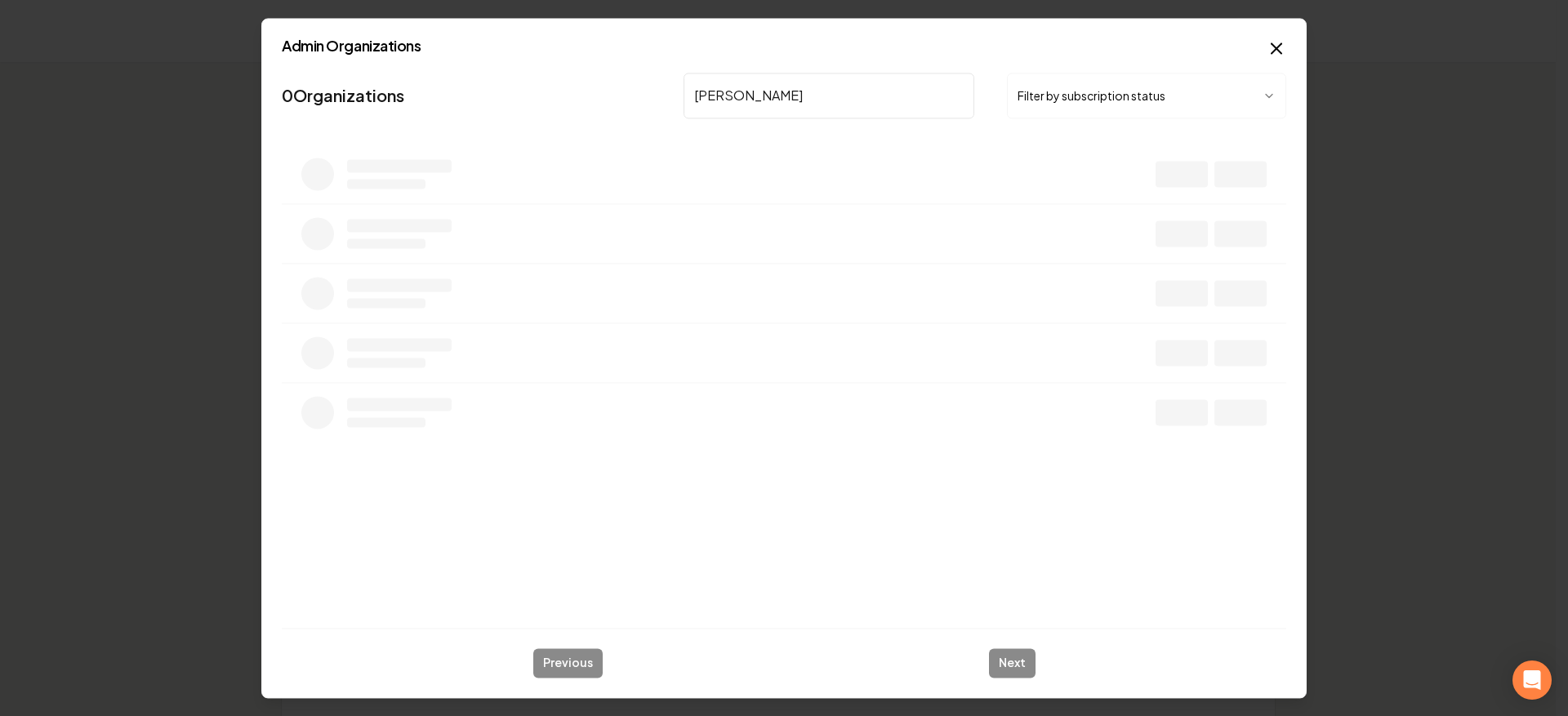
type input "[PERSON_NAME]"
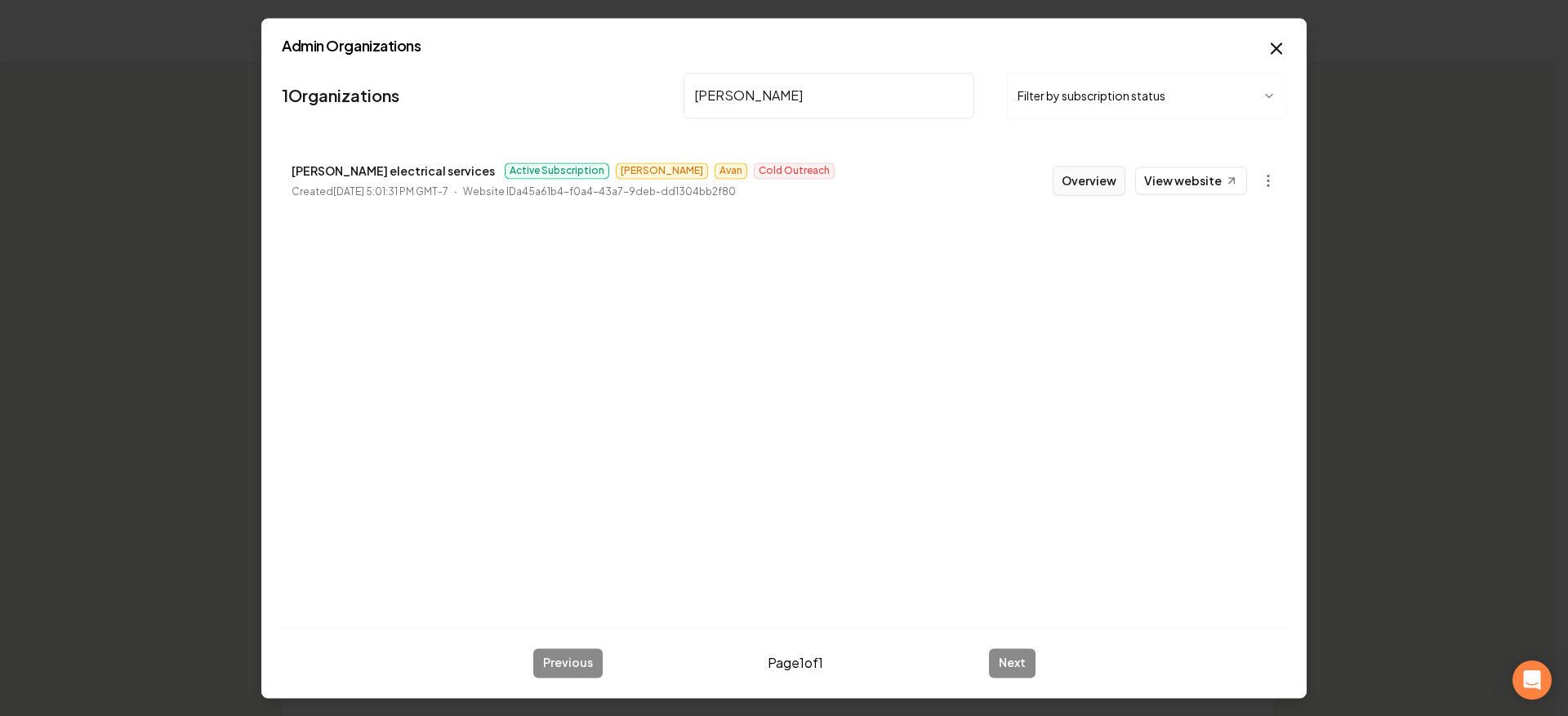
click at [1080, 184] on button "Overview" at bounding box center [1089, 180] width 73 height 29
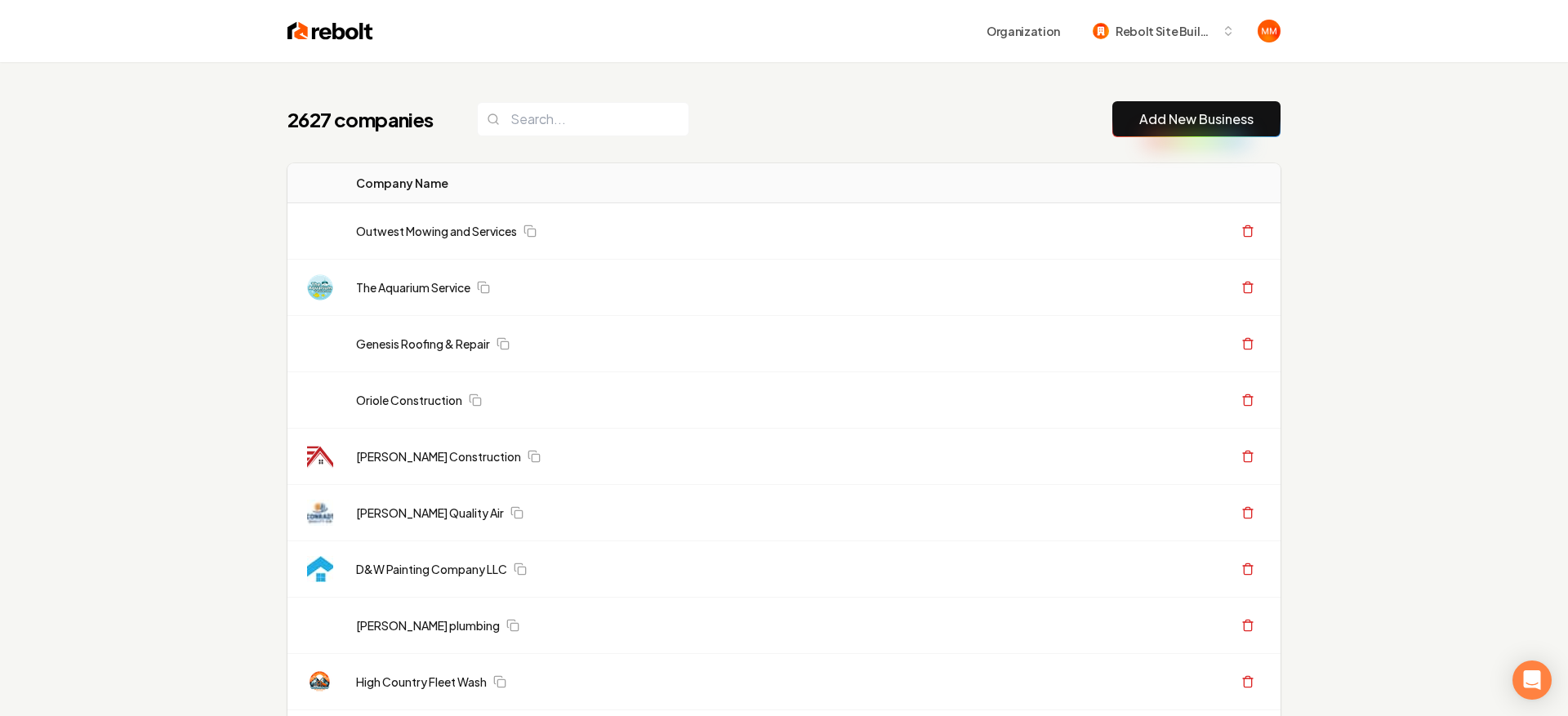
click at [1080, 179] on th "Actions" at bounding box center [1155, 184] width 251 height 40
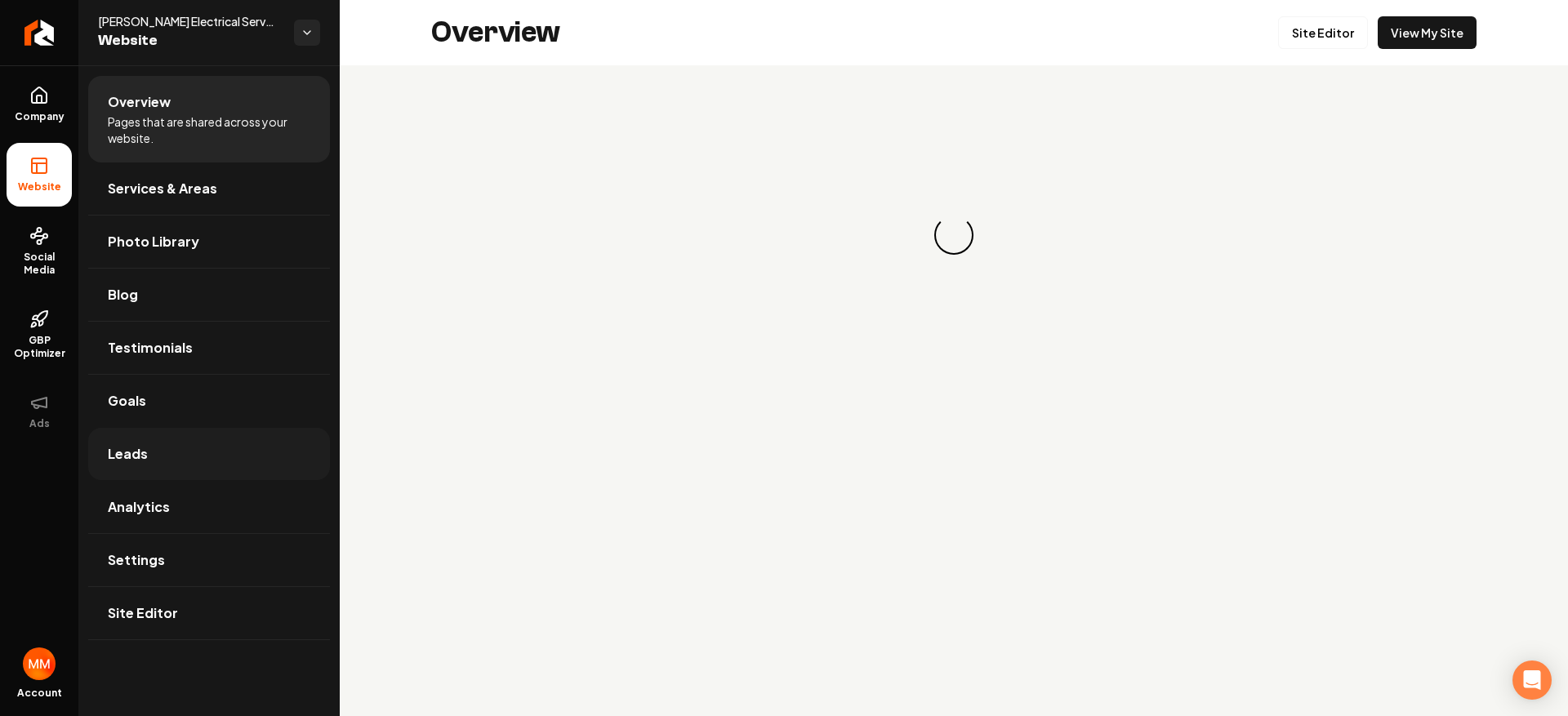
click at [210, 436] on link "Leads" at bounding box center [210, 454] width 242 height 53
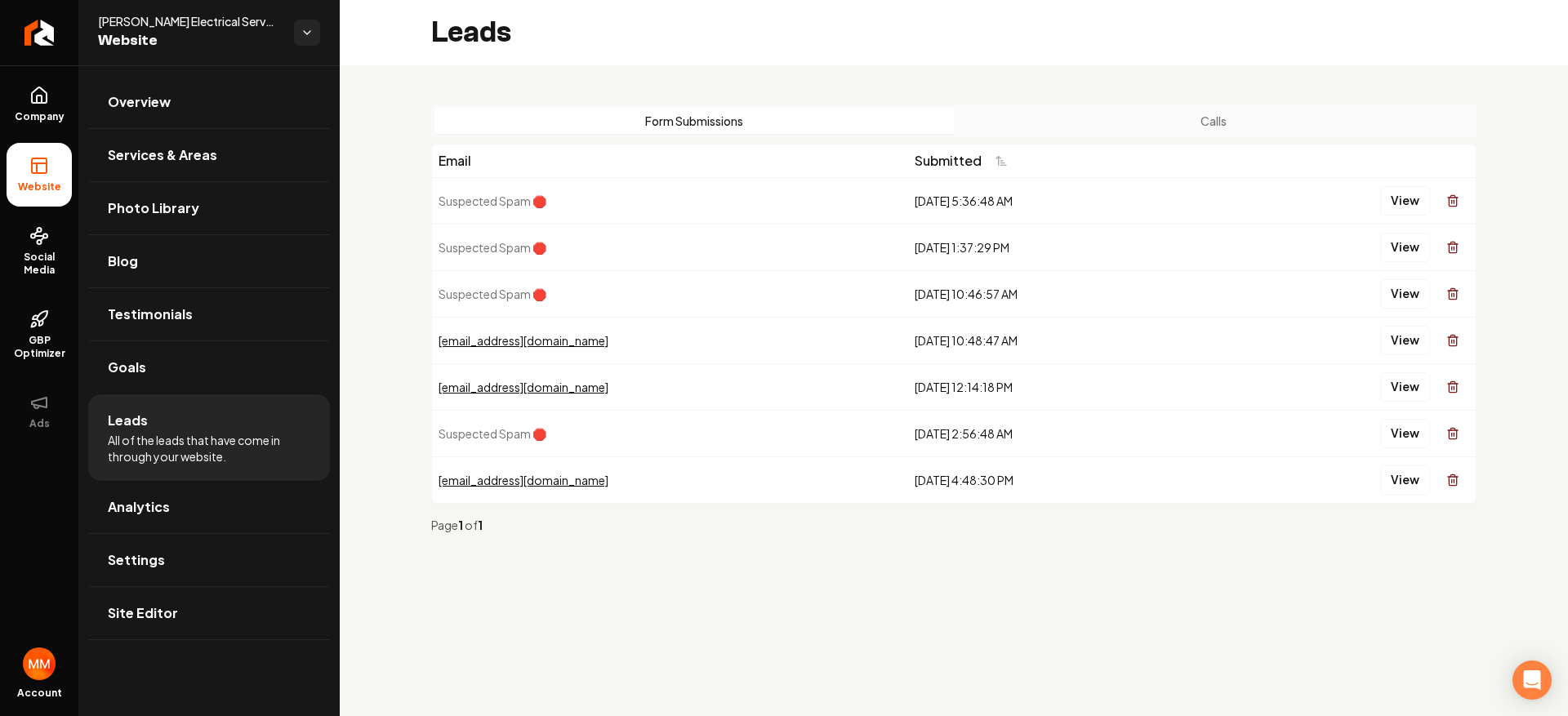
click at [1196, 117] on button "Calls" at bounding box center [1214, 120] width 519 height 26
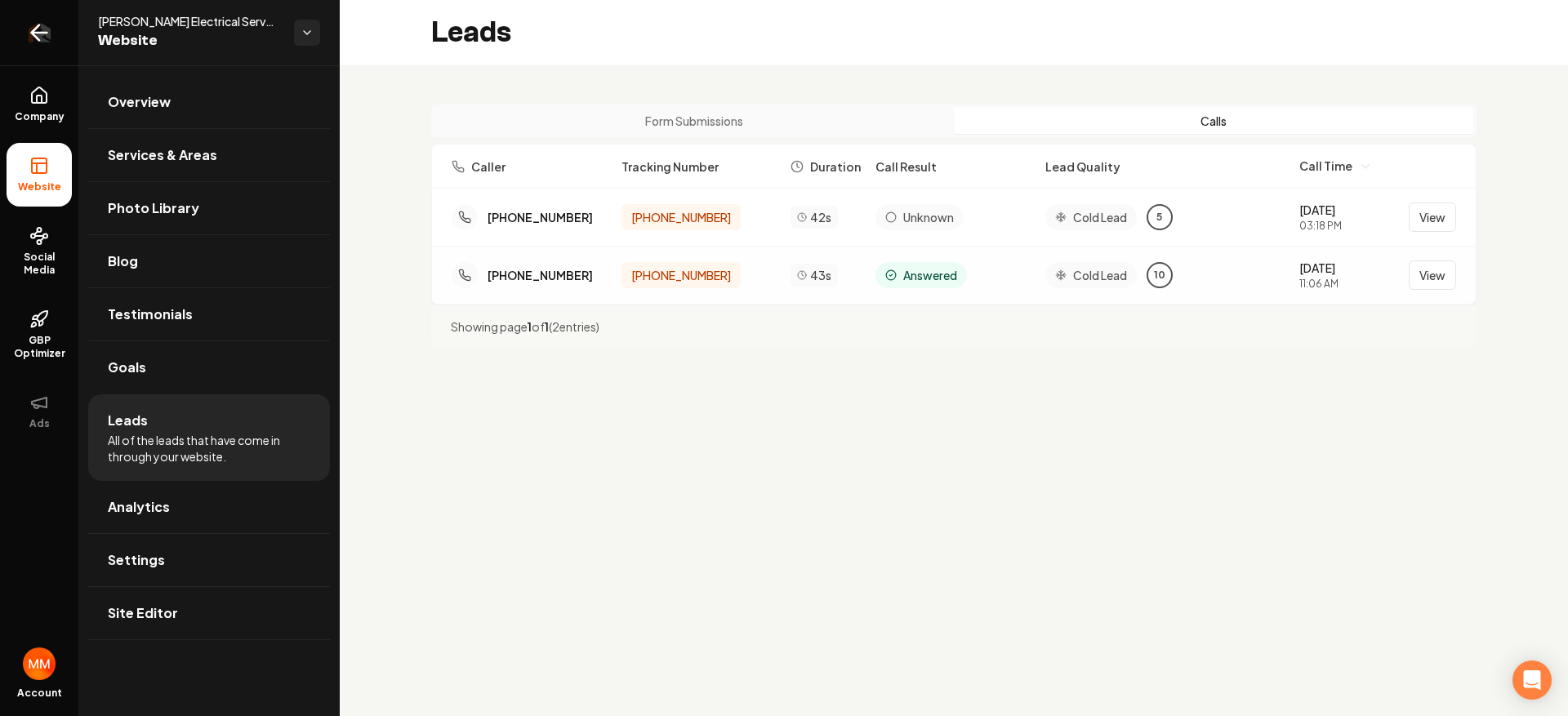
click at [38, 36] on icon "Return to dashboard" at bounding box center [38, 32] width 26 height 26
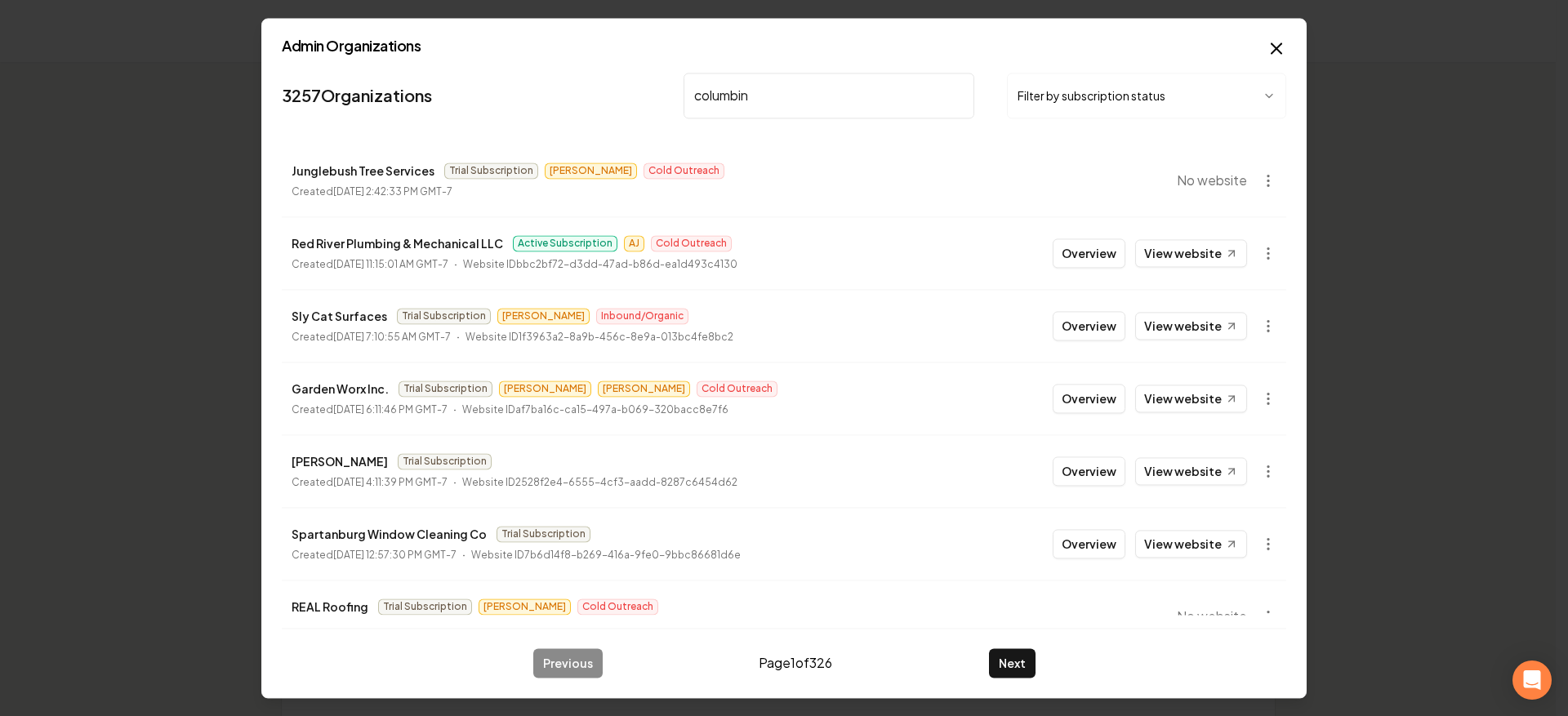
type input "columbine"
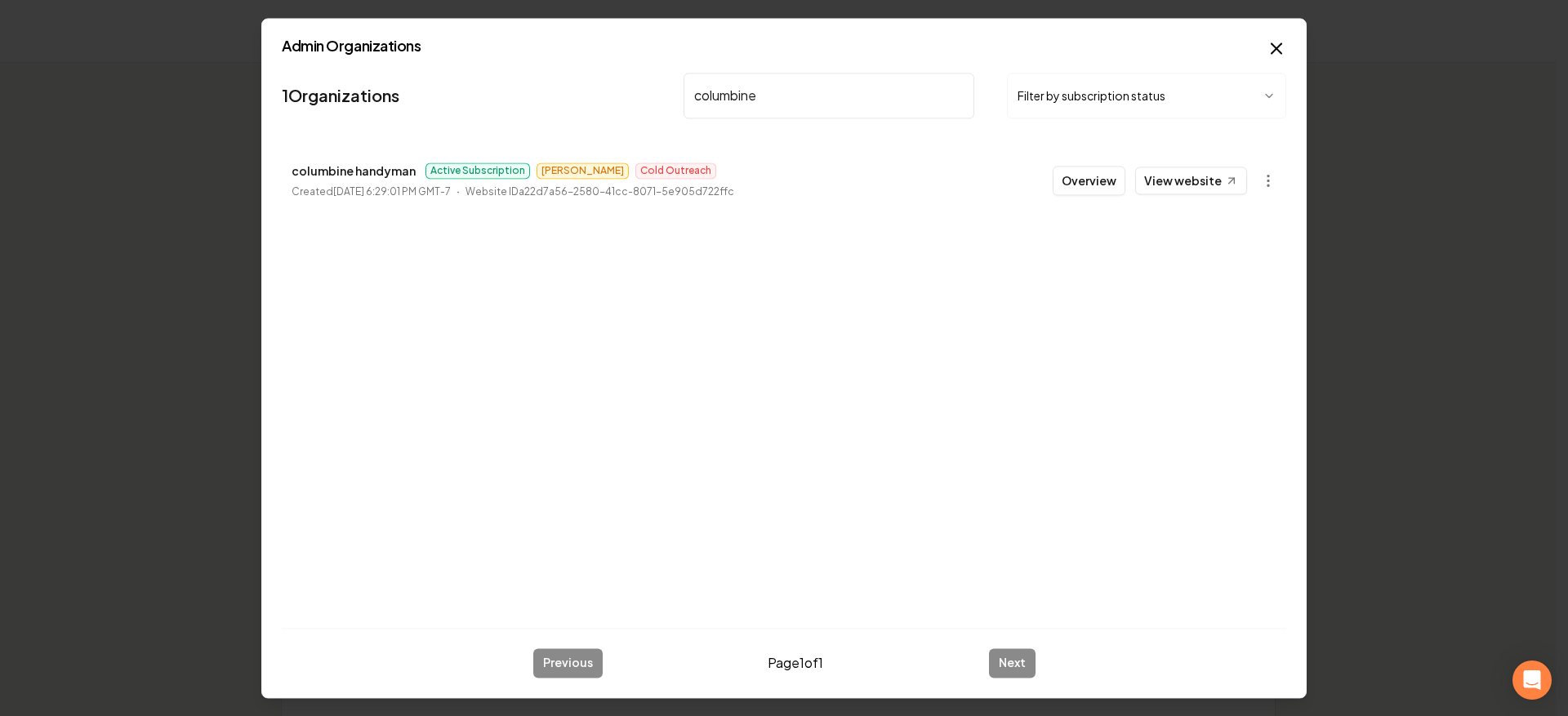
click at [1082, 179] on button "Overview" at bounding box center [1089, 180] width 73 height 29
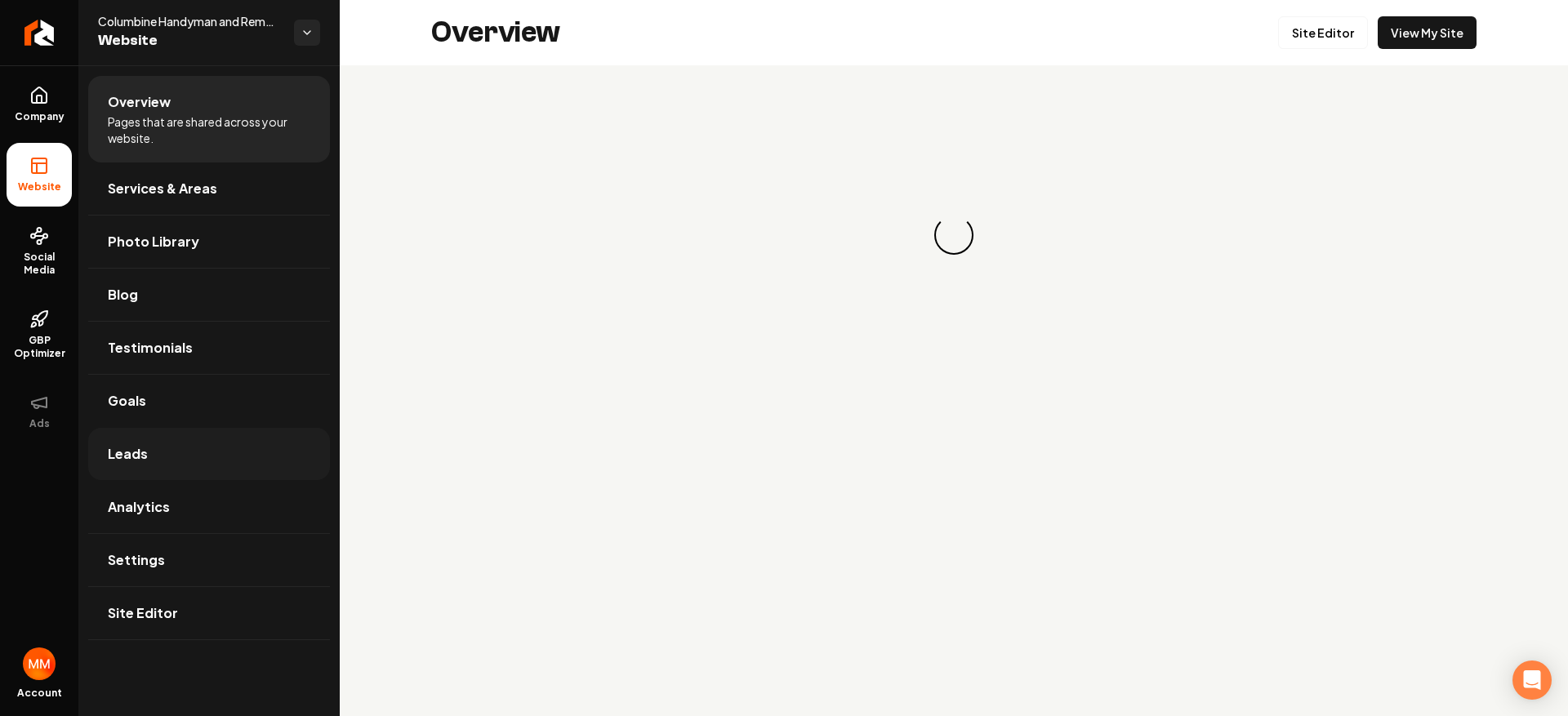
click at [195, 443] on link "Leads" at bounding box center [210, 454] width 242 height 53
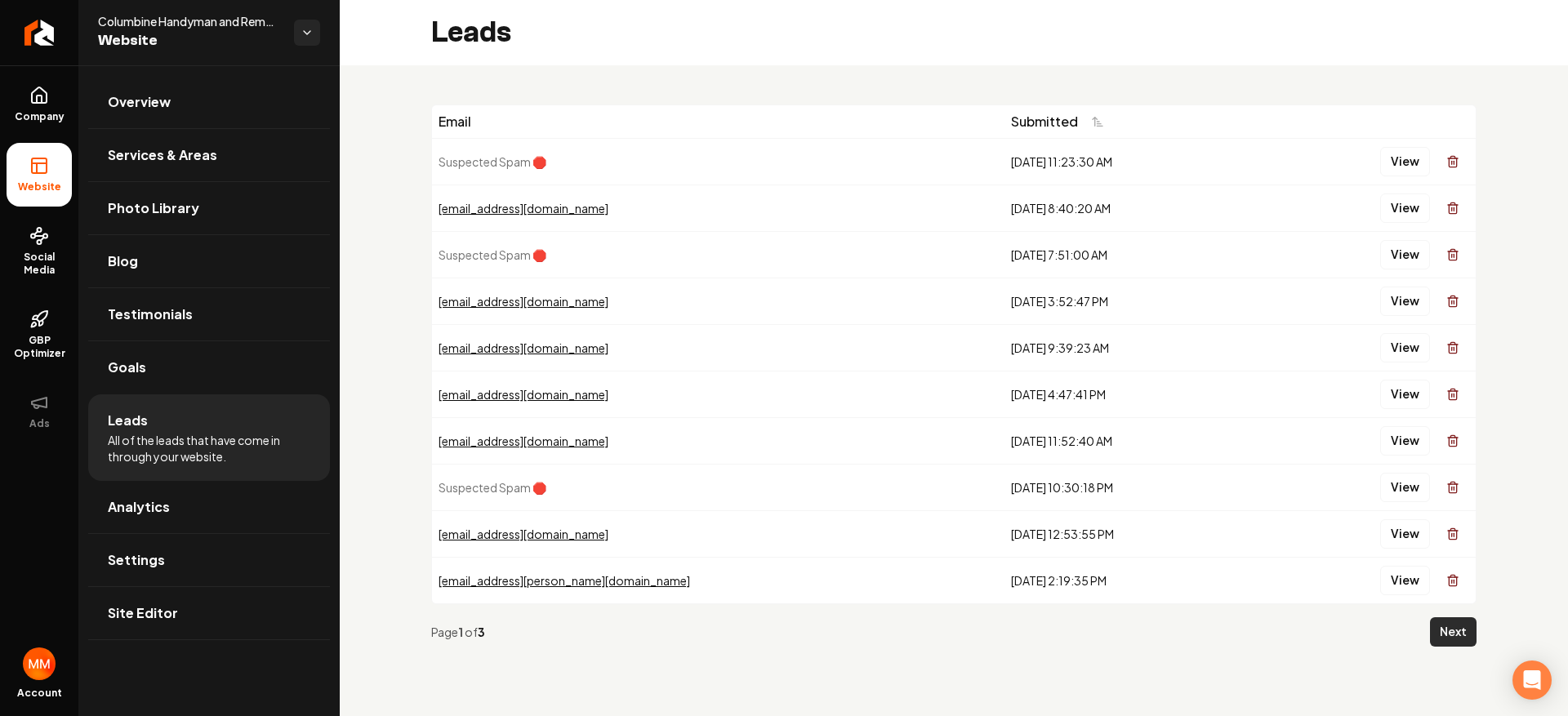
click at [1439, 623] on button "Next" at bounding box center [1454, 632] width 47 height 29
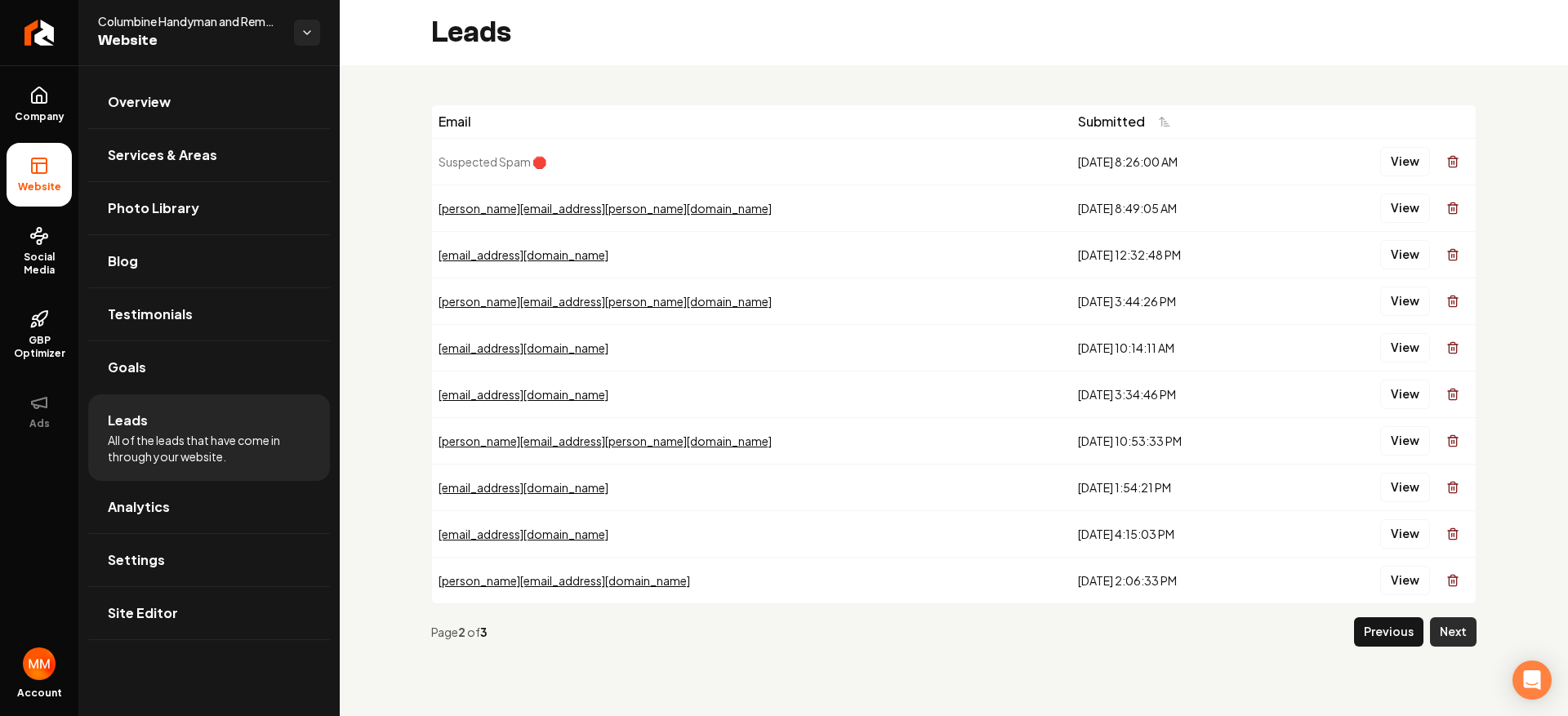
click at [1458, 626] on button "Next" at bounding box center [1454, 632] width 47 height 29
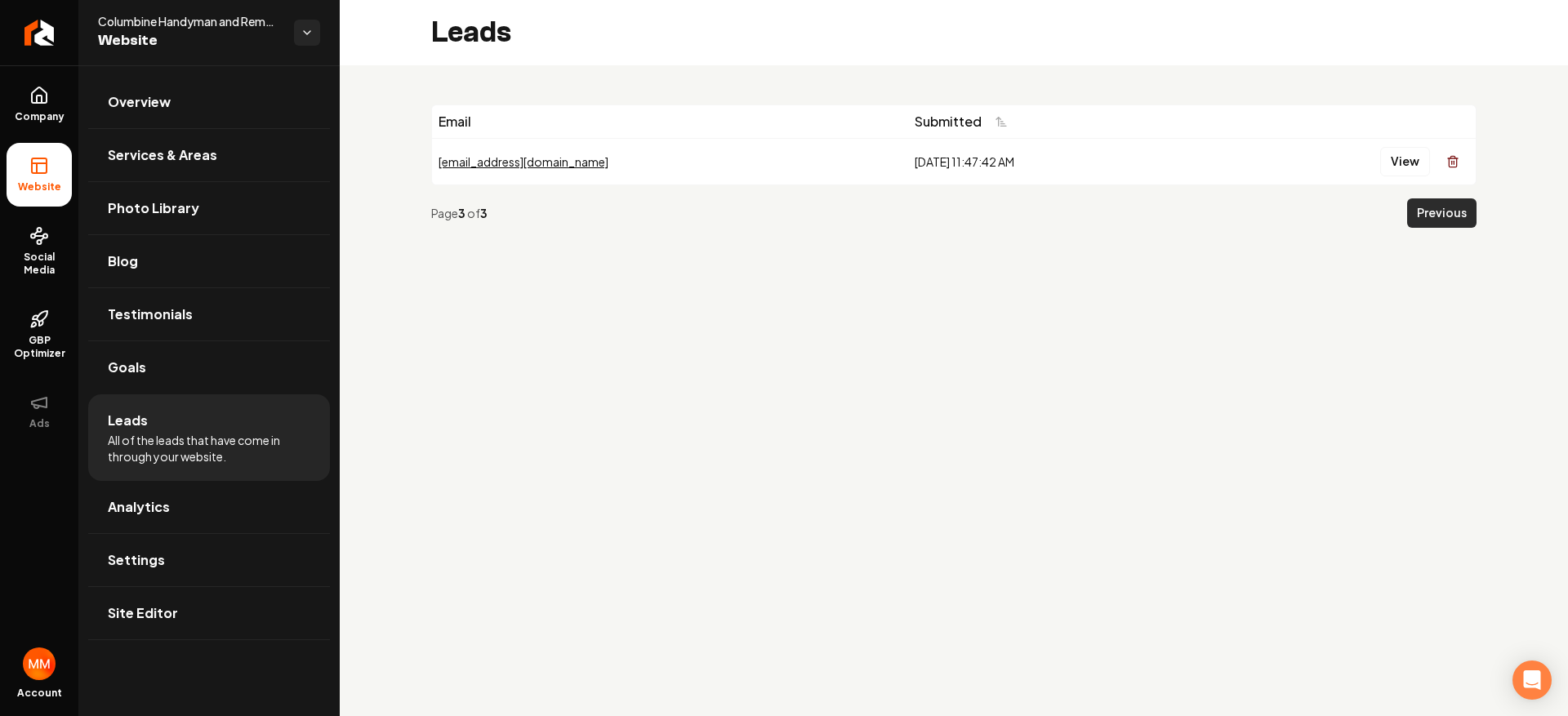
click at [1452, 201] on button "Previous" at bounding box center [1442, 213] width 69 height 29
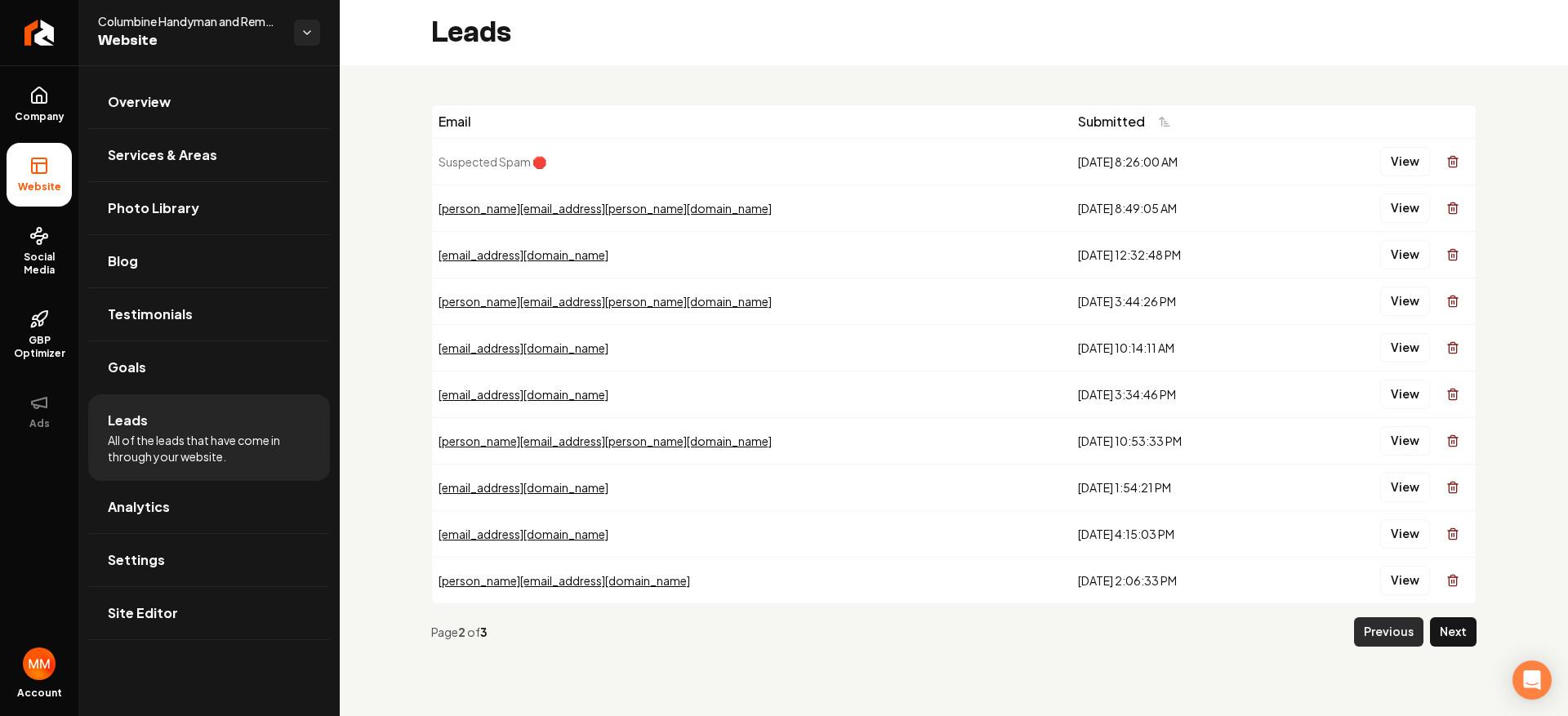
click at [1379, 624] on button "Previous" at bounding box center [1388, 632] width 69 height 29
